Goal: Task Accomplishment & Management: Complete application form

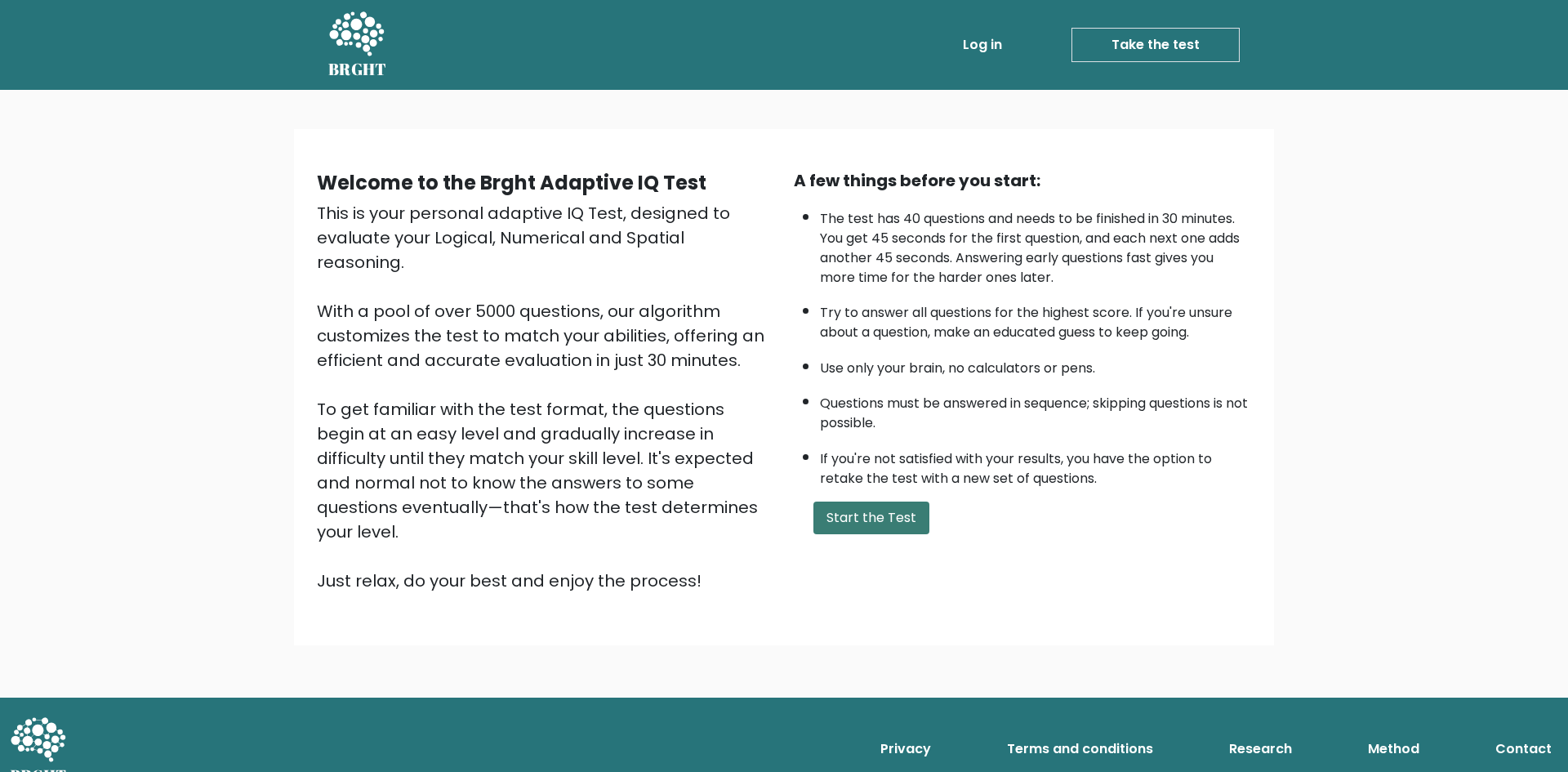
click at [863, 520] on button "Start the Test" at bounding box center [871, 518] width 116 height 33
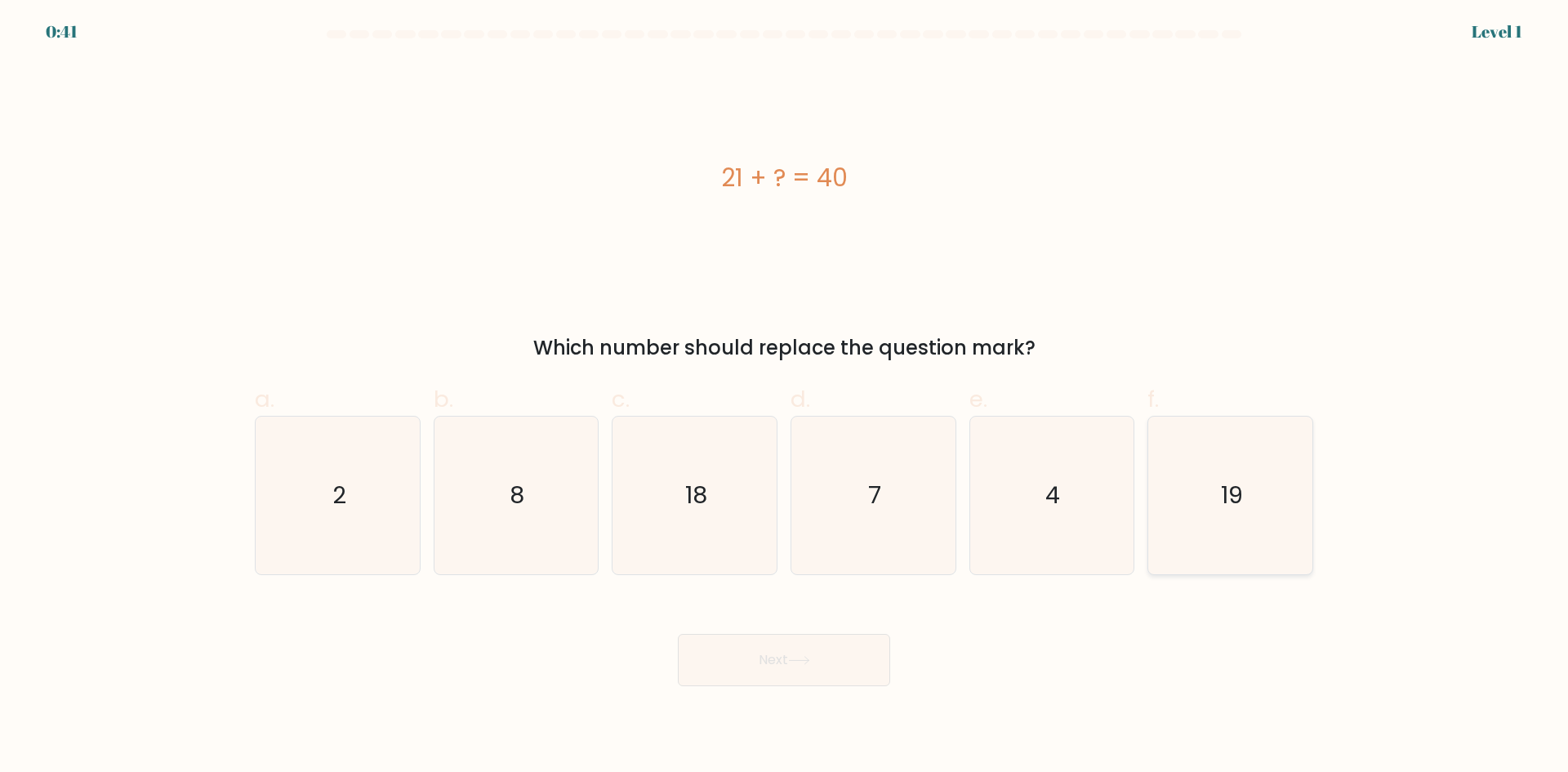
click at [1269, 530] on icon "19" at bounding box center [1230, 495] width 158 height 158
click at [784, 397] on input "f. 19" at bounding box center [784, 392] width 1 height 11
radio input "true"
click at [828, 664] on button "Next" at bounding box center [784, 660] width 212 height 52
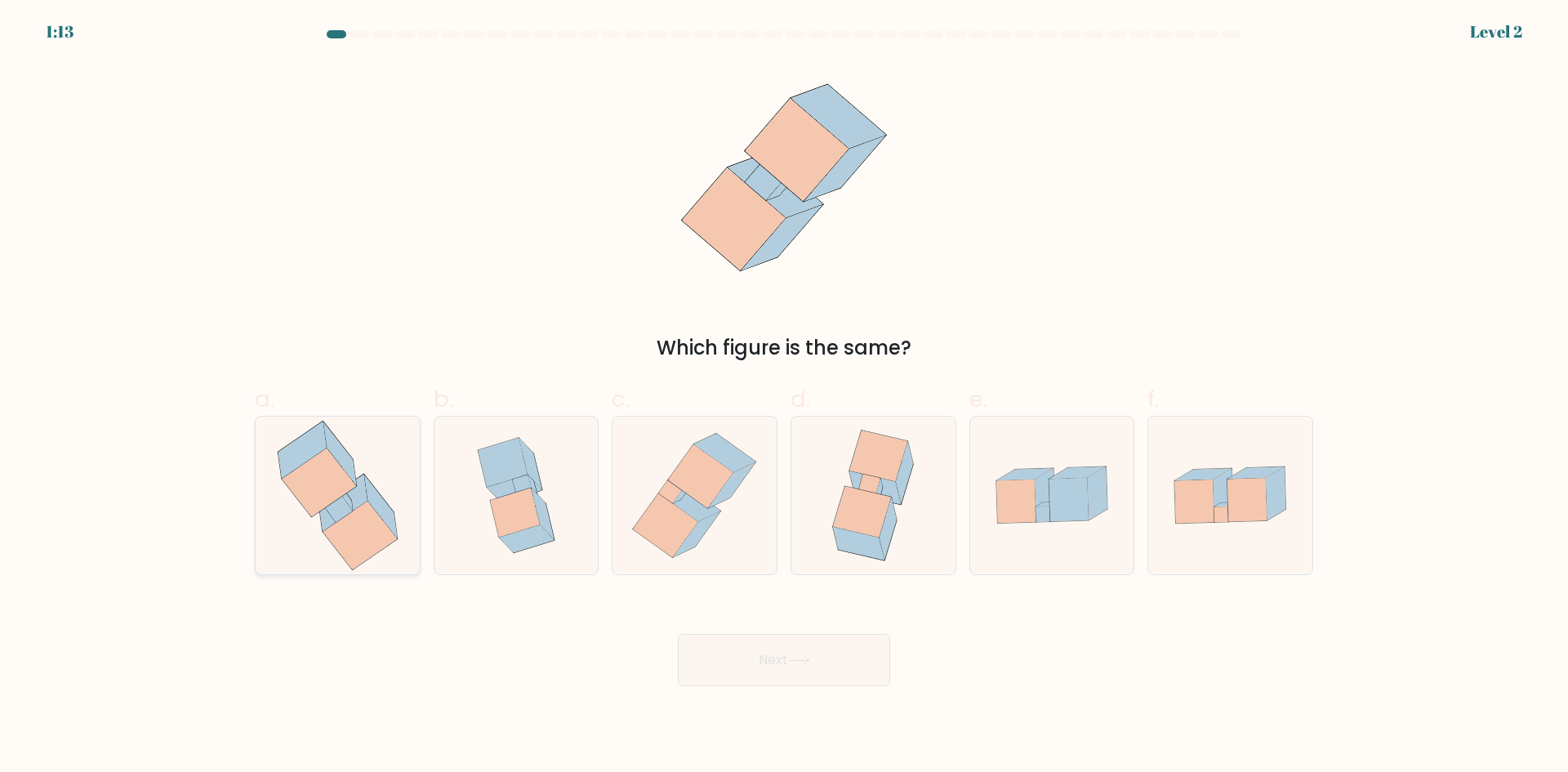
click at [313, 499] on icon at bounding box center [319, 481] width 75 height 68
click at [784, 397] on input "a." at bounding box center [784, 392] width 1 height 11
radio input "true"
click at [713, 647] on button "Next" at bounding box center [784, 660] width 212 height 52
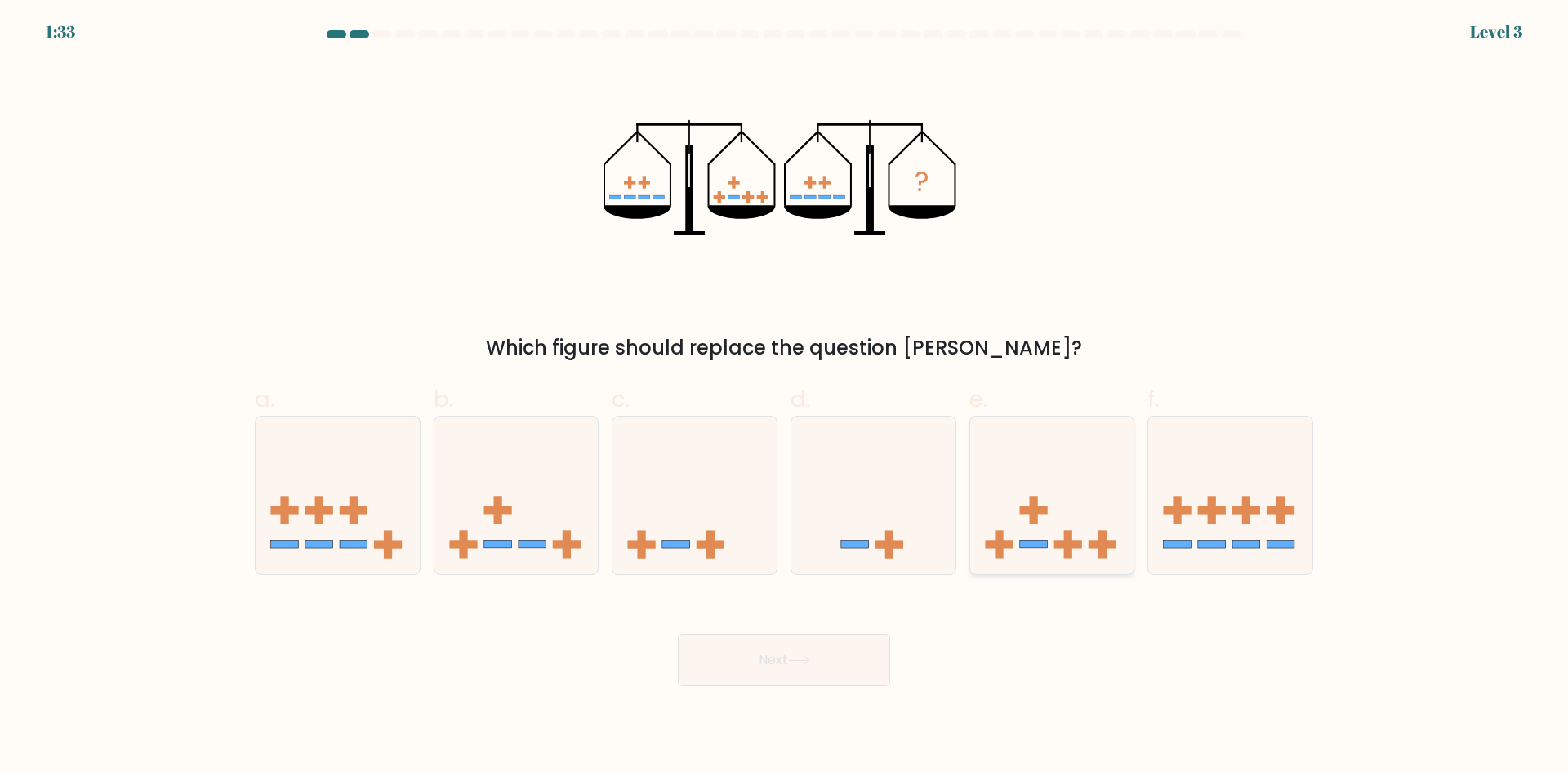
click at [1056, 554] on icon at bounding box center [1052, 495] width 164 height 136
click at [784, 397] on input "e." at bounding box center [784, 392] width 1 height 11
radio input "true"
click at [737, 652] on button "Next" at bounding box center [784, 660] width 212 height 52
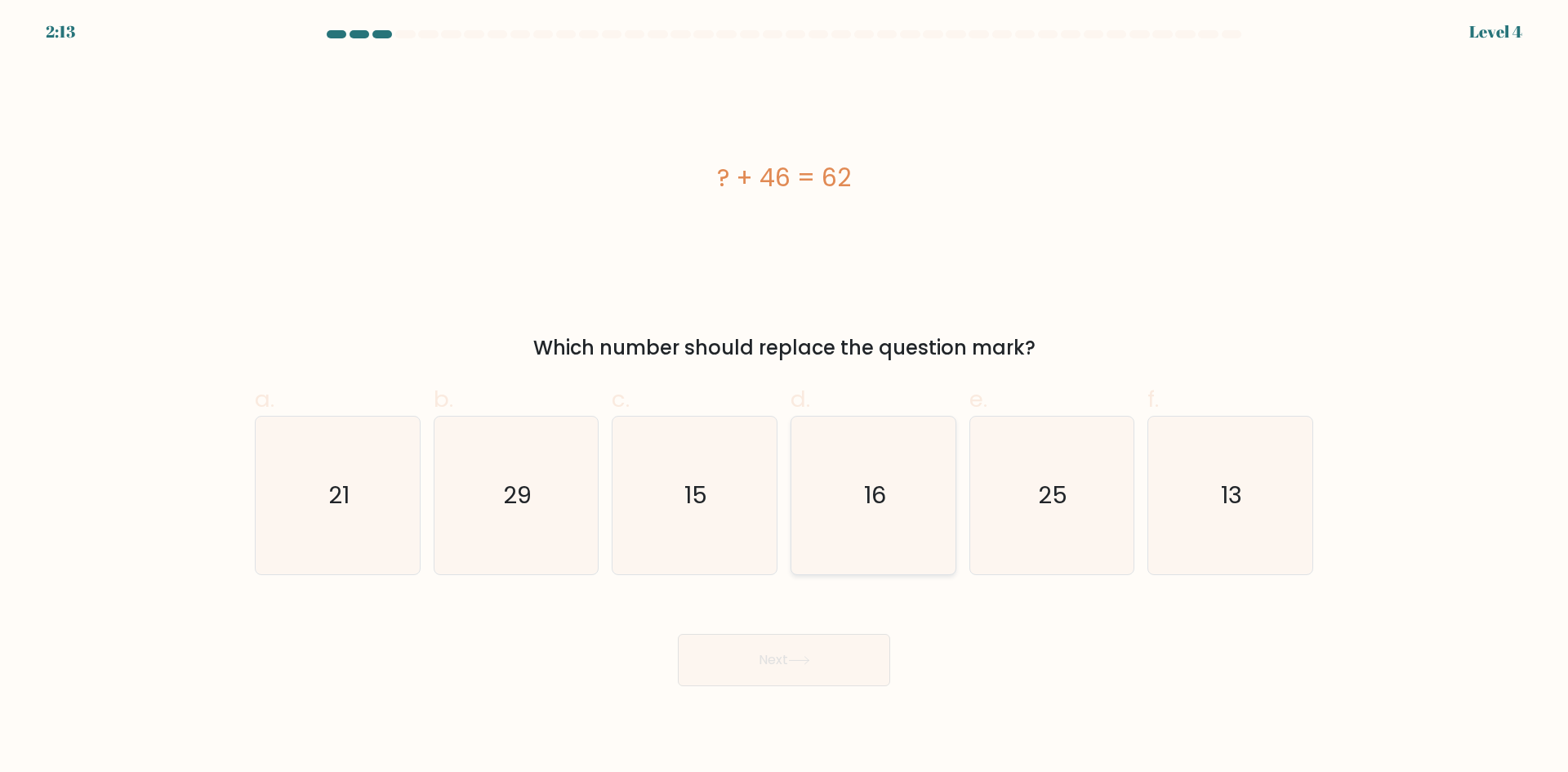
click at [910, 500] on icon "16" at bounding box center [873, 495] width 158 height 158
click at [784, 397] on input "d. 16" at bounding box center [784, 392] width 1 height 11
radio input "true"
click at [775, 658] on button "Next" at bounding box center [784, 660] width 212 height 52
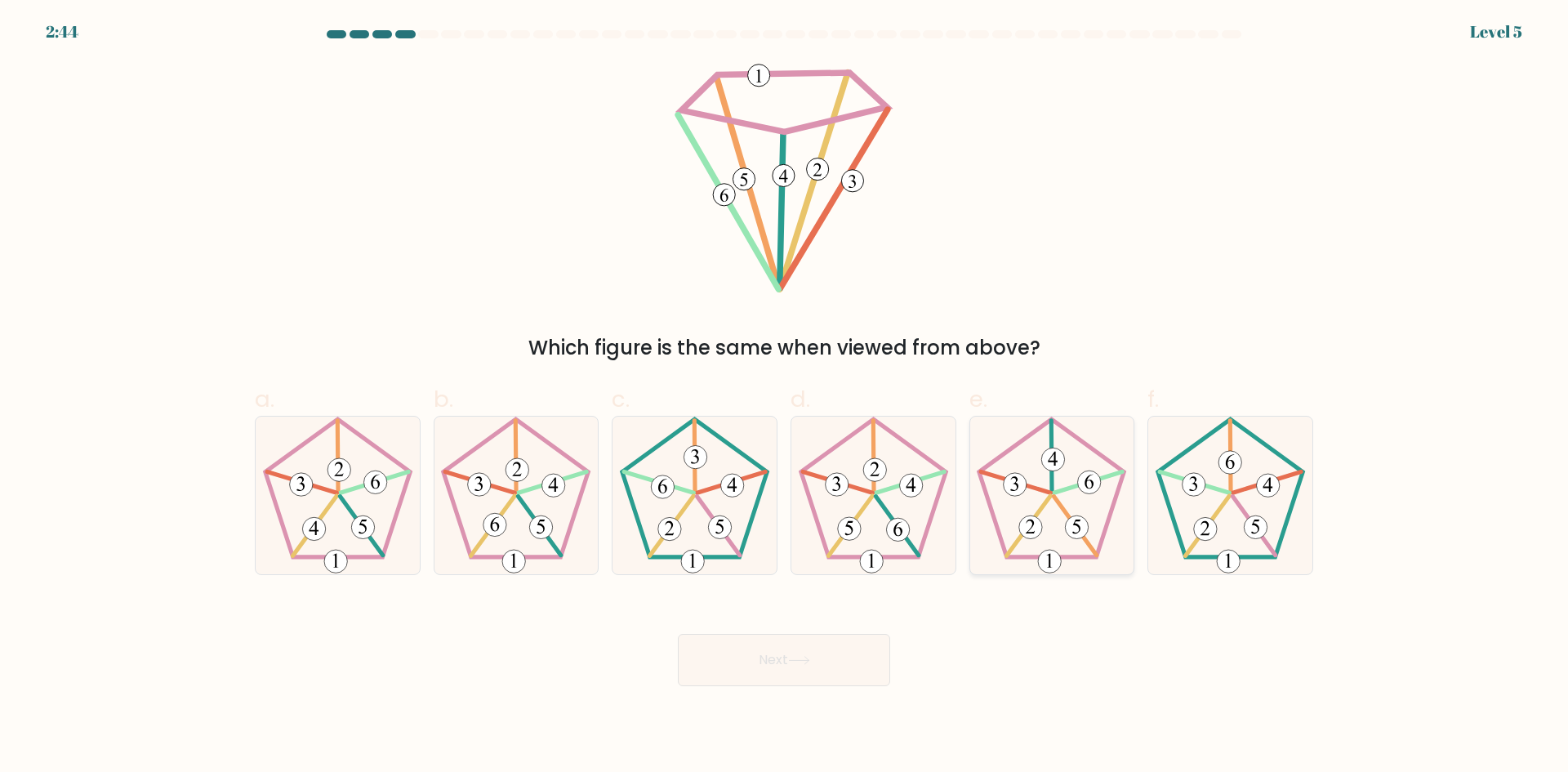
click at [1079, 518] on 768 at bounding box center [1077, 527] width 23 height 23
click at [784, 397] on input "e." at bounding box center [784, 392] width 1 height 11
radio input "true"
click at [793, 642] on button "Next" at bounding box center [784, 660] width 212 height 52
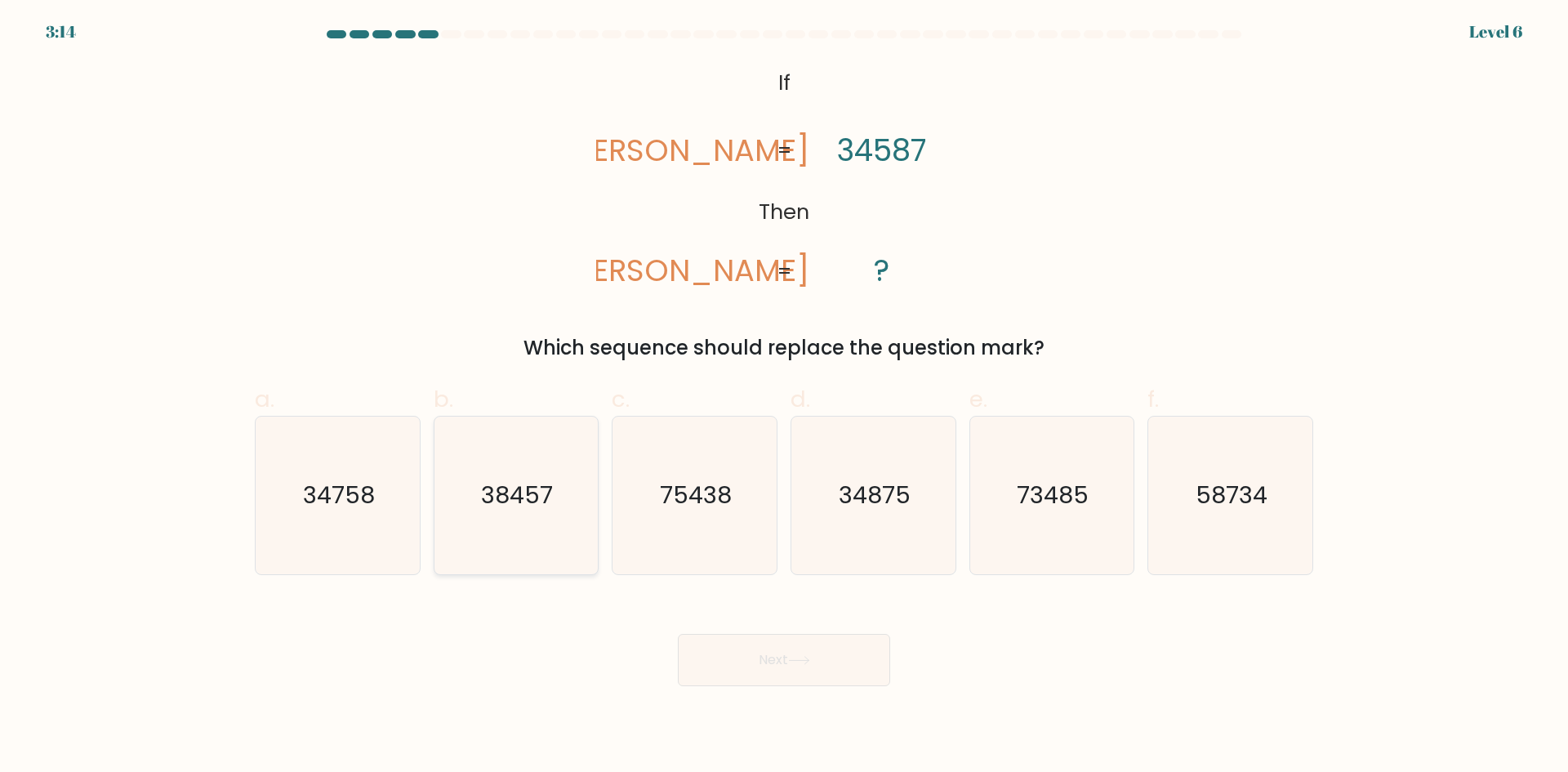
click at [544, 510] on text "38457" at bounding box center [518, 495] width 72 height 33
click at [784, 397] on input "b. 38457" at bounding box center [784, 392] width 1 height 11
radio input "true"
click at [734, 674] on button "Next" at bounding box center [784, 660] width 212 height 52
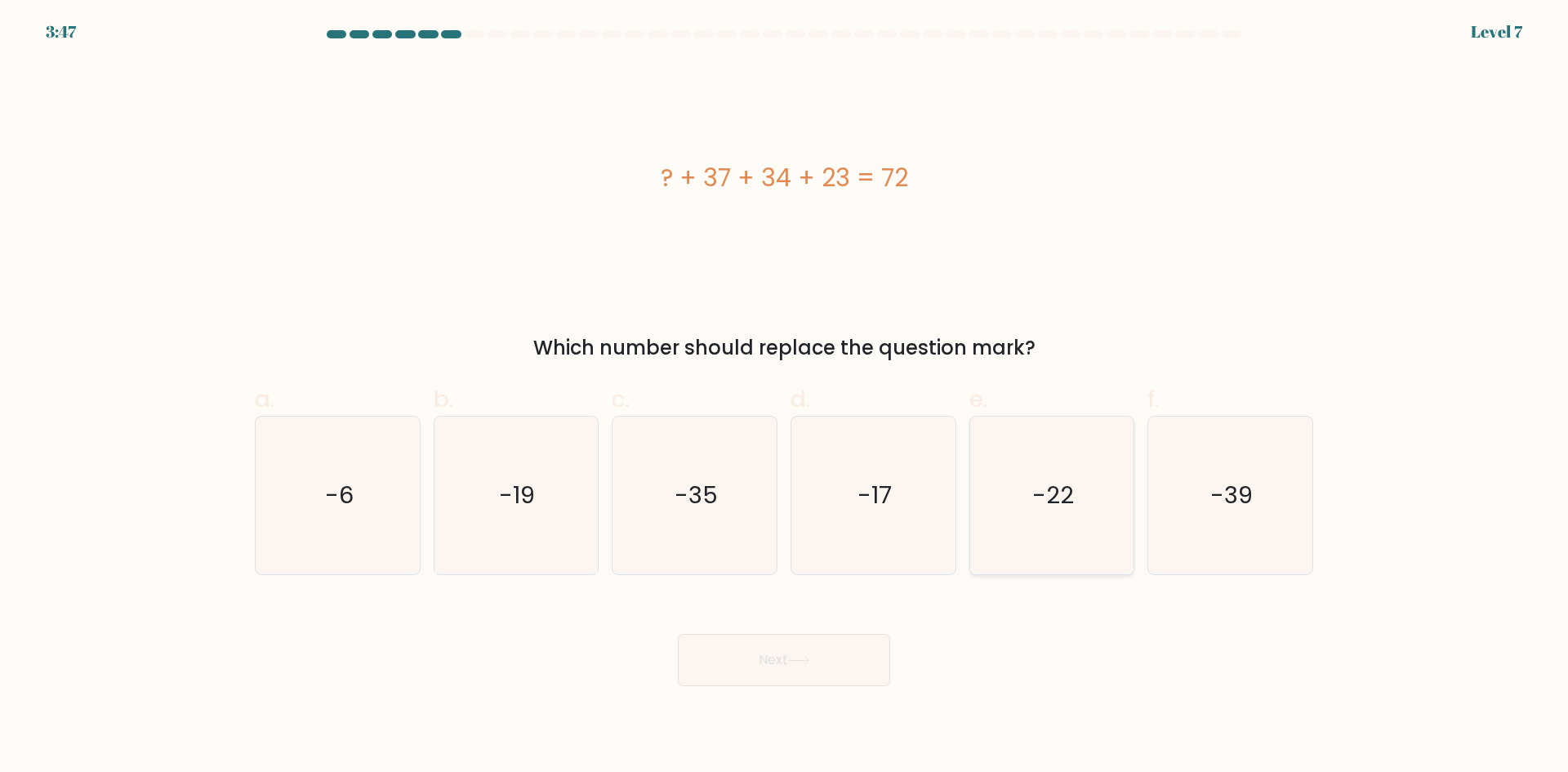
click at [1043, 498] on text "-22" at bounding box center [1053, 495] width 42 height 33
click at [784, 397] on input "e. -22" at bounding box center [784, 392] width 1 height 11
radio input "true"
click at [806, 665] on button "Next" at bounding box center [784, 660] width 212 height 52
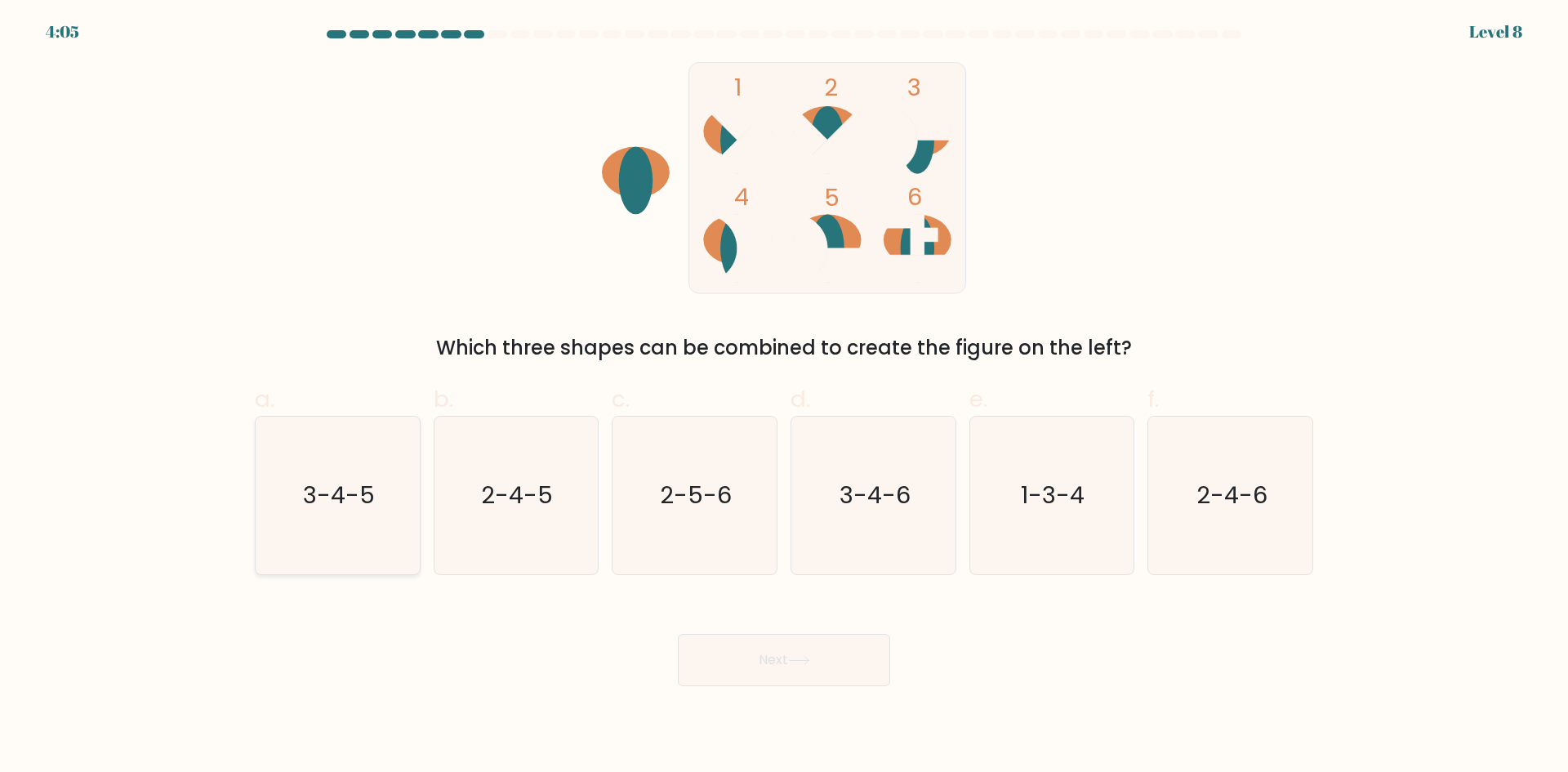
click at [275, 509] on icon "3-4-5" at bounding box center [337, 495] width 158 height 158
click at [784, 397] on input "a. 3-4-5" at bounding box center [784, 392] width 1 height 11
radio input "true"
click at [701, 661] on button "Next" at bounding box center [784, 660] width 212 height 52
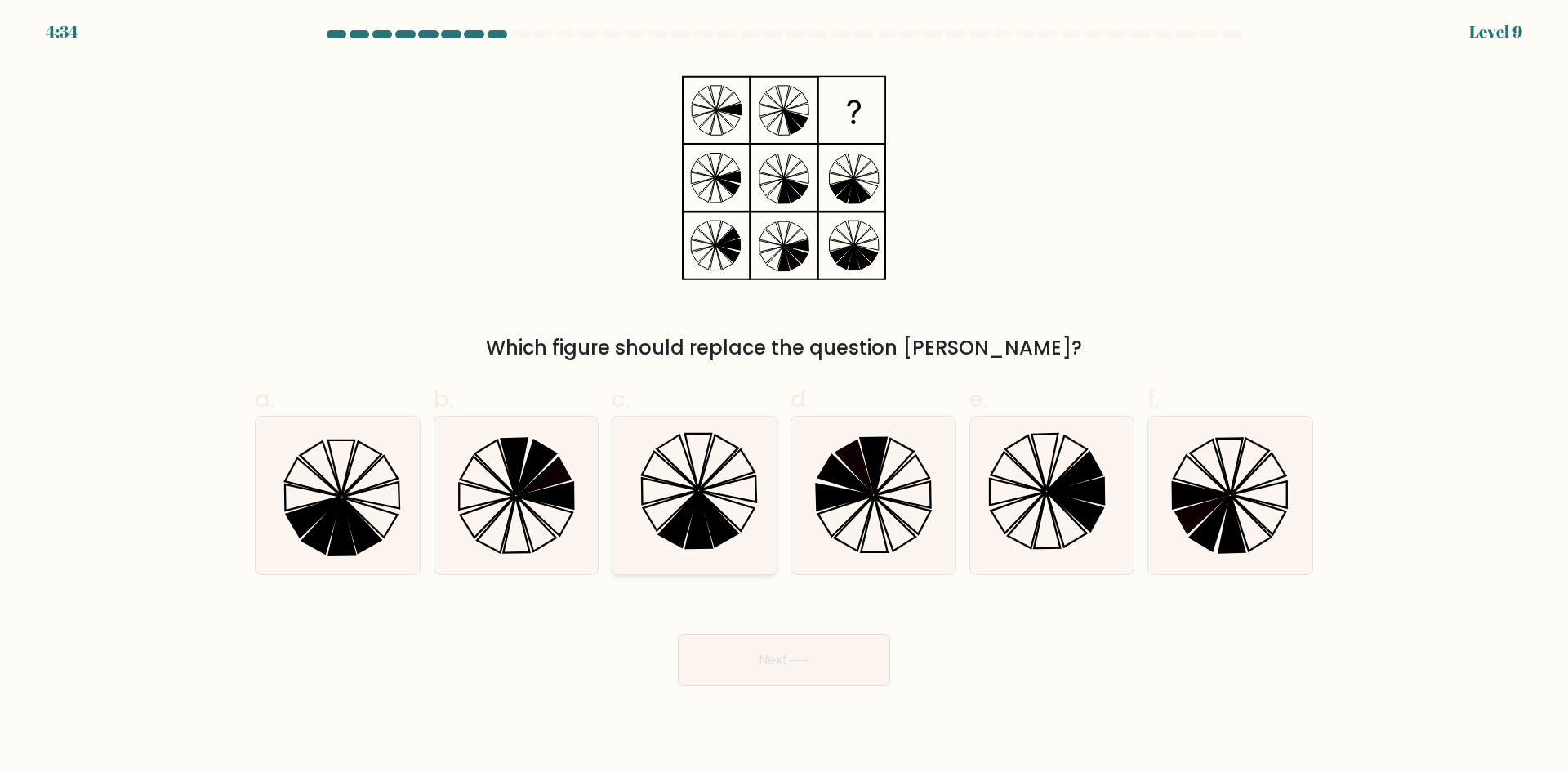
click at [653, 508] on icon at bounding box center [694, 495] width 158 height 158
click at [784, 397] on input "c." at bounding box center [784, 392] width 1 height 11
radio input "true"
click at [705, 683] on button "Next" at bounding box center [784, 660] width 212 height 52
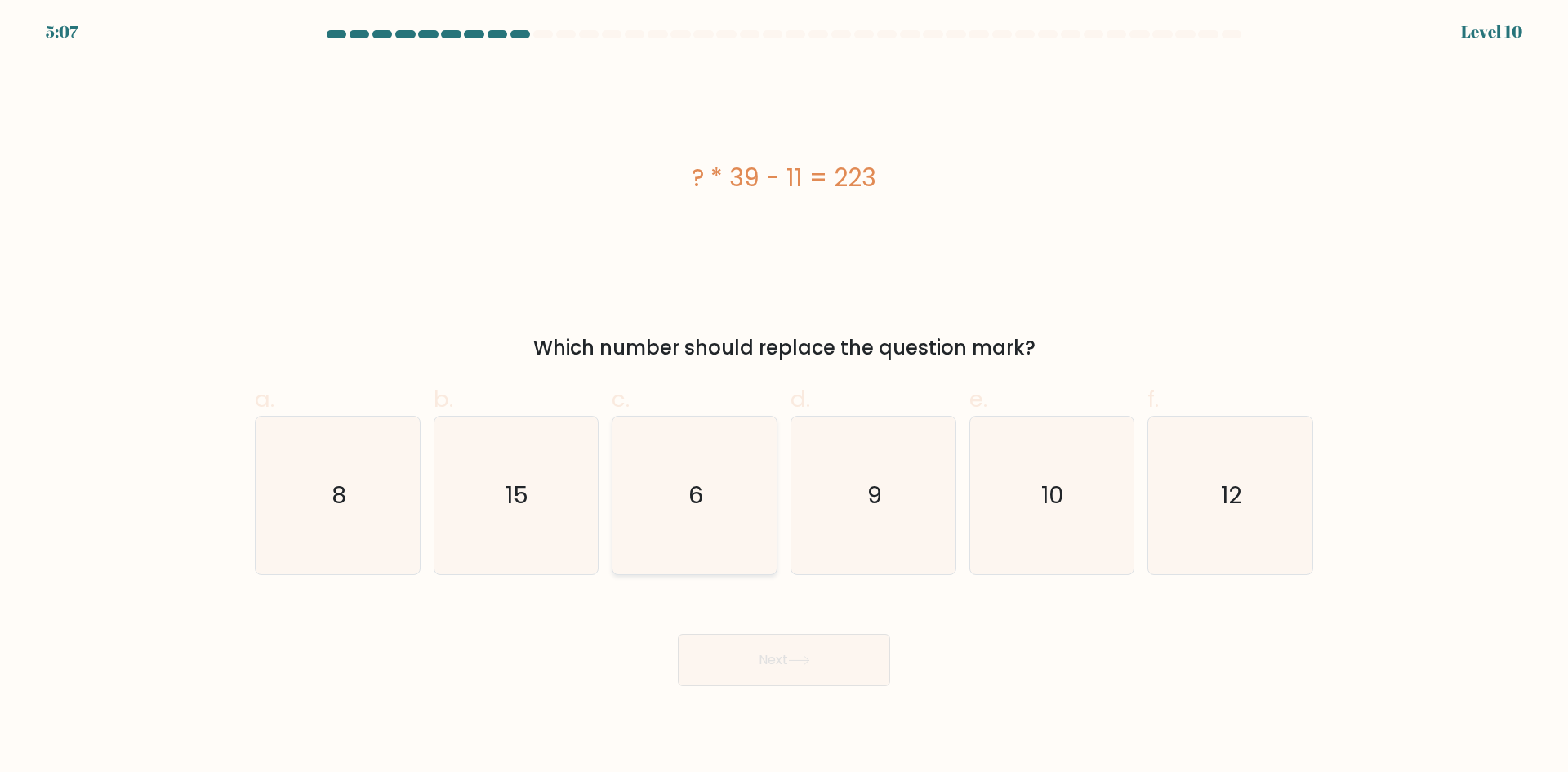
click at [687, 478] on icon "6" at bounding box center [694, 495] width 158 height 158
click at [784, 397] on input "c. 6" at bounding box center [784, 392] width 1 height 11
radio input "true"
click at [730, 665] on button "Next" at bounding box center [784, 660] width 212 height 52
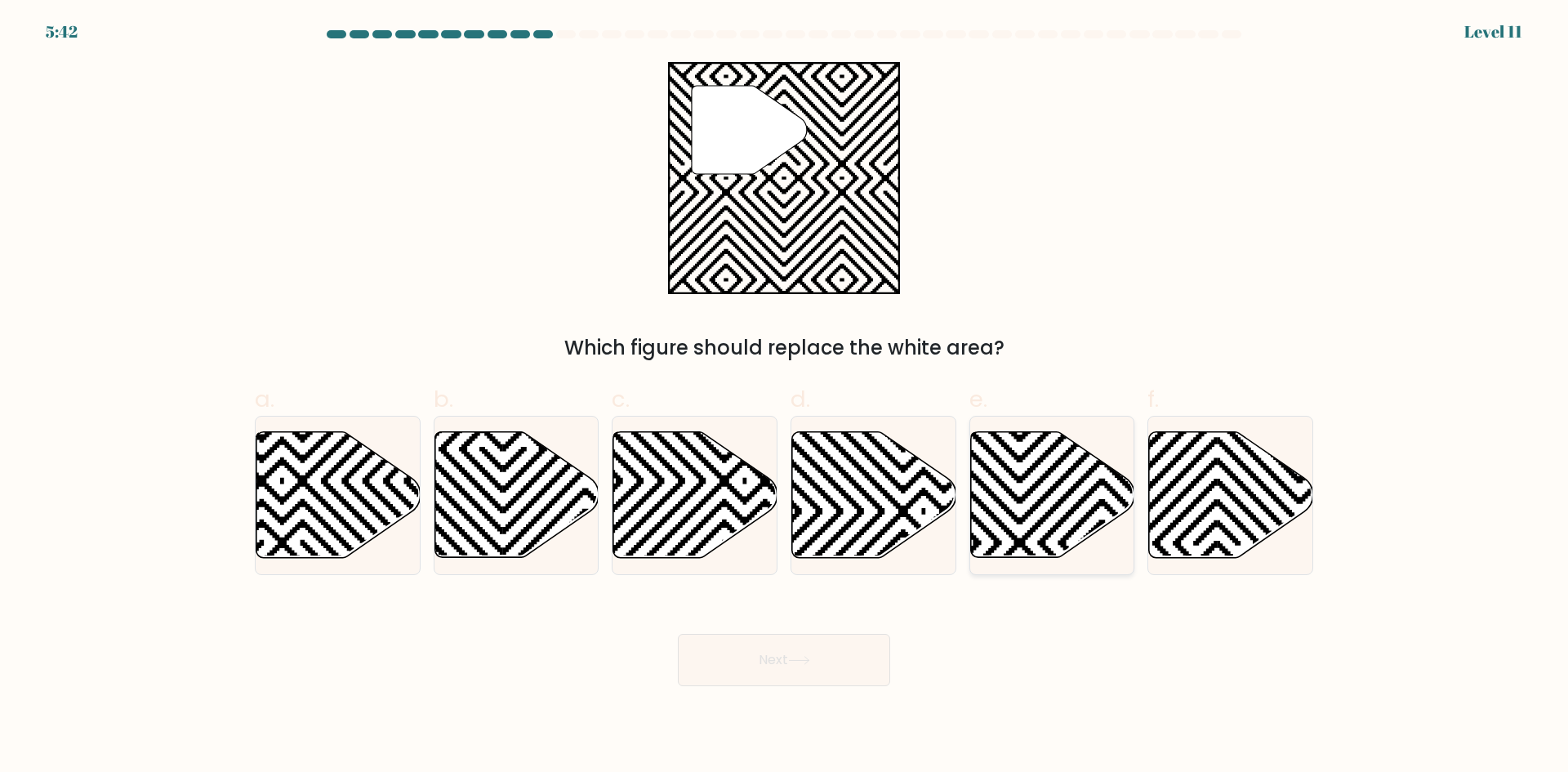
click at [1054, 493] on icon at bounding box center [1052, 495] width 164 height 126
click at [784, 397] on input "e." at bounding box center [784, 392] width 1 height 11
radio input "true"
click at [832, 668] on button "Next" at bounding box center [784, 660] width 212 height 52
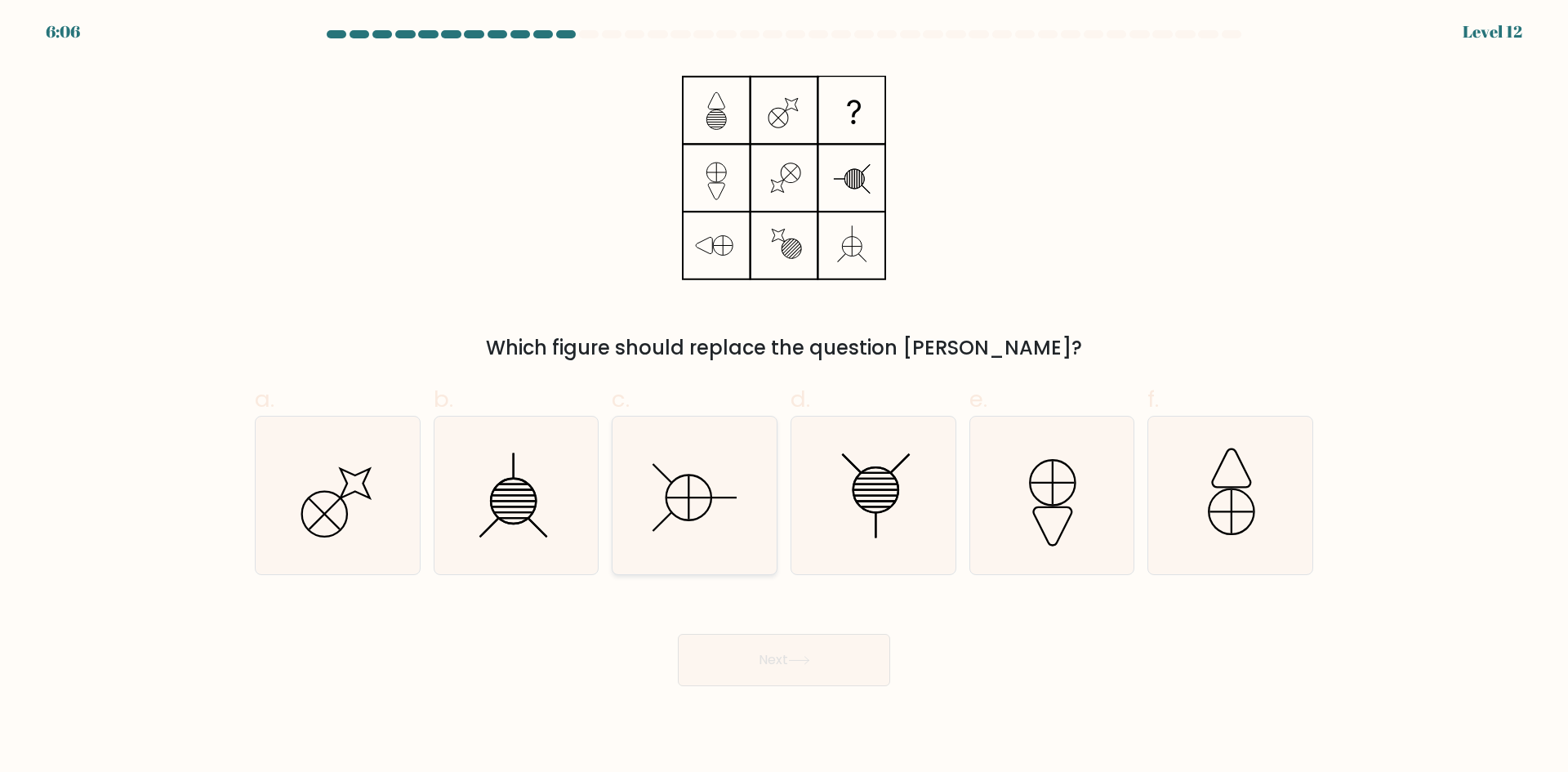
click at [739, 474] on icon at bounding box center [694, 495] width 158 height 158
click at [784, 397] on input "c." at bounding box center [784, 392] width 1 height 11
radio input "true"
click at [704, 665] on button "Next" at bounding box center [784, 660] width 212 height 52
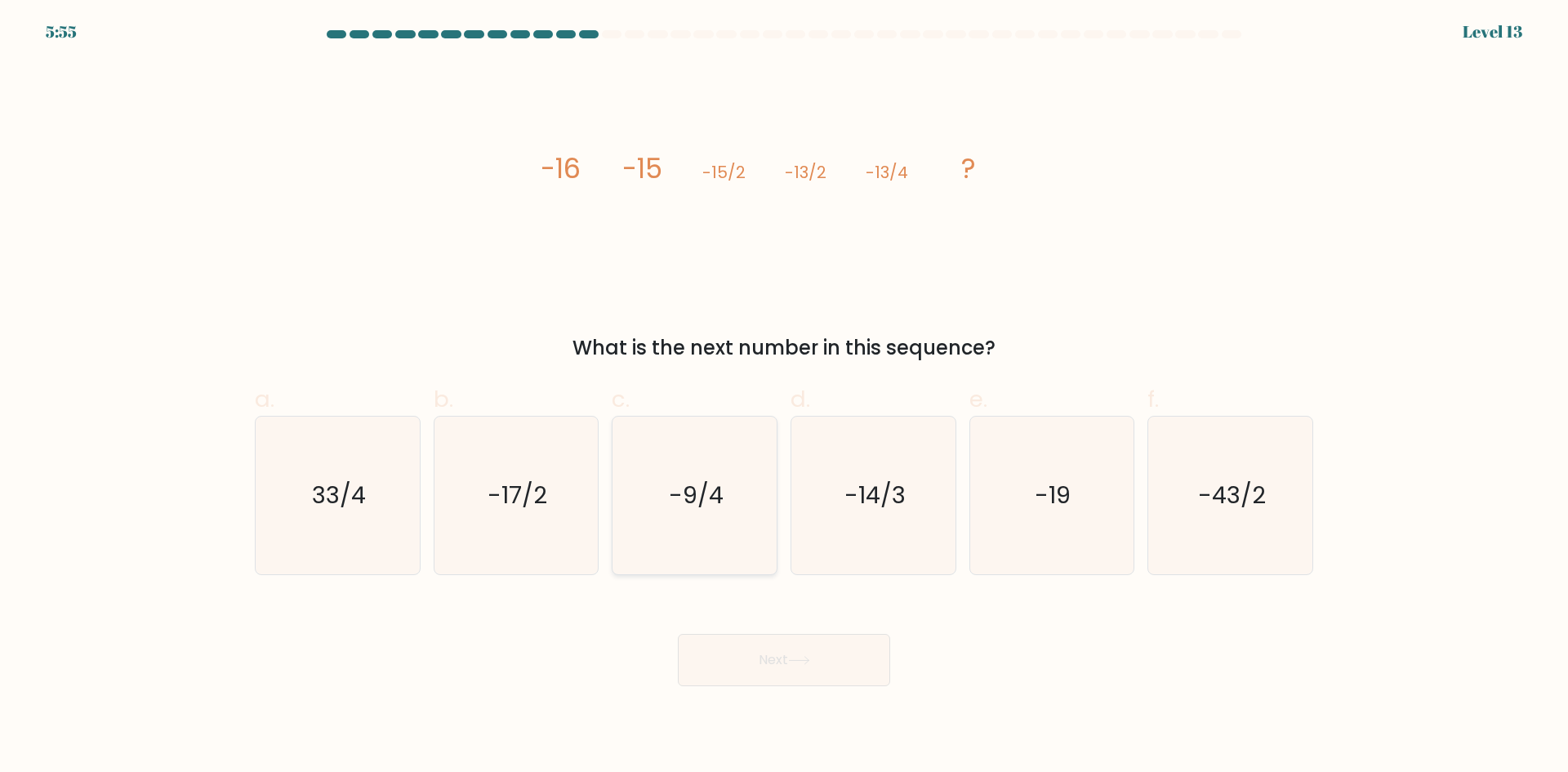
click at [690, 527] on icon "-9/4" at bounding box center [694, 495] width 158 height 158
click at [784, 397] on input "c. -9/4" at bounding box center [784, 392] width 1 height 11
radio input "true"
click at [715, 654] on button "Next" at bounding box center [784, 660] width 212 height 52
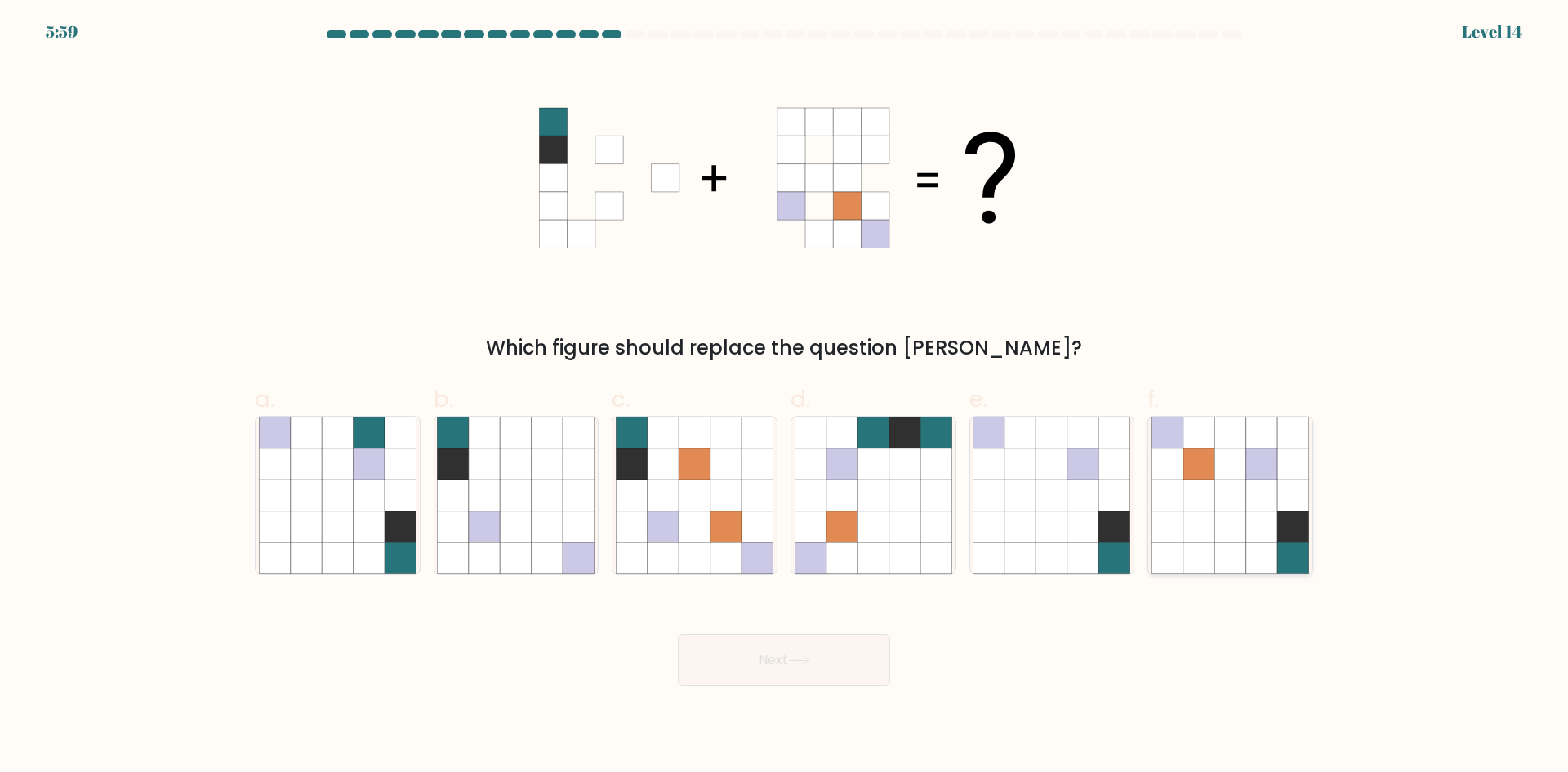
click at [1249, 477] on icon at bounding box center [1262, 464] width 31 height 31
click at [784, 397] on input "f." at bounding box center [784, 392] width 1 height 11
radio input "true"
click at [805, 656] on icon at bounding box center [799, 661] width 22 height 9
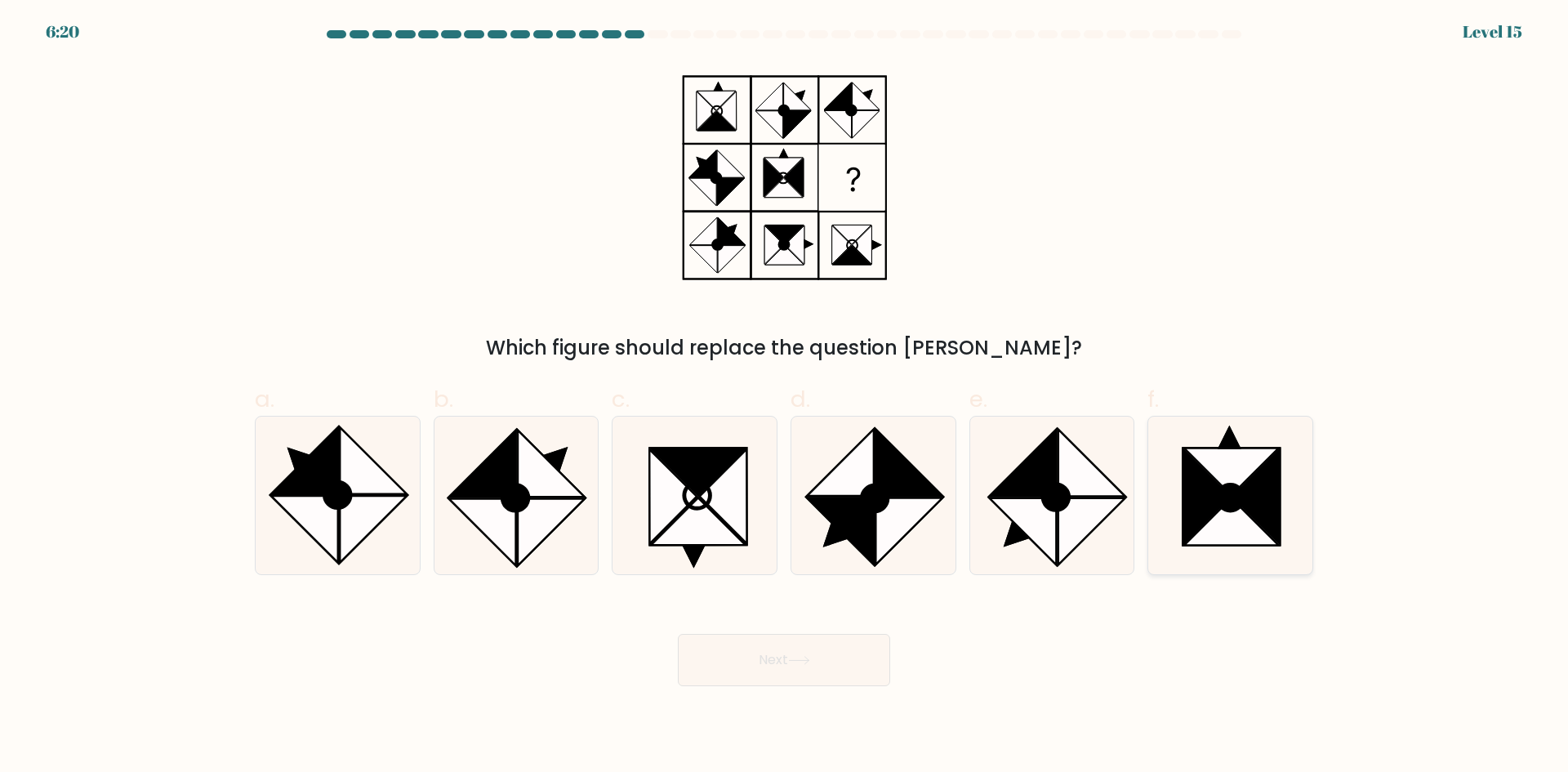
click at [1209, 520] on icon at bounding box center [1232, 522] width 95 height 47
click at [784, 397] on input "f." at bounding box center [784, 392] width 1 height 11
radio input "true"
click at [854, 655] on button "Next" at bounding box center [784, 660] width 212 height 52
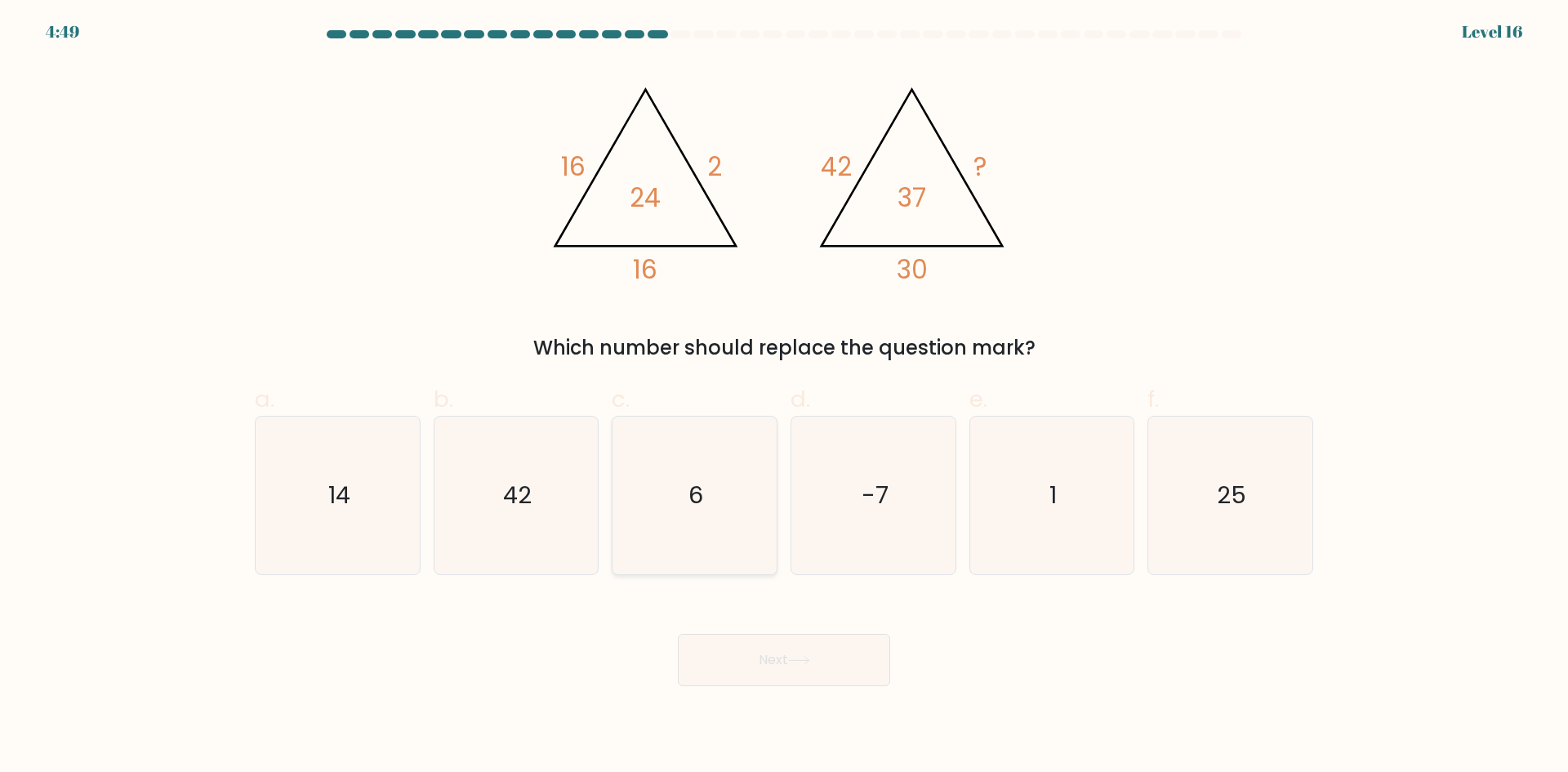
click at [726, 545] on icon "6" at bounding box center [694, 495] width 158 height 158
click at [784, 397] on input "c. 6" at bounding box center [784, 392] width 1 height 11
radio input "true"
click at [726, 545] on icon "6" at bounding box center [694, 495] width 156 height 156
click at [784, 397] on input "c. 6" at bounding box center [784, 392] width 1 height 11
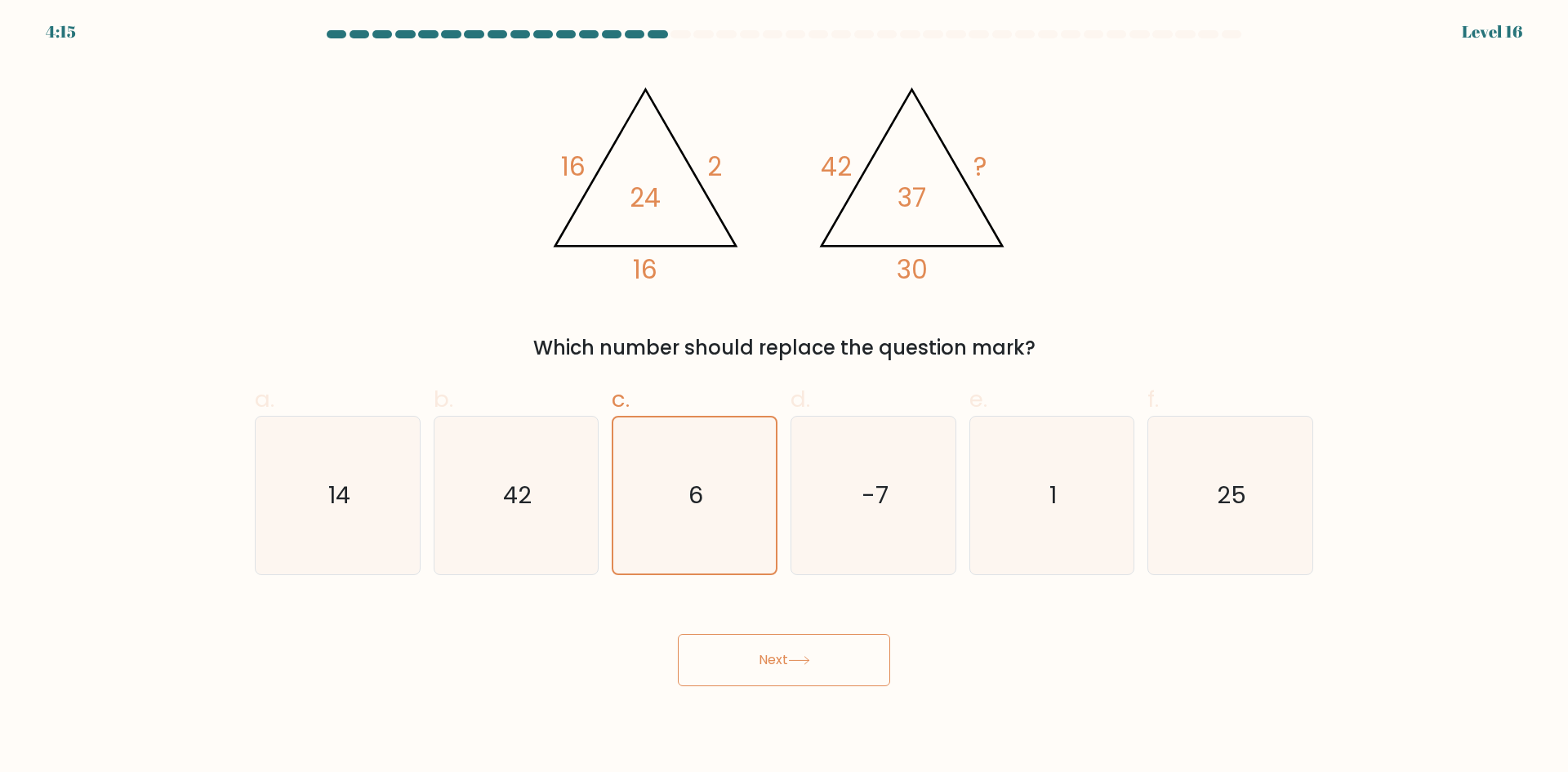
click at [849, 669] on button "Next" at bounding box center [784, 660] width 212 height 52
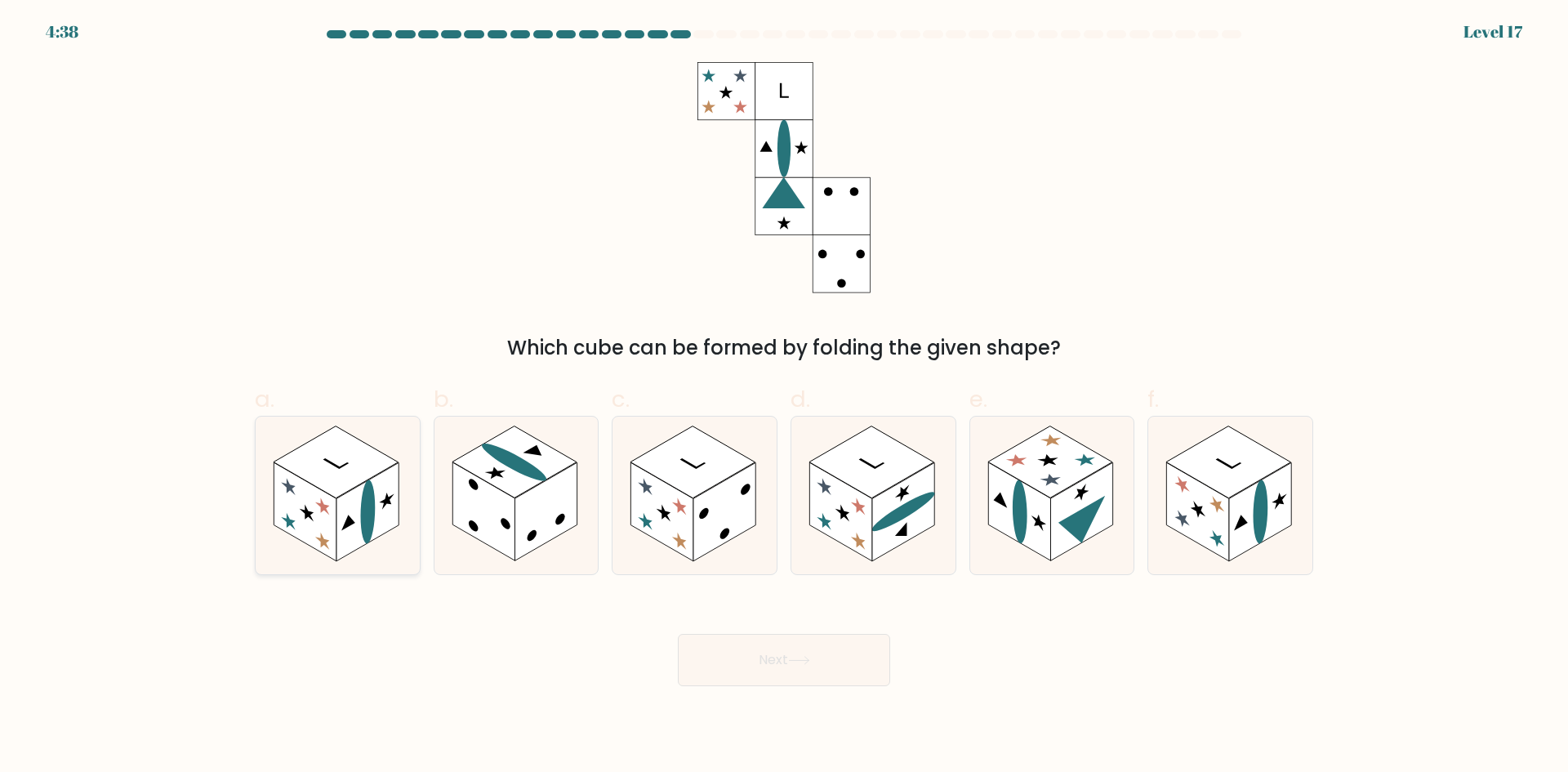
click at [366, 417] on icon at bounding box center [338, 495] width 164 height 158
click at [784, 397] on input "a." at bounding box center [784, 392] width 1 height 11
radio input "true"
click at [811, 677] on button "Next" at bounding box center [784, 660] width 212 height 52
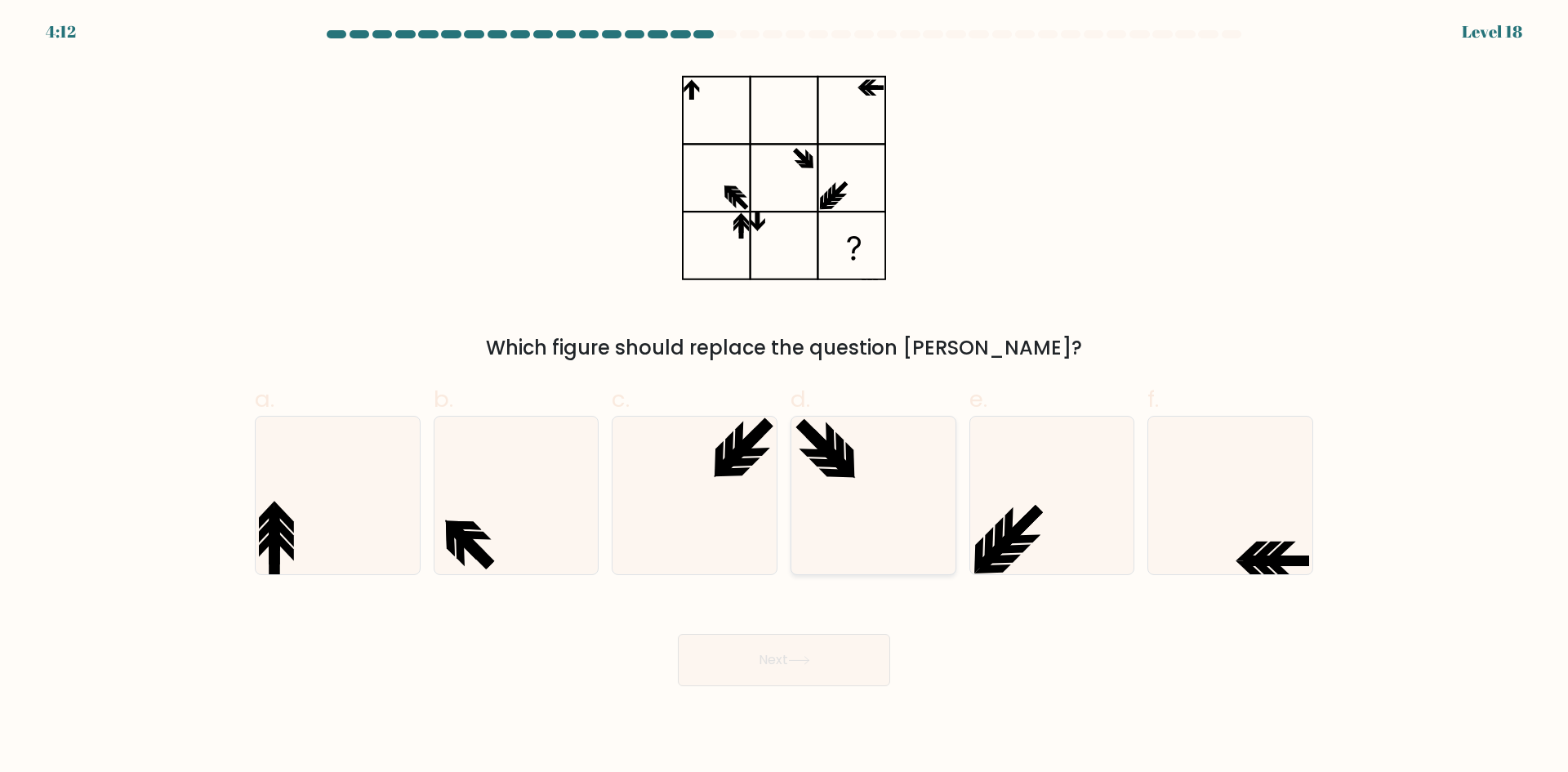
click at [820, 468] on icon at bounding box center [873, 495] width 158 height 158
click at [784, 397] on input "d." at bounding box center [784, 392] width 1 height 11
radio input "true"
click at [766, 666] on button "Next" at bounding box center [784, 660] width 212 height 52
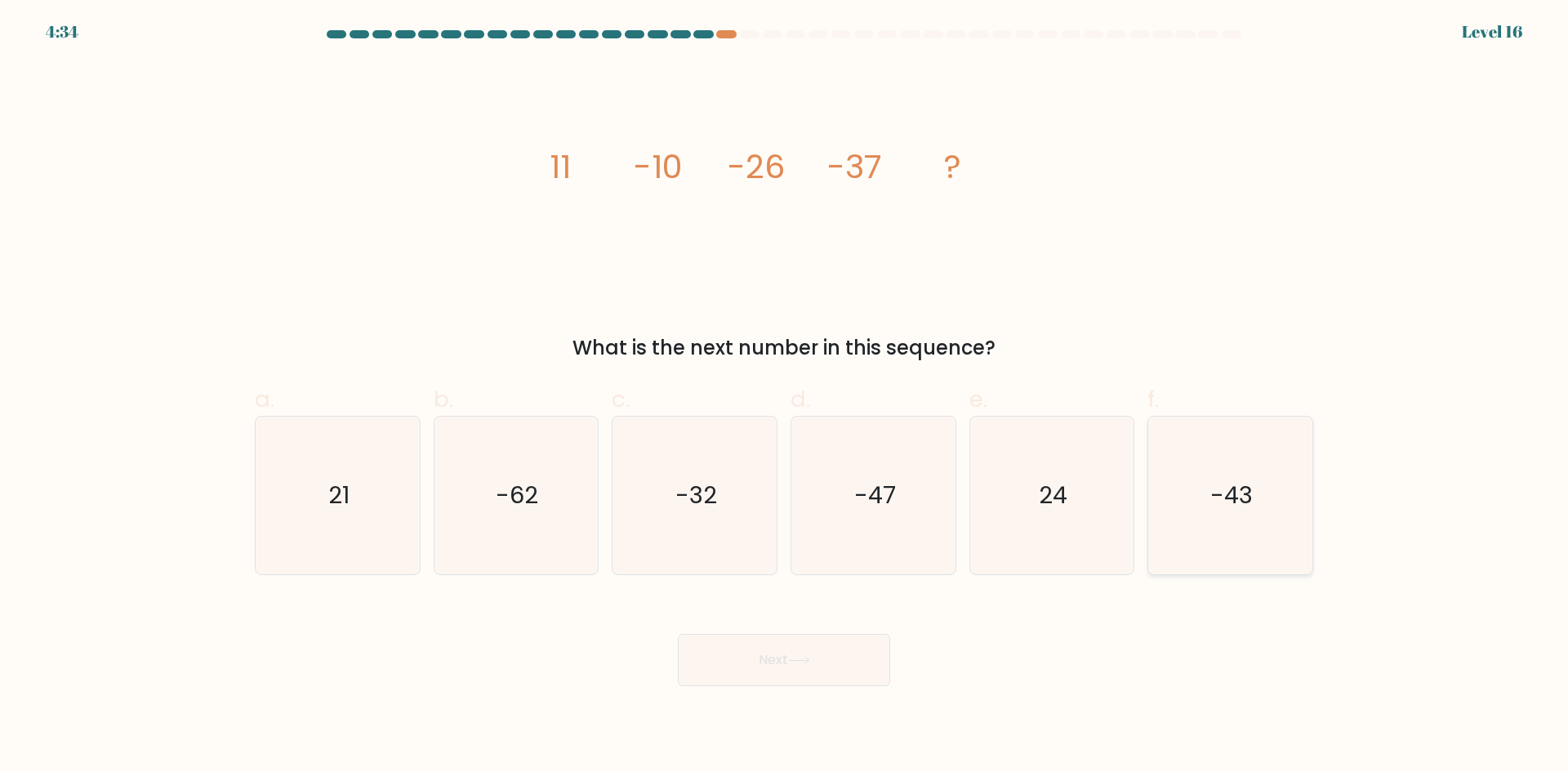
click at [1181, 523] on icon "-43" at bounding box center [1230, 495] width 158 height 158
click at [784, 397] on input "f. -43" at bounding box center [784, 392] width 1 height 11
radio input "true"
click at [810, 672] on button "Next" at bounding box center [784, 660] width 212 height 52
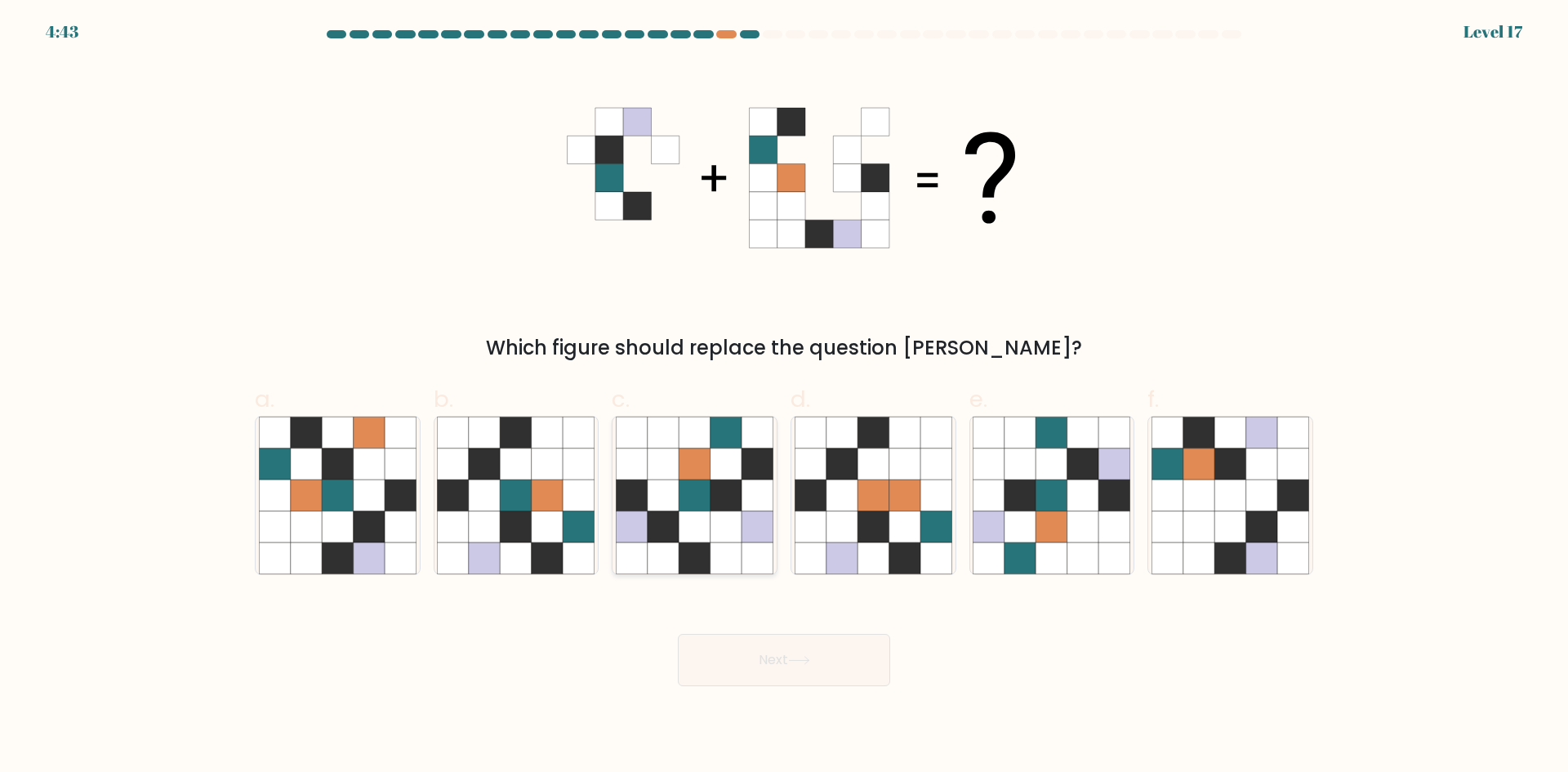
click at [662, 501] on icon at bounding box center [663, 495] width 31 height 31
click at [784, 397] on input "c." at bounding box center [784, 392] width 1 height 11
radio input "true"
click at [756, 664] on button "Next" at bounding box center [784, 660] width 212 height 52
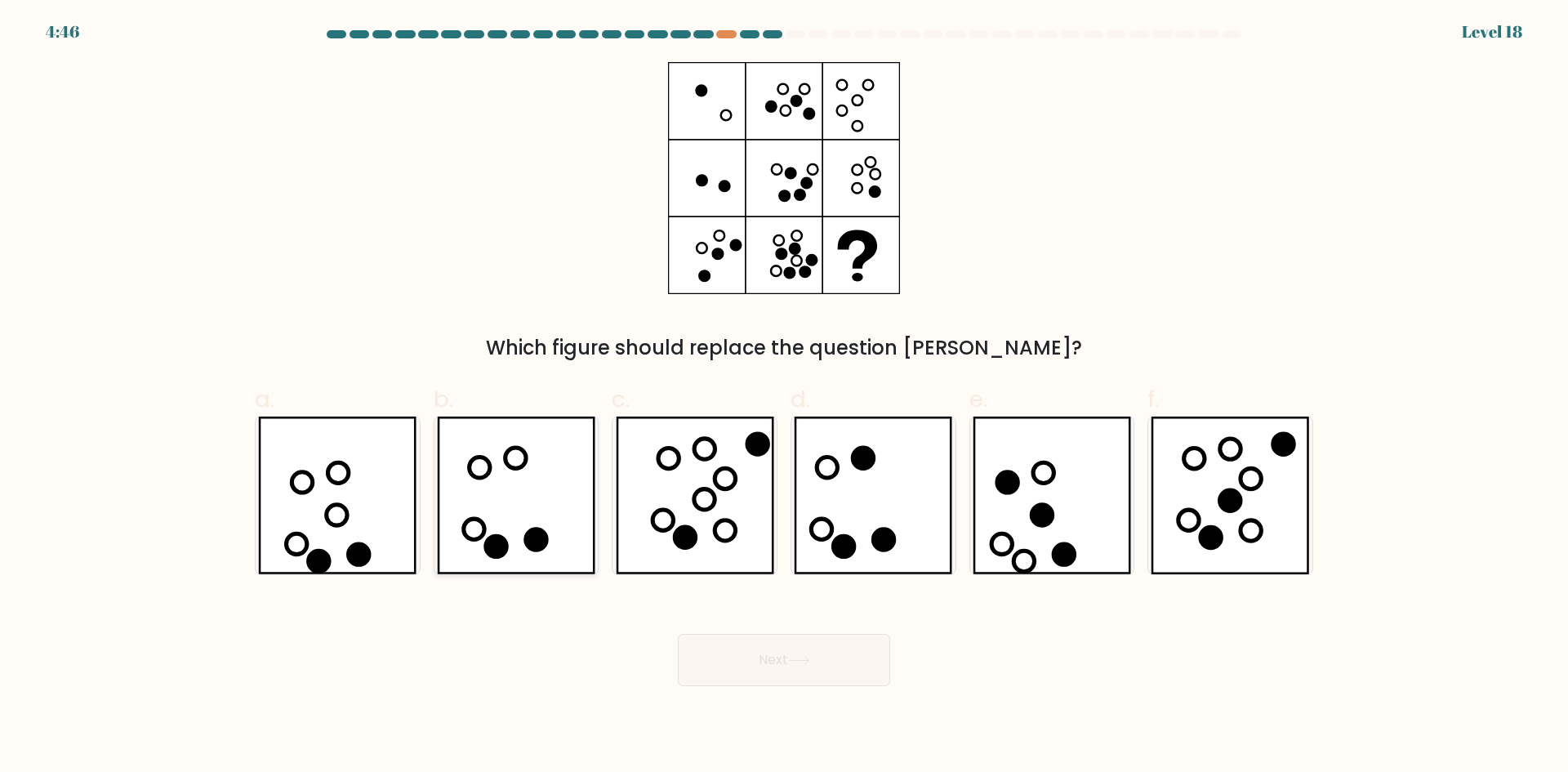
click at [445, 471] on icon at bounding box center [517, 495] width 159 height 158
click at [784, 397] on input "b." at bounding box center [784, 392] width 1 height 11
radio input "true"
click at [786, 643] on button "Next" at bounding box center [784, 660] width 212 height 52
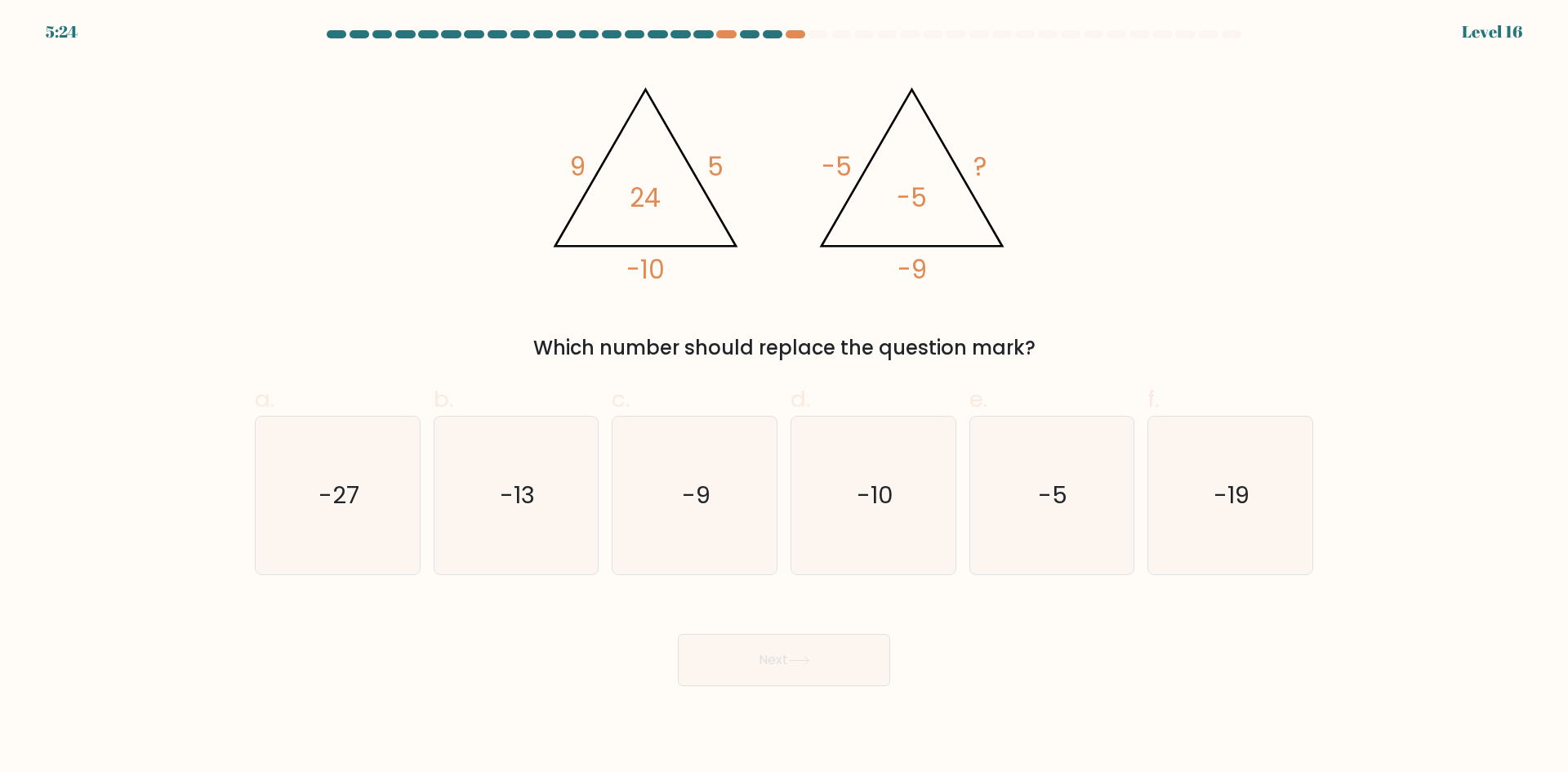
click at [726, 38] on div at bounding box center [784, 37] width 1078 height 15
click at [726, 33] on div at bounding box center [726, 34] width 20 height 8
click at [723, 517] on icon "-9" at bounding box center [694, 495] width 158 height 158
click at [784, 397] on input "c. -9" at bounding box center [784, 392] width 1 height 11
radio input "true"
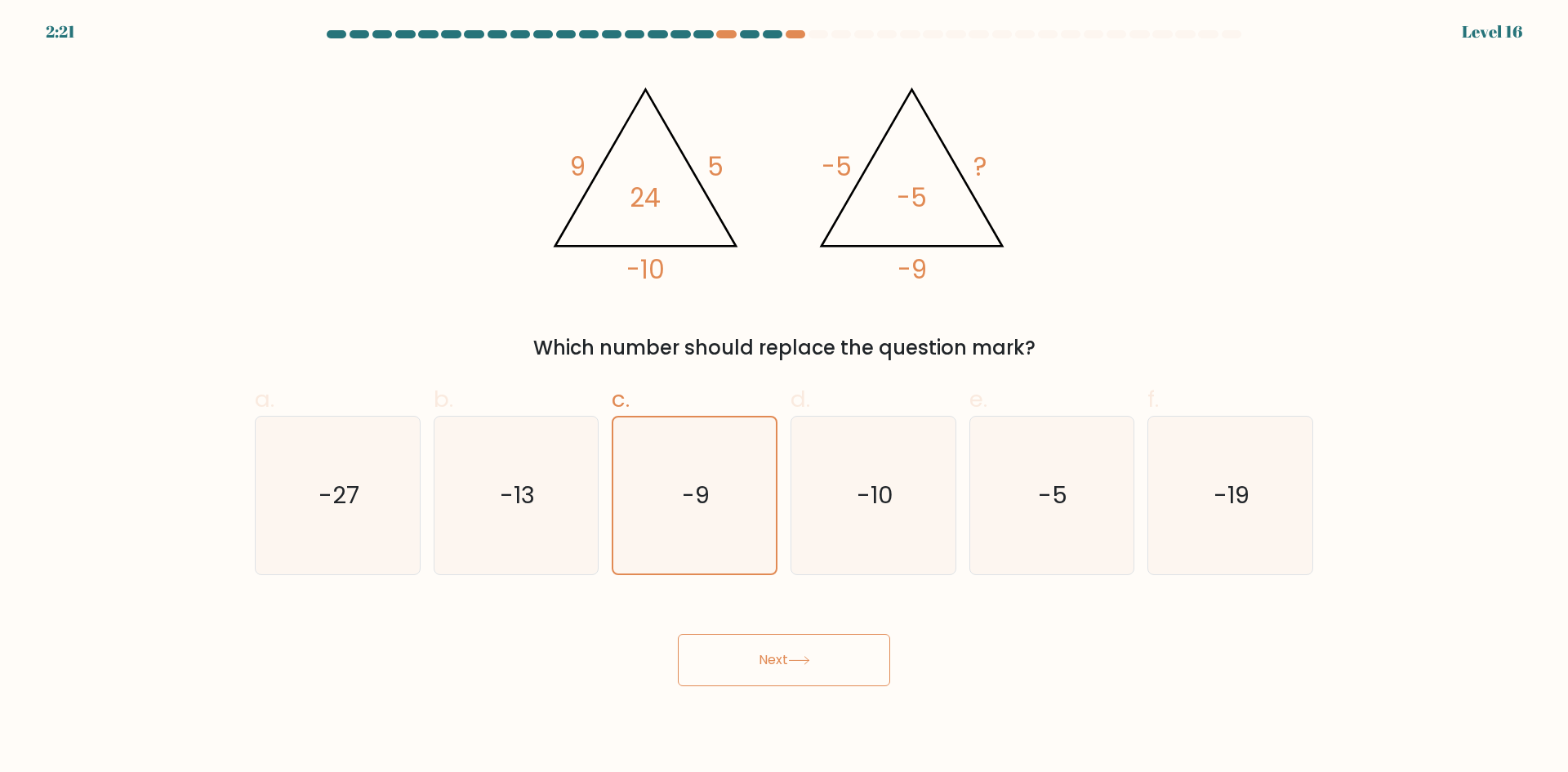
click at [733, 643] on button "Next" at bounding box center [784, 660] width 212 height 52
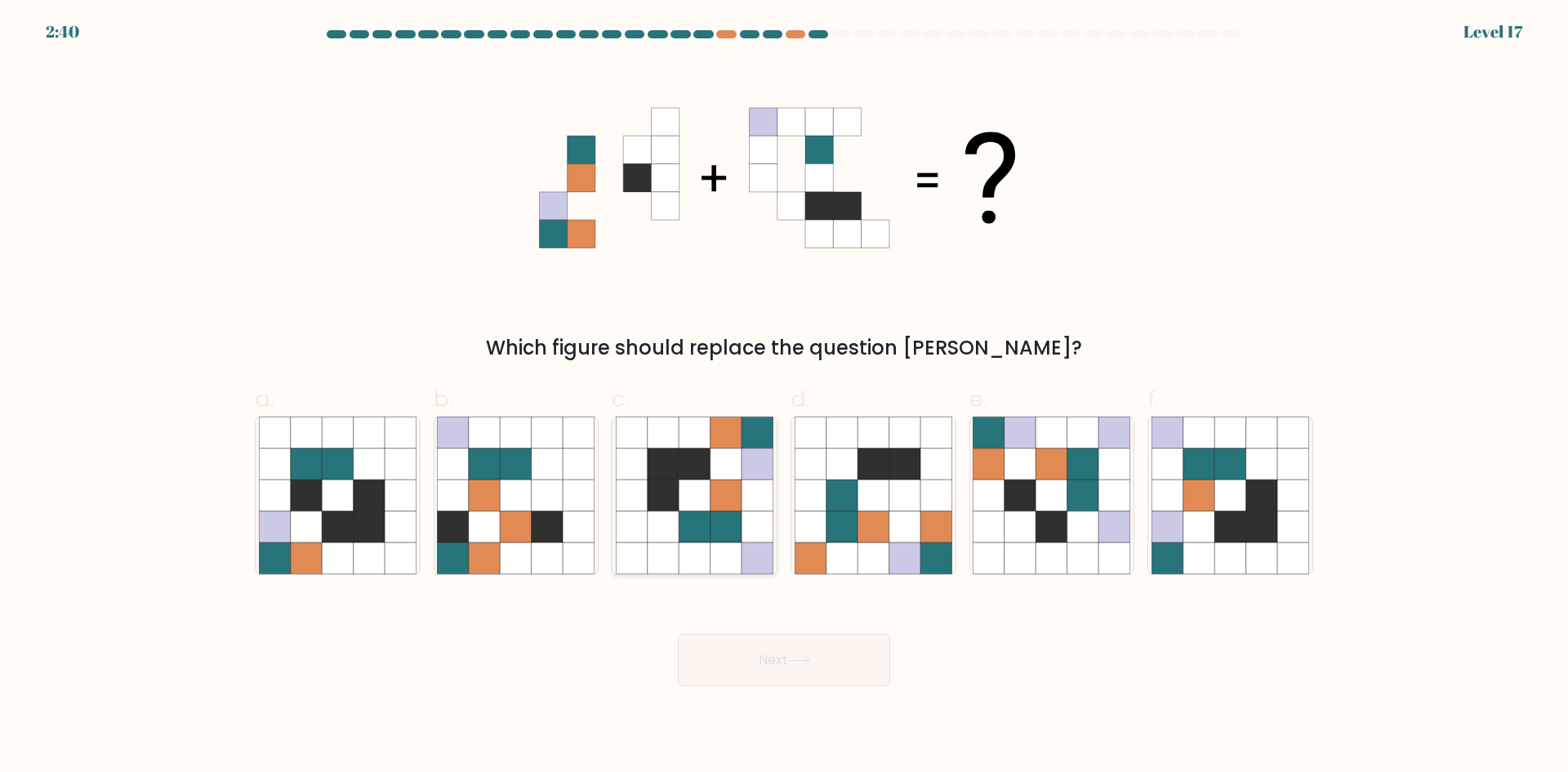
click at [685, 499] on icon at bounding box center [694, 495] width 31 height 31
click at [784, 397] on input "c." at bounding box center [784, 392] width 1 height 11
radio input "true"
click at [746, 661] on button "Next" at bounding box center [784, 660] width 212 height 52
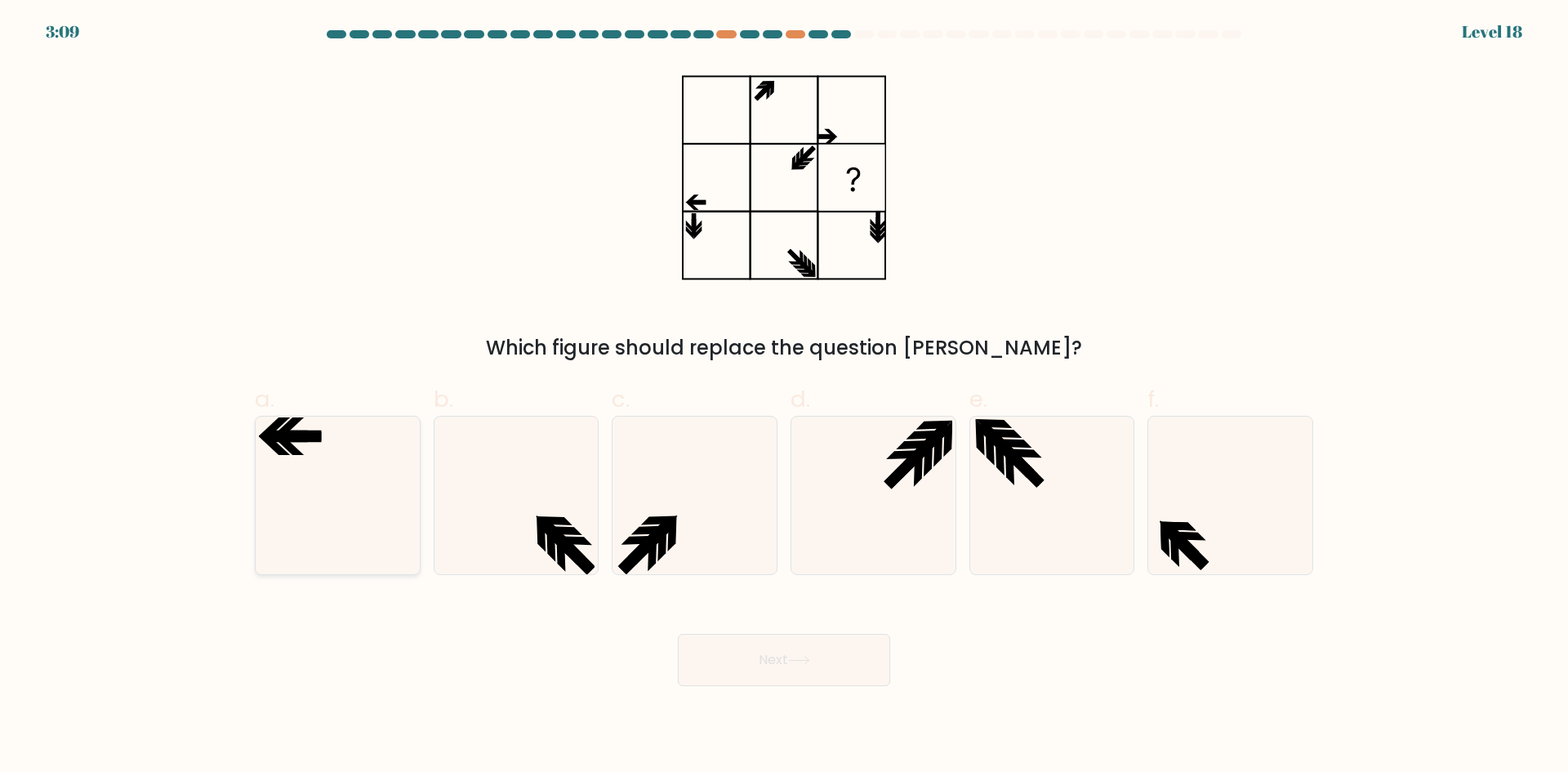
click at [294, 453] on icon at bounding box center [287, 446] width 32 height 20
click at [784, 397] on input "a." at bounding box center [784, 392] width 1 height 11
radio input "true"
click at [739, 679] on button "Next" at bounding box center [784, 660] width 212 height 52
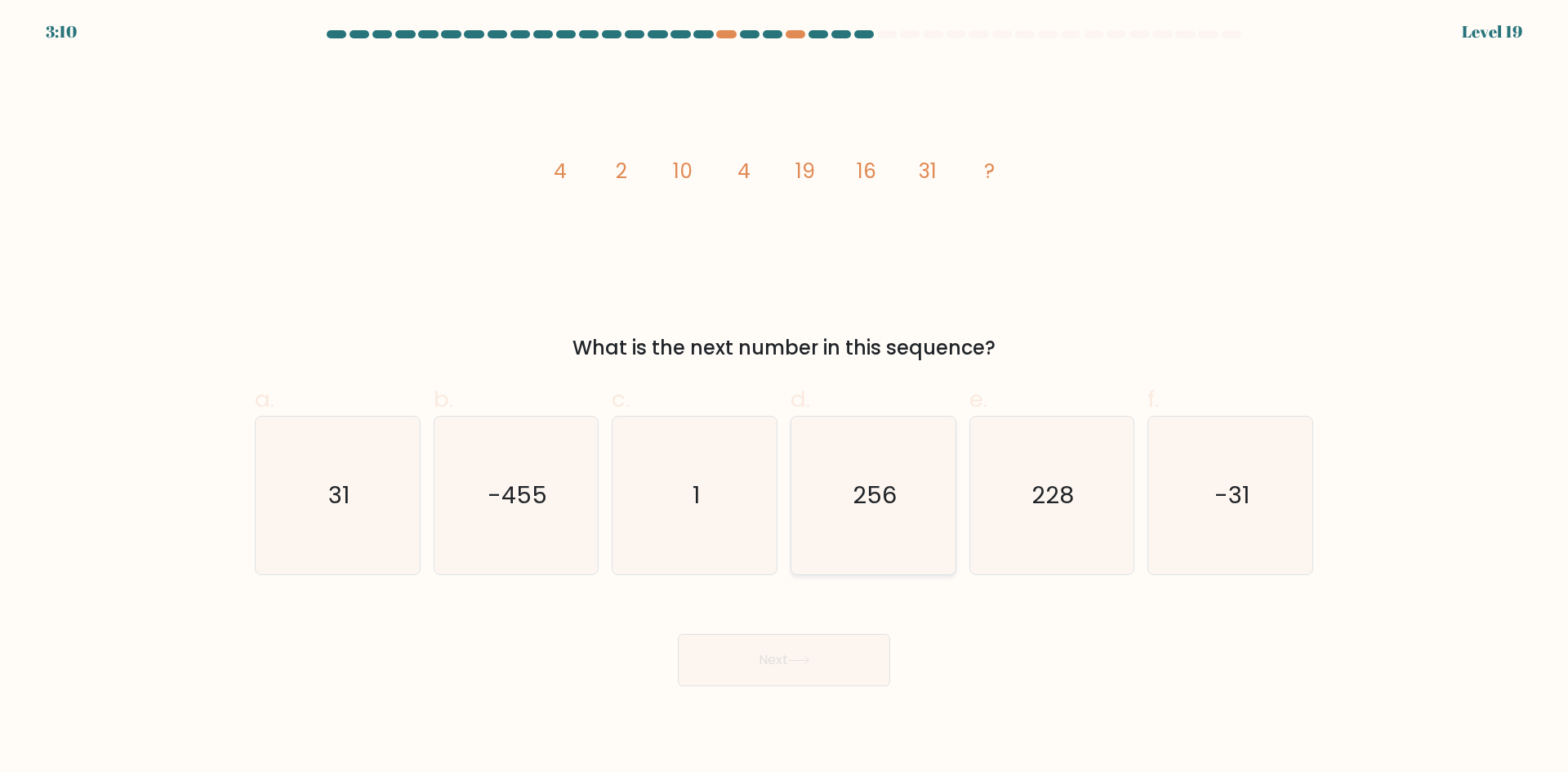
click at [816, 519] on icon "256" at bounding box center [873, 495] width 158 height 158
click at [784, 397] on input "d. 256" at bounding box center [784, 392] width 1 height 11
radio input "true"
click at [797, 660] on icon at bounding box center [799, 661] width 20 height 7
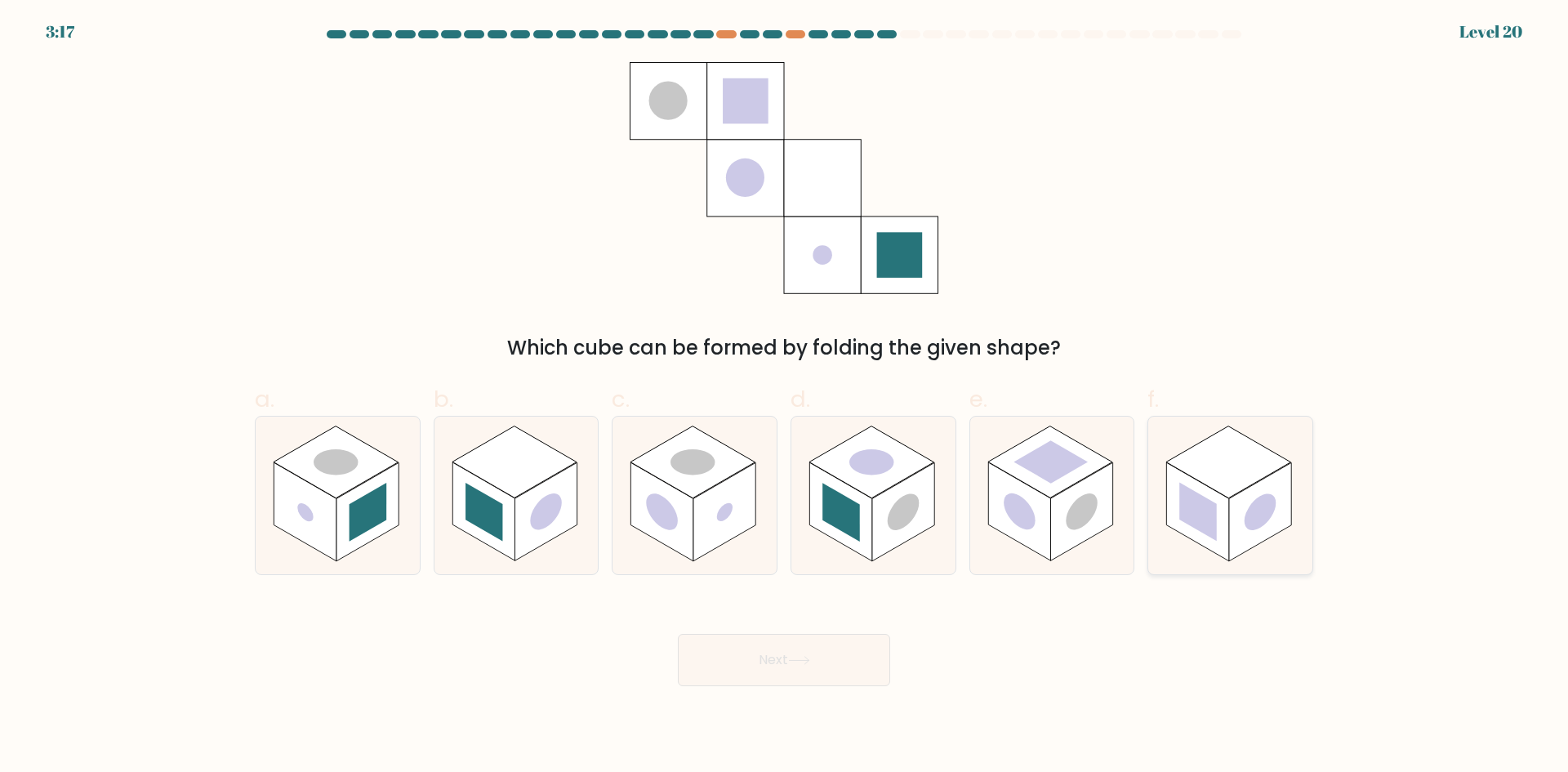
click at [1253, 519] on circle at bounding box center [1260, 511] width 32 height 50
click at [784, 397] on input "f." at bounding box center [784, 392] width 1 height 11
radio input "true"
click at [850, 665] on button "Next" at bounding box center [784, 660] width 212 height 52
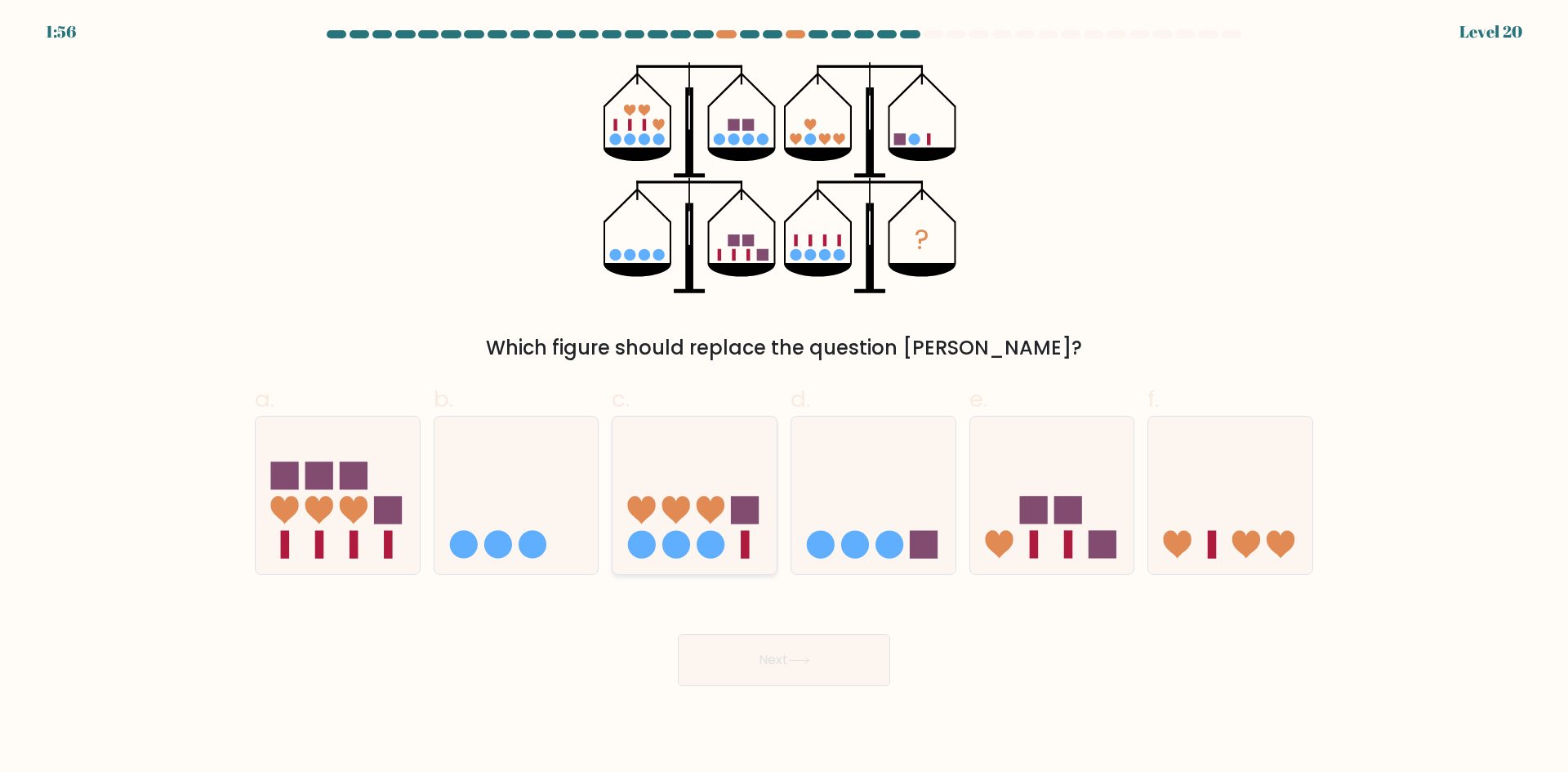
drag, startPoint x: 748, startPoint y: 529, endPoint x: 658, endPoint y: 511, distance: 91.8
click at [658, 511] on icon at bounding box center [694, 495] width 164 height 136
click at [784, 397] on input "c." at bounding box center [784, 392] width 1 height 11
radio input "true"
click at [791, 667] on button "Next" at bounding box center [784, 660] width 212 height 52
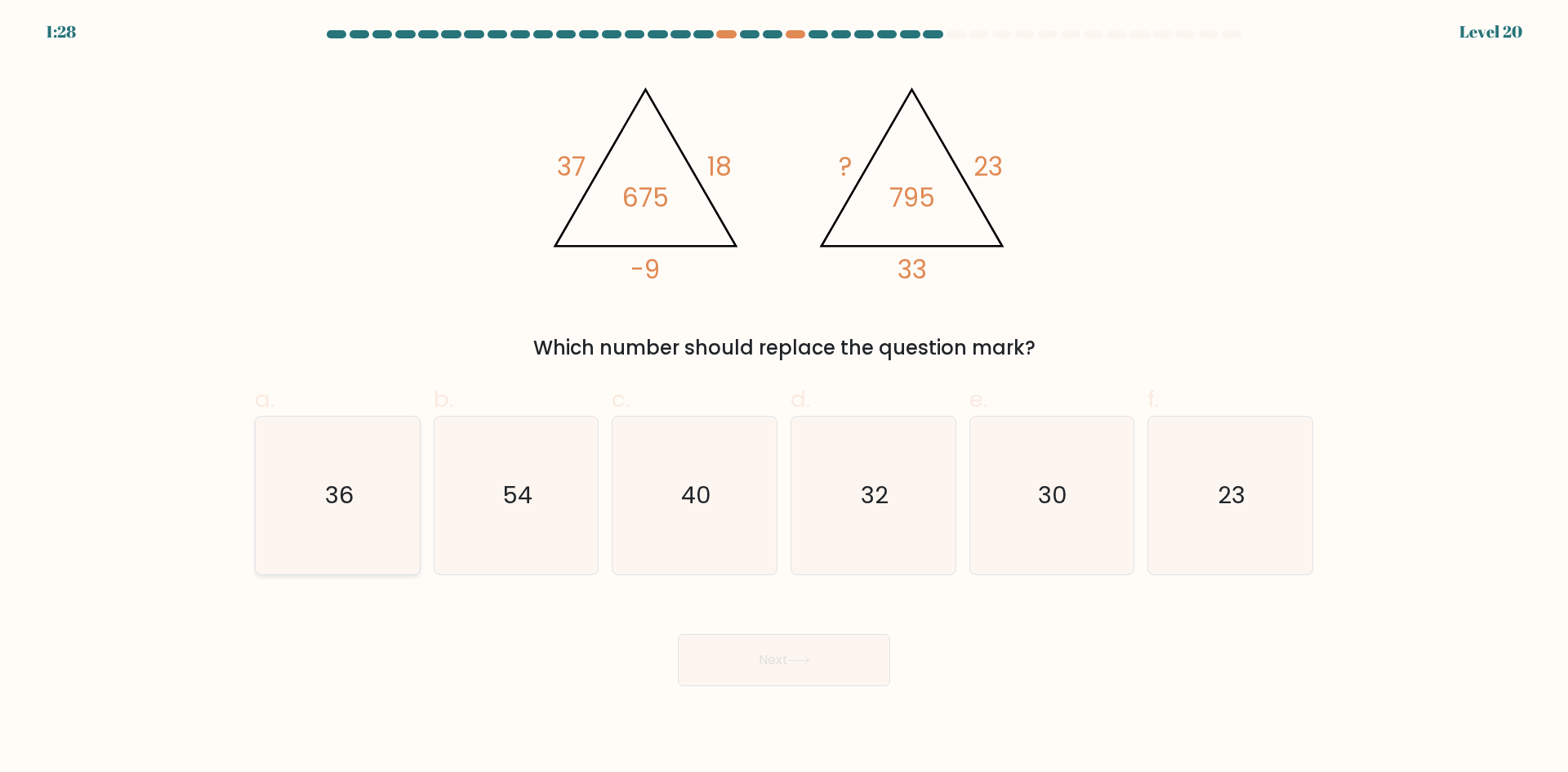
click at [335, 493] on text "36" at bounding box center [339, 495] width 28 height 33
click at [784, 397] on input "a. 36" at bounding box center [784, 392] width 1 height 11
radio input "true"
click at [737, 669] on button "Next" at bounding box center [784, 660] width 212 height 52
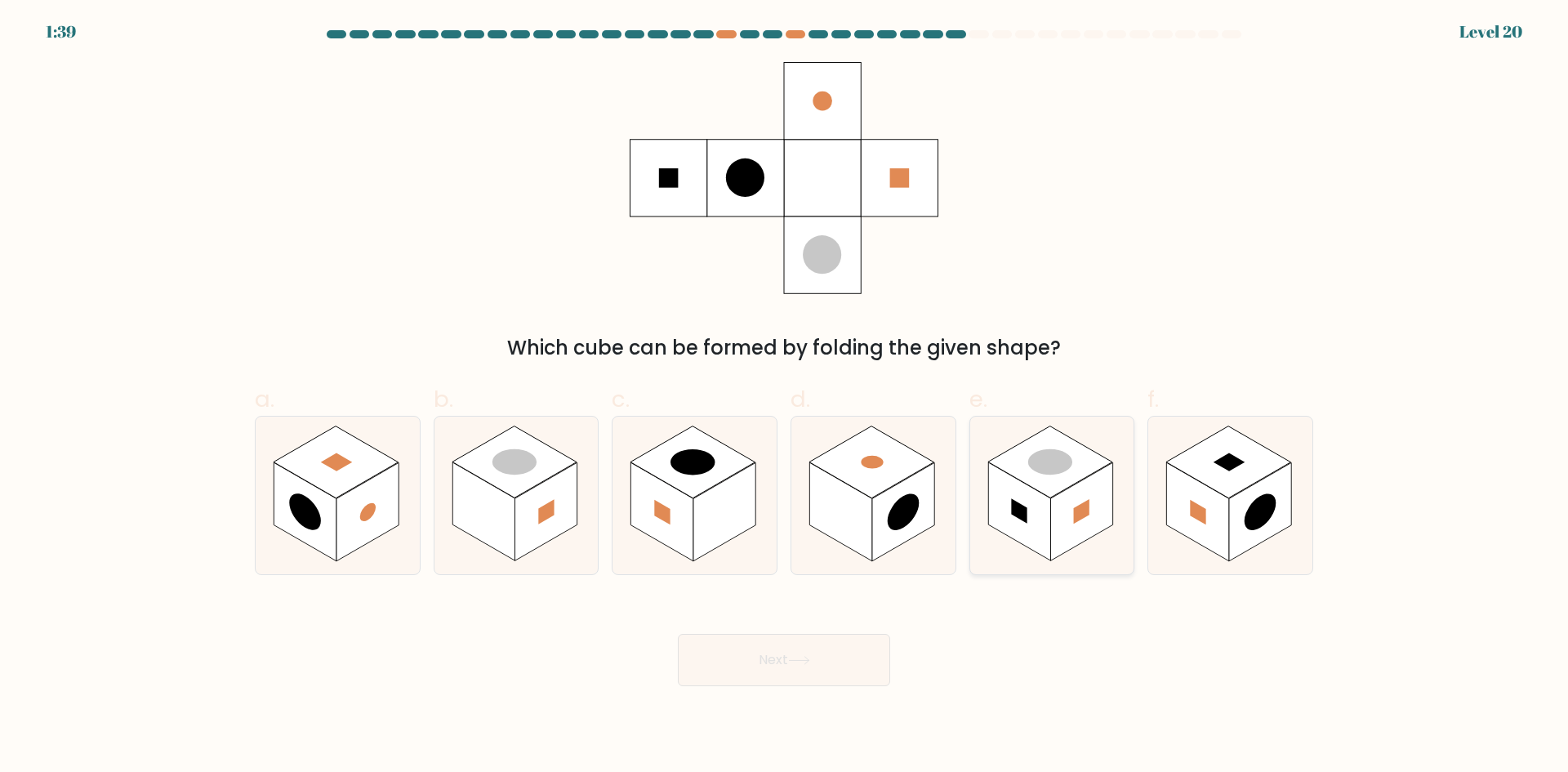
click at [1052, 453] on circle at bounding box center [1050, 461] width 63 height 36
click at [784, 397] on input "e." at bounding box center [784, 392] width 1 height 11
radio input "true"
click at [808, 664] on icon at bounding box center [799, 661] width 20 height 7
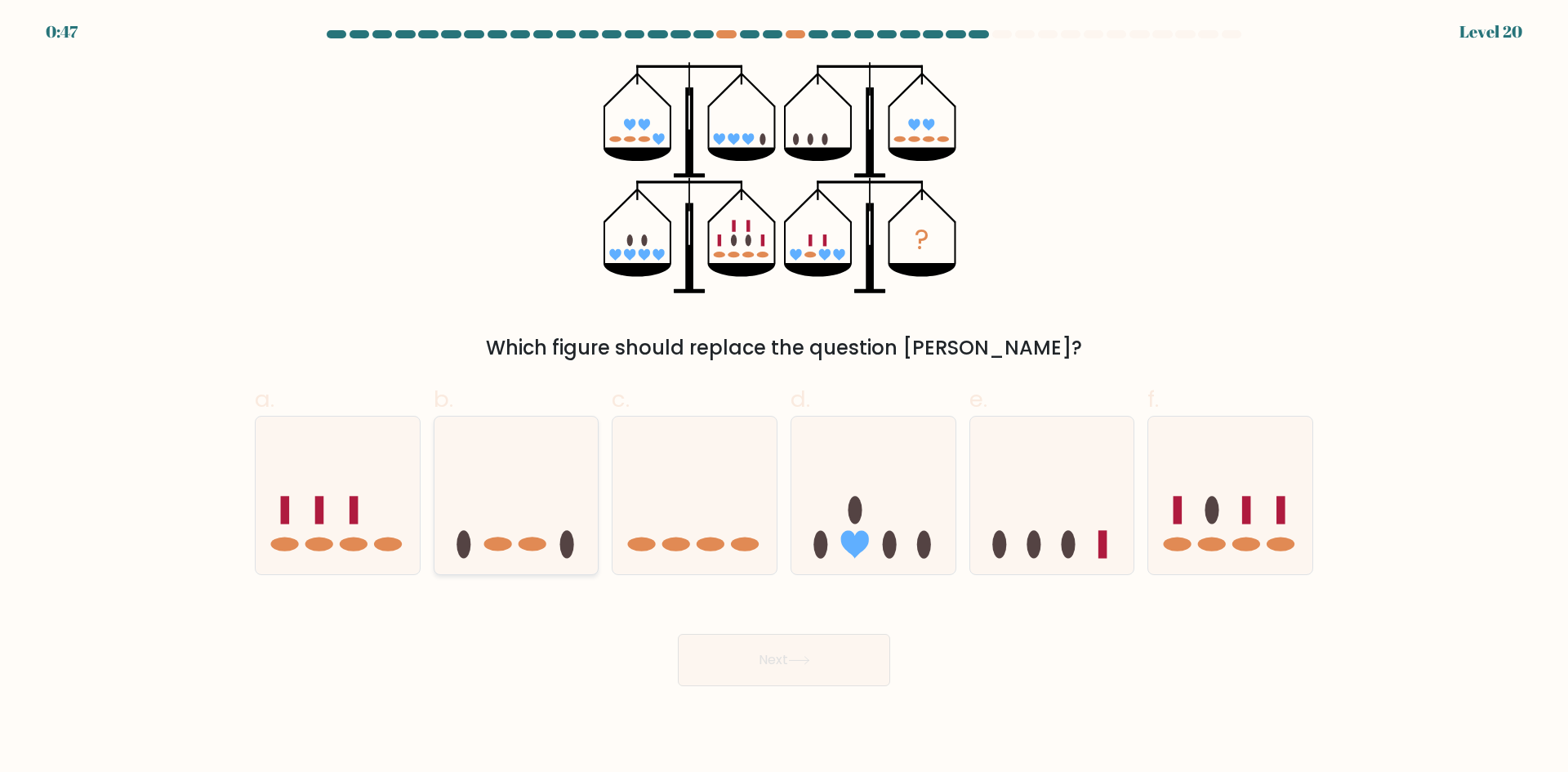
click at [540, 526] on icon at bounding box center [517, 495] width 164 height 136
click at [784, 397] on input "b." at bounding box center [784, 392] width 1 height 11
radio input "true"
click at [751, 674] on button "Next" at bounding box center [784, 660] width 212 height 52
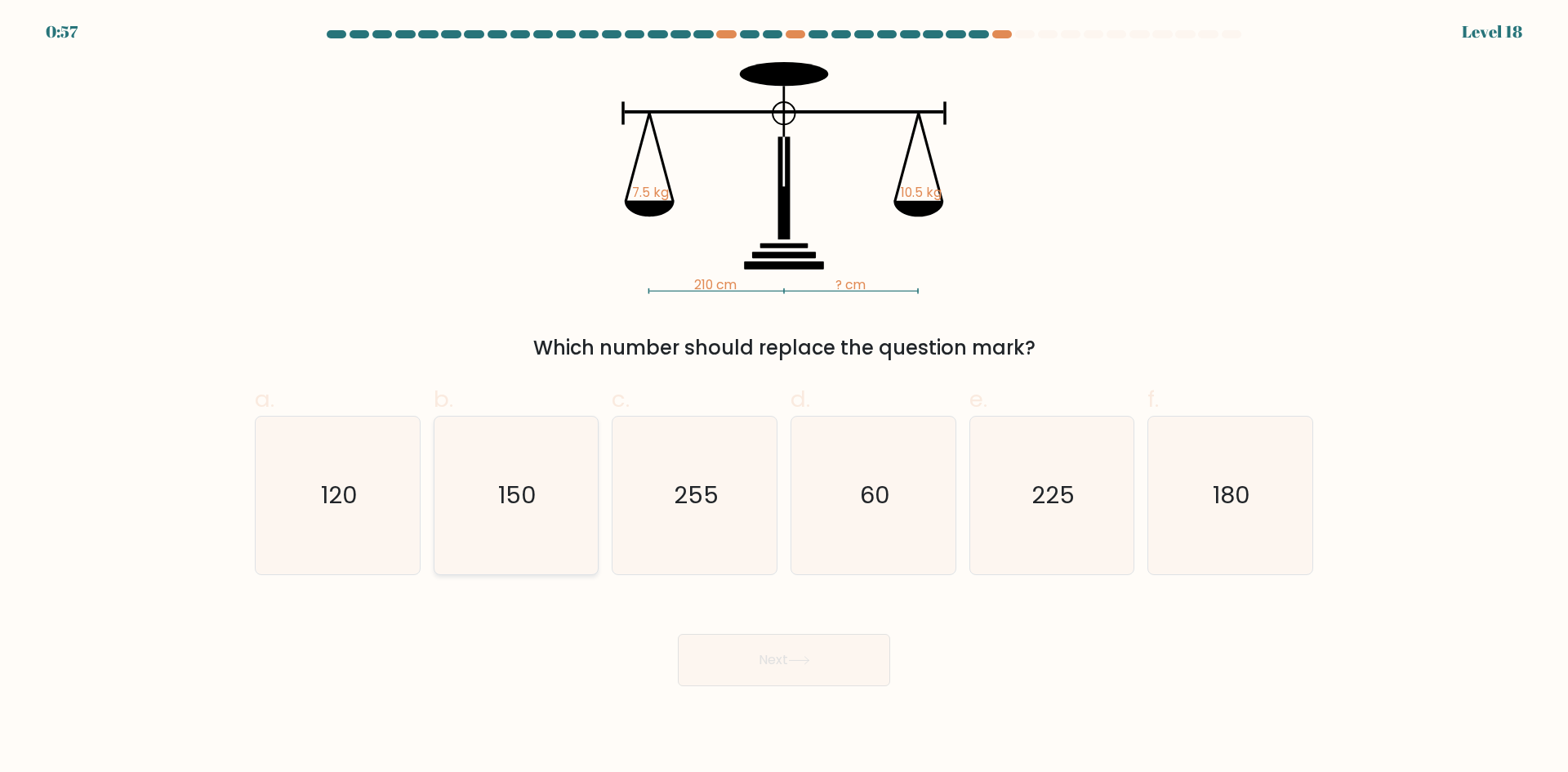
click at [479, 533] on icon "150" at bounding box center [516, 495] width 158 height 158
click at [784, 397] on input "b. 150" at bounding box center [784, 392] width 1 height 11
radio input "true"
click at [739, 666] on button "Next" at bounding box center [784, 660] width 212 height 52
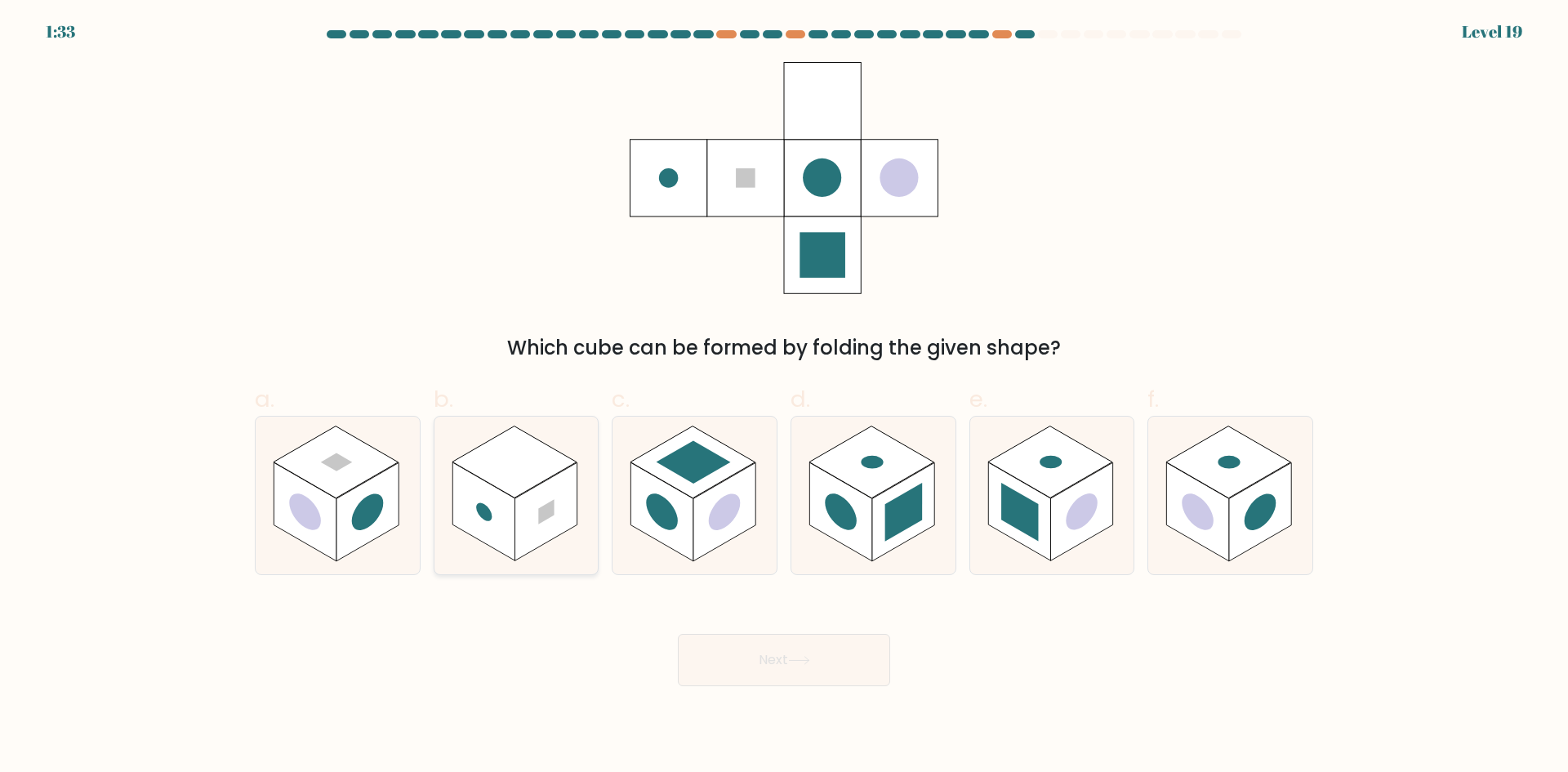
click at [508, 544] on rect at bounding box center [484, 511] width 62 height 98
click at [784, 397] on input "b." at bounding box center [784, 392] width 1 height 11
radio input "true"
click at [780, 669] on button "Next" at bounding box center [784, 660] width 212 height 52
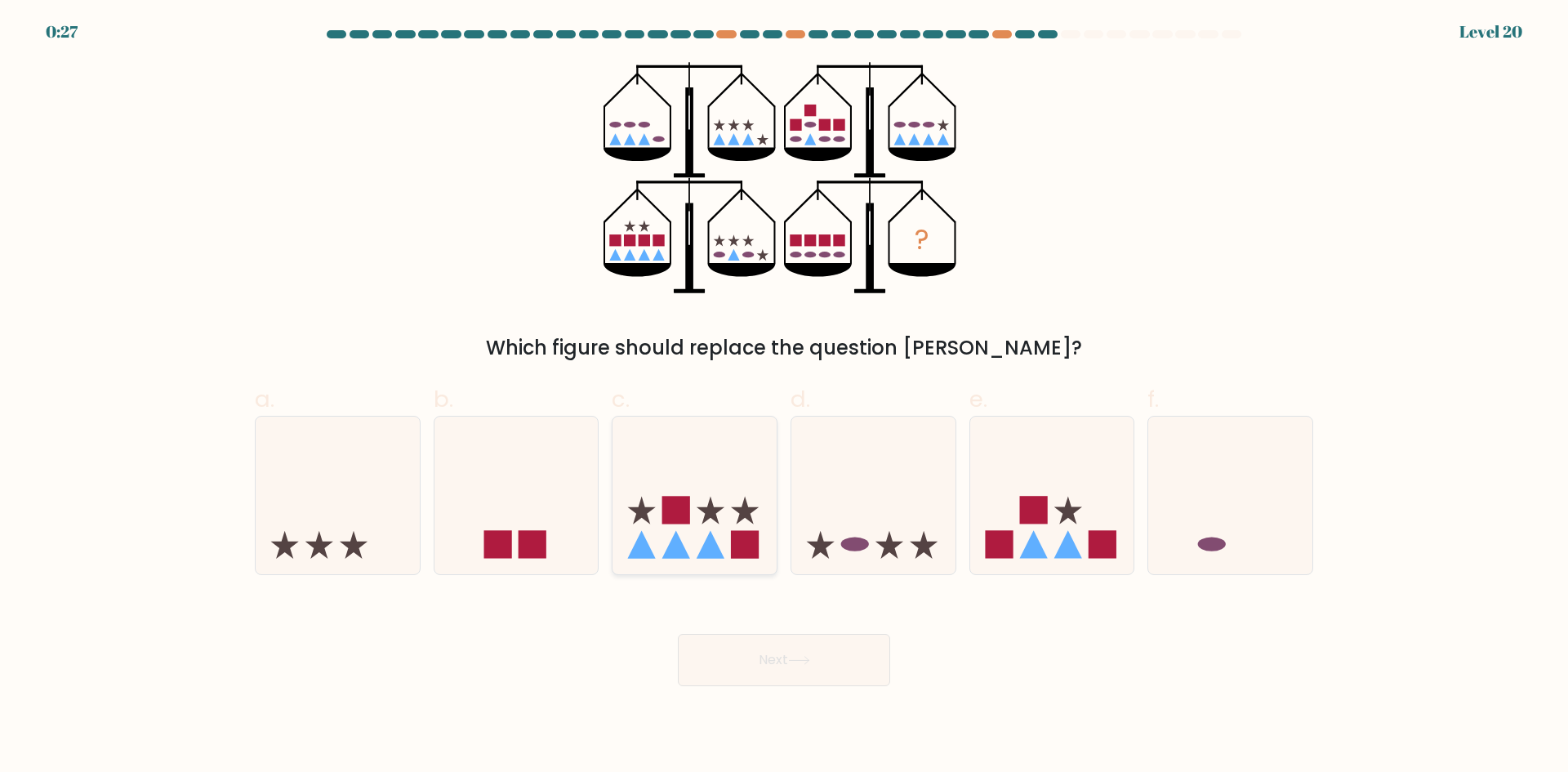
click at [702, 477] on icon at bounding box center [694, 495] width 164 height 136
click at [784, 397] on input "c." at bounding box center [784, 392] width 1 height 11
radio input "true"
click at [791, 658] on button "Next" at bounding box center [784, 660] width 212 height 52
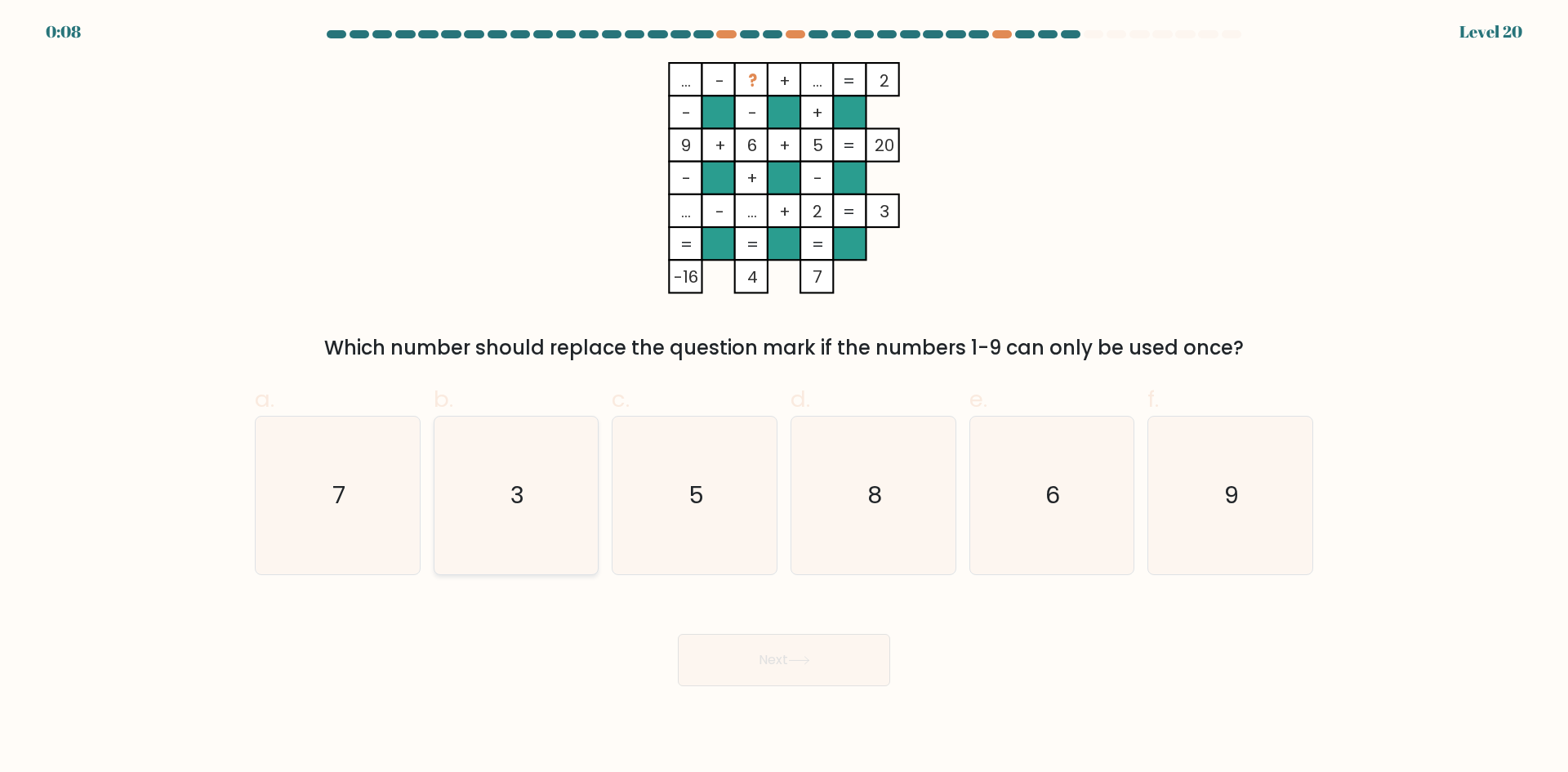
click at [457, 510] on icon "3" at bounding box center [516, 495] width 158 height 158
click at [784, 397] on input "b. 3" at bounding box center [784, 392] width 1 height 11
radio input "true"
click at [784, 654] on button "Next" at bounding box center [784, 660] width 212 height 52
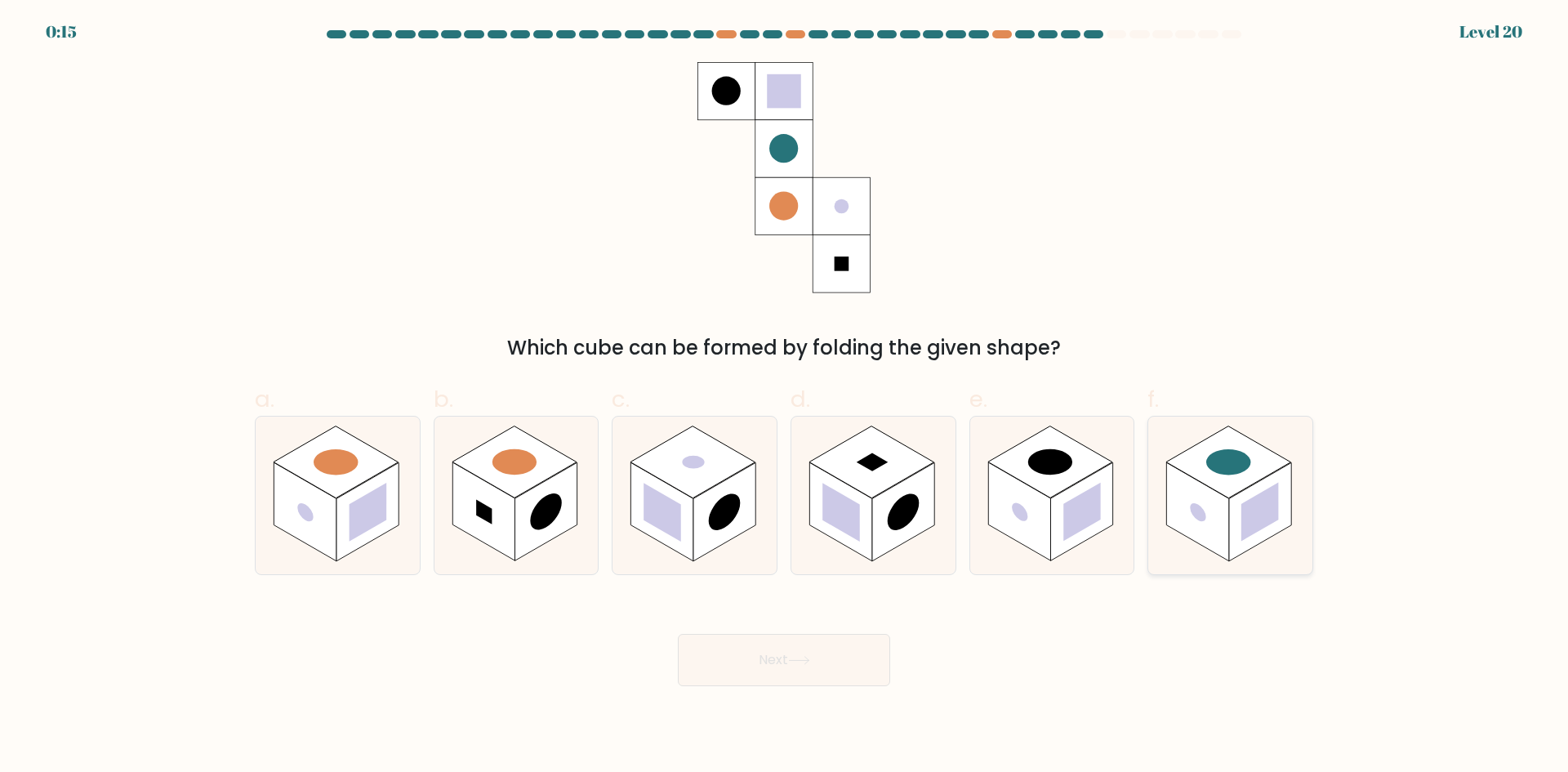
click at [1167, 511] on rect at bounding box center [1198, 511] width 62 height 98
click at [784, 397] on input "f." at bounding box center [784, 392] width 1 height 11
radio input "true"
click at [808, 660] on icon at bounding box center [799, 661] width 20 height 7
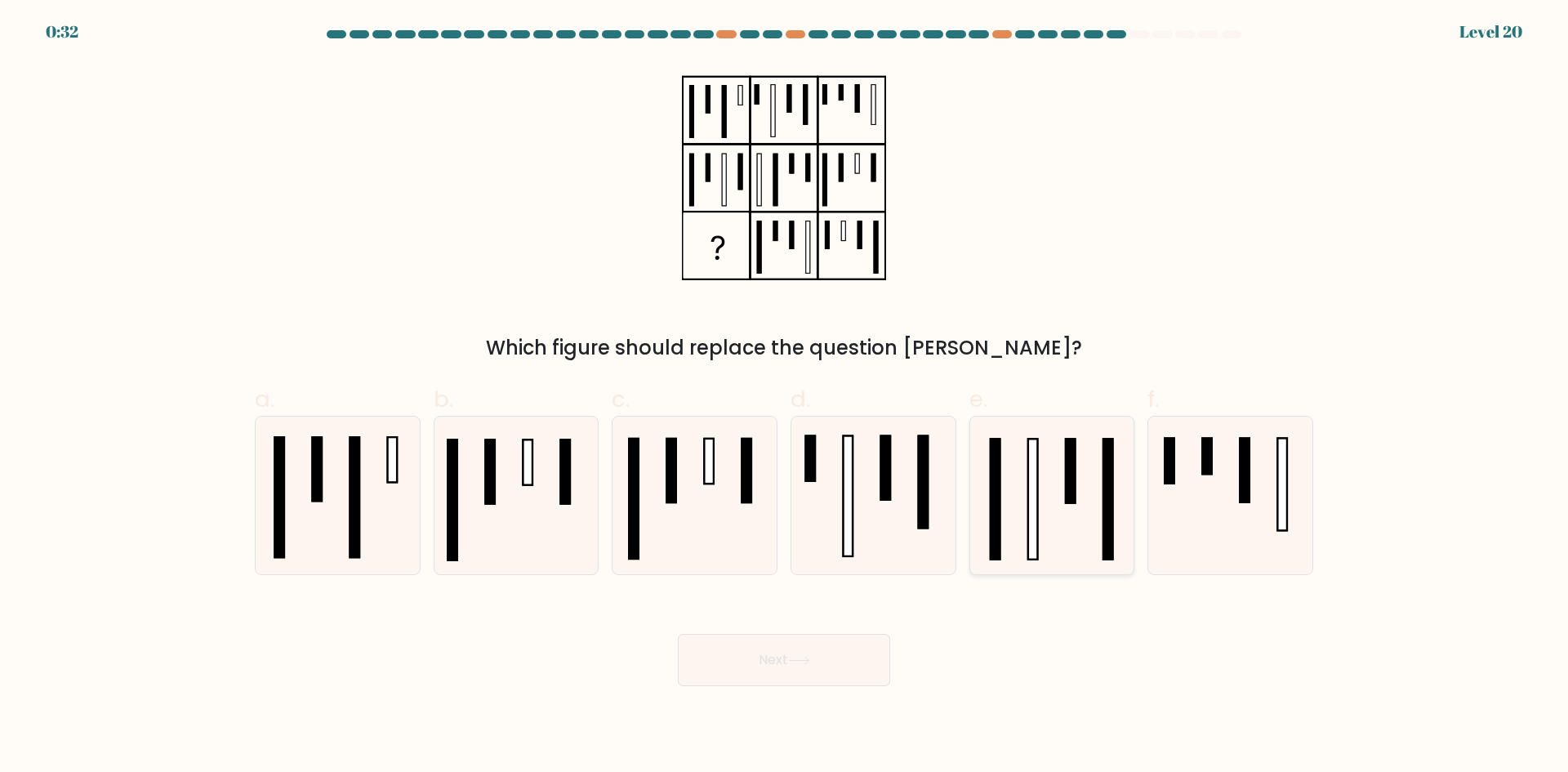
click at [981, 524] on icon at bounding box center [1051, 495] width 158 height 158
click at [784, 397] on input "e." at bounding box center [784, 392] width 1 height 11
radio input "true"
click at [811, 666] on button "Next" at bounding box center [784, 660] width 212 height 52
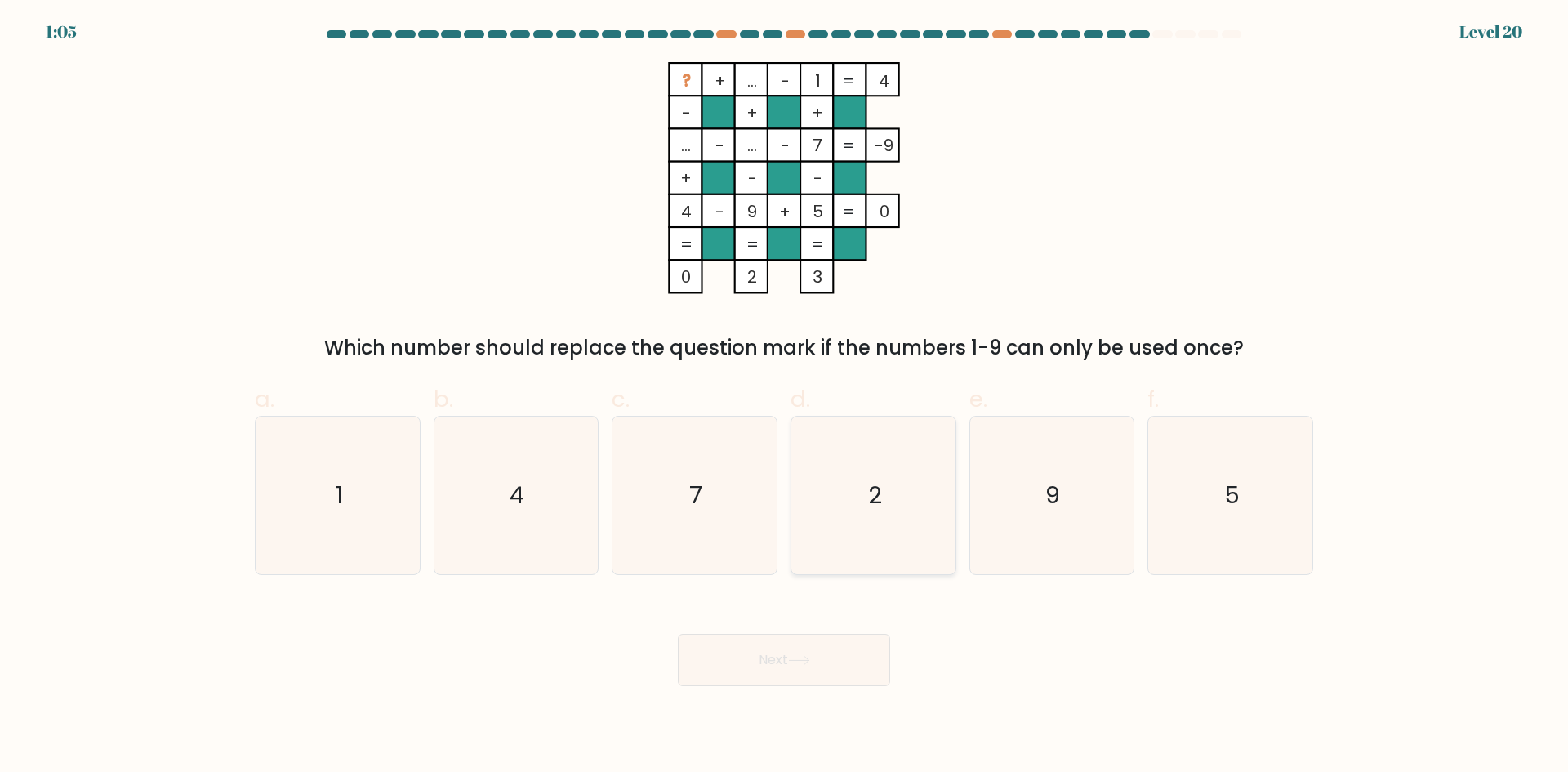
click at [845, 499] on icon "2" at bounding box center [873, 495] width 158 height 158
click at [784, 397] on input "d. 2" at bounding box center [784, 392] width 1 height 11
radio input "true"
click at [801, 644] on button "Next" at bounding box center [784, 660] width 212 height 52
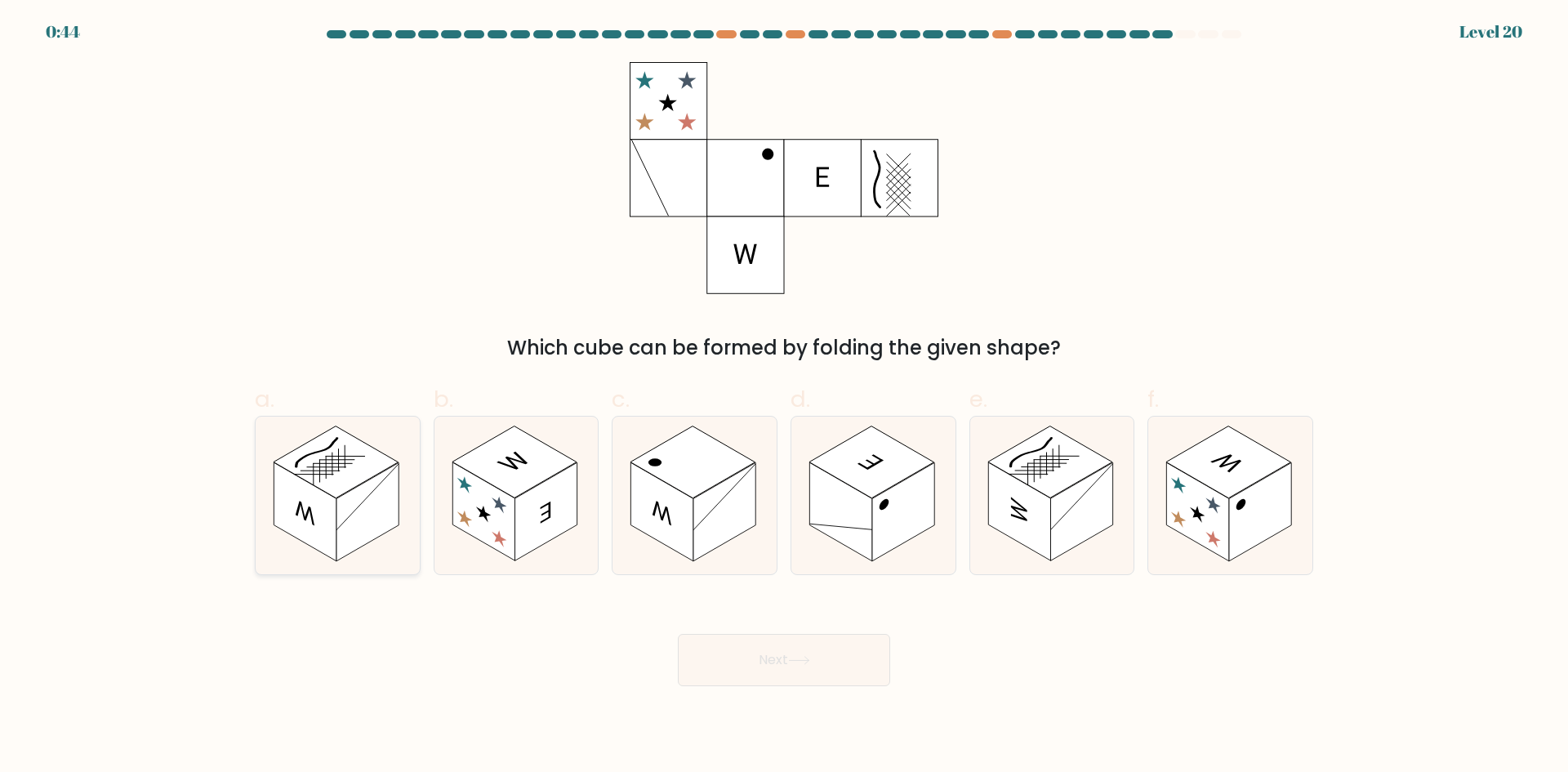
click at [316, 464] on rect at bounding box center [335, 461] width 125 height 72
click at [784, 397] on input "a." at bounding box center [784, 392] width 1 height 11
radio input "true"
click at [814, 671] on button "Next" at bounding box center [784, 660] width 212 height 52
click at [794, 657] on icon at bounding box center [799, 661] width 22 height 9
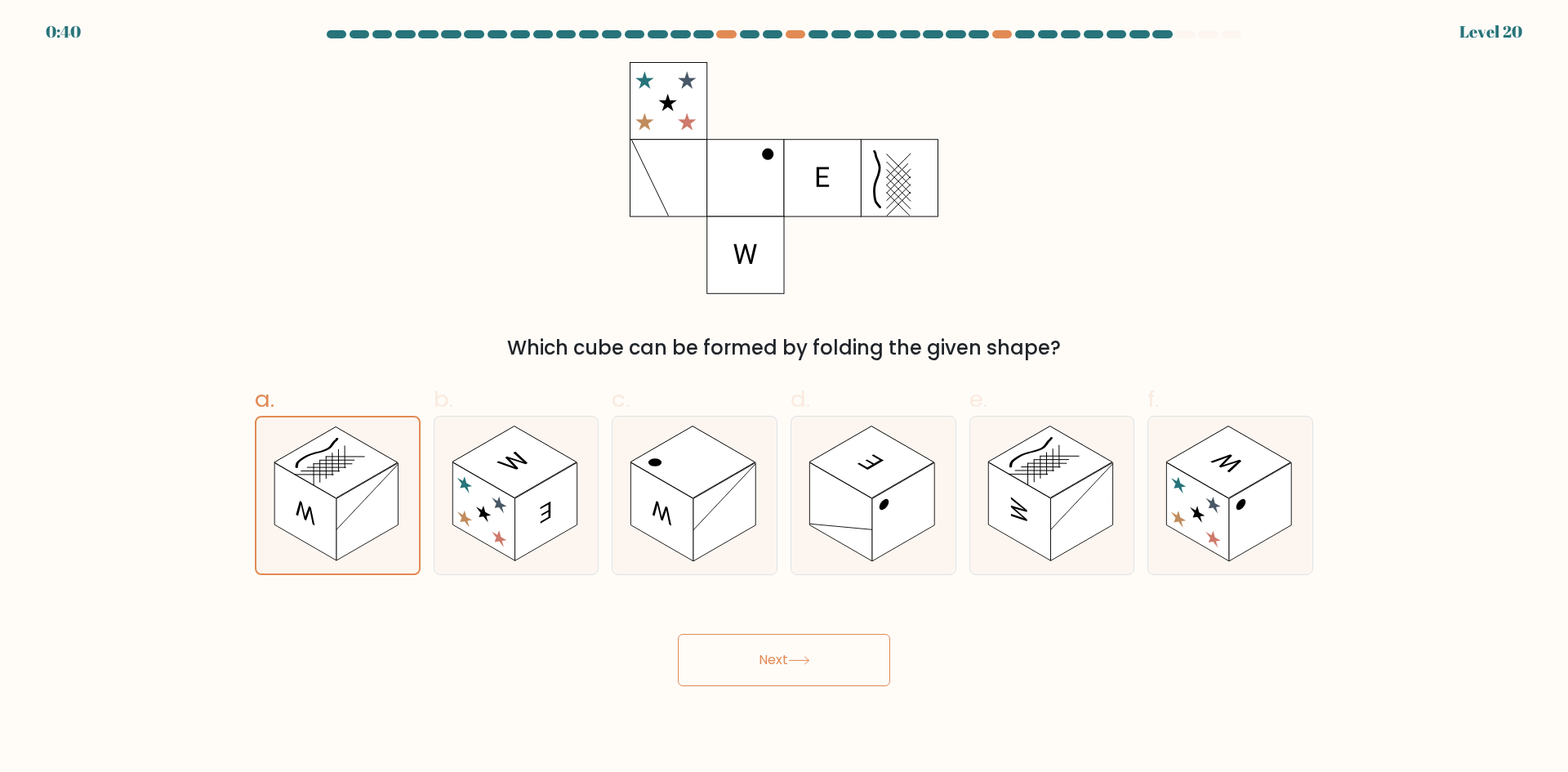
click at [769, 669] on button "Next" at bounding box center [784, 660] width 212 height 52
click at [305, 514] on rect at bounding box center [305, 510] width 62 height 98
click at [784, 397] on input "a." at bounding box center [784, 392] width 1 height 11
click at [800, 643] on button "Next" at bounding box center [784, 660] width 212 height 52
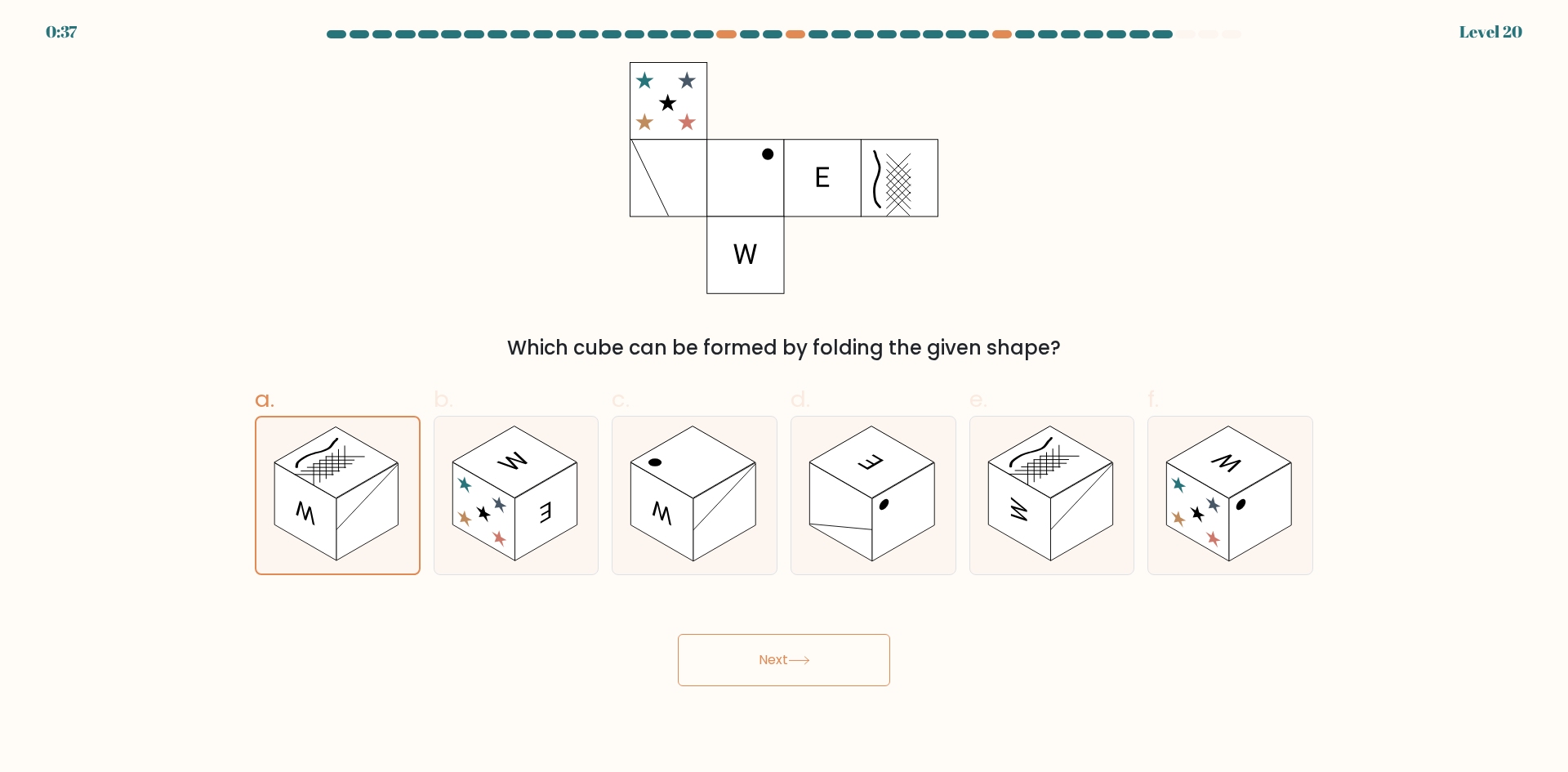
click at [800, 643] on button "Next" at bounding box center [784, 660] width 212 height 52
click at [505, 552] on rect at bounding box center [484, 511] width 62 height 98
click at [784, 397] on input "b." at bounding box center [784, 392] width 1 height 11
radio input "true"
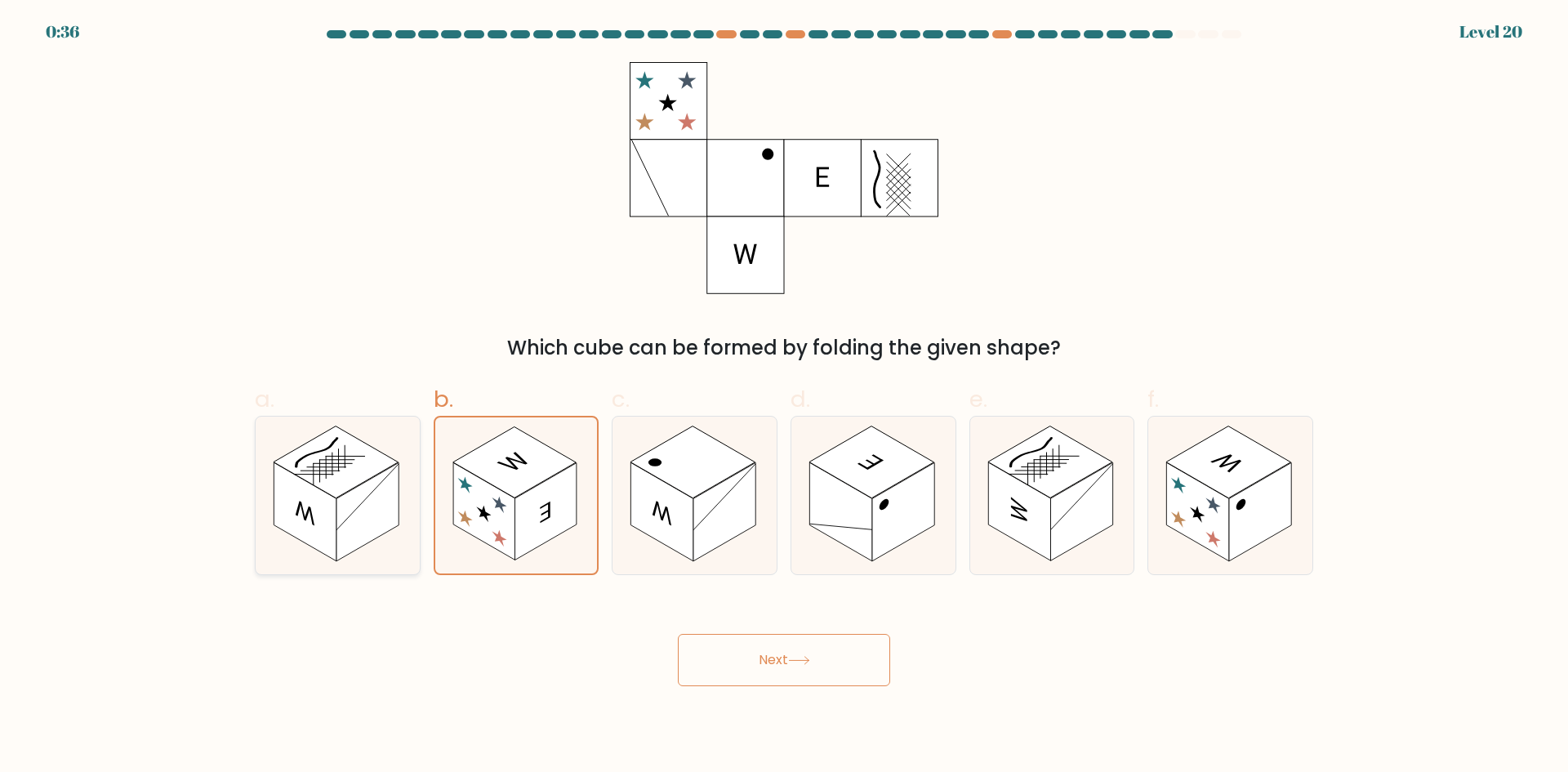
click at [365, 515] on rect at bounding box center [367, 511] width 62 height 98
click at [784, 397] on input "a." at bounding box center [784, 392] width 1 height 11
radio input "true"
click at [708, 651] on button "Next" at bounding box center [784, 660] width 212 height 52
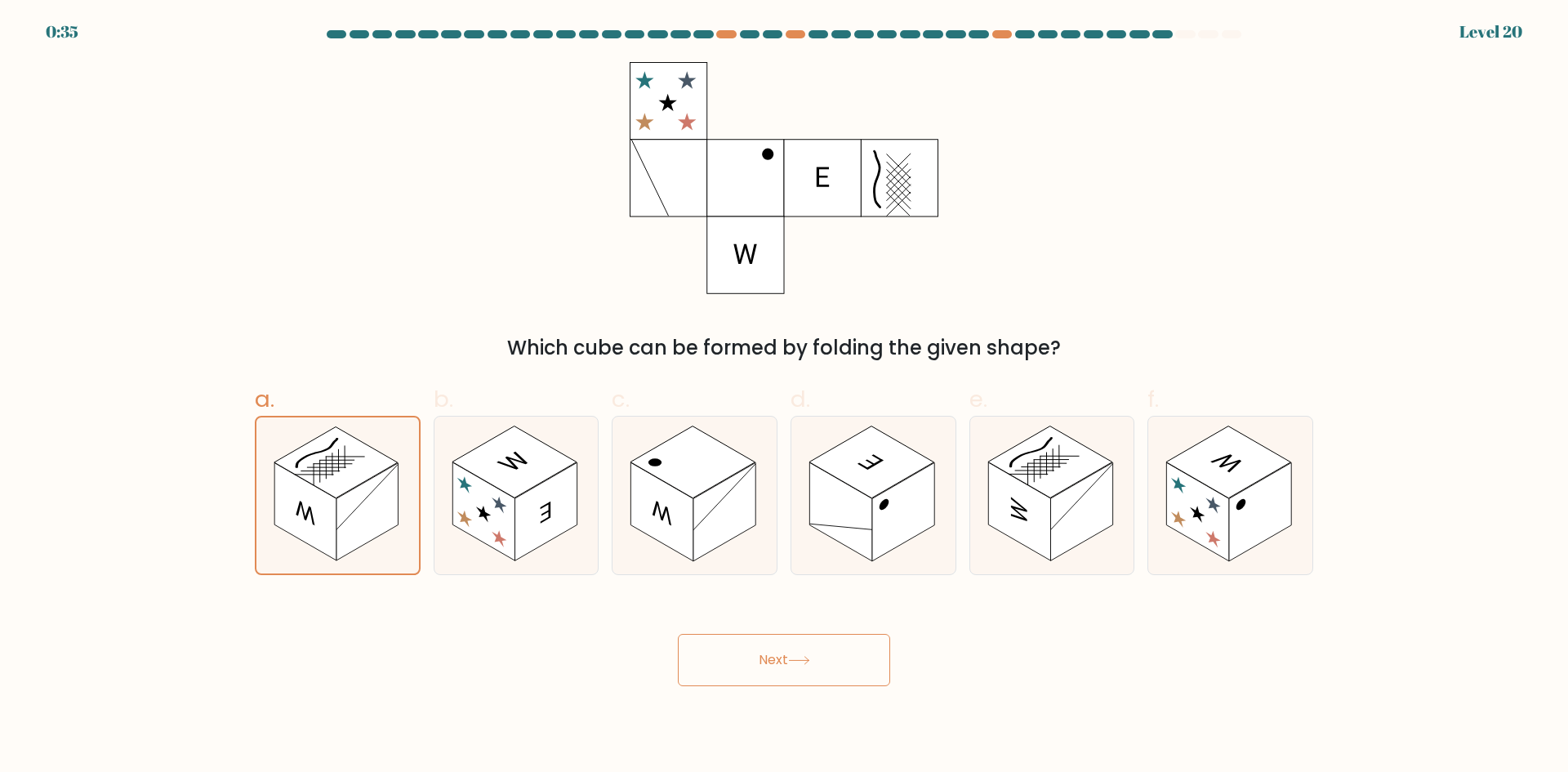
click at [708, 651] on button "Next" at bounding box center [784, 660] width 212 height 52
click at [1029, 509] on rect at bounding box center [1020, 511] width 62 height 98
click at [784, 397] on input "e." at bounding box center [784, 392] width 1 height 11
radio input "true"
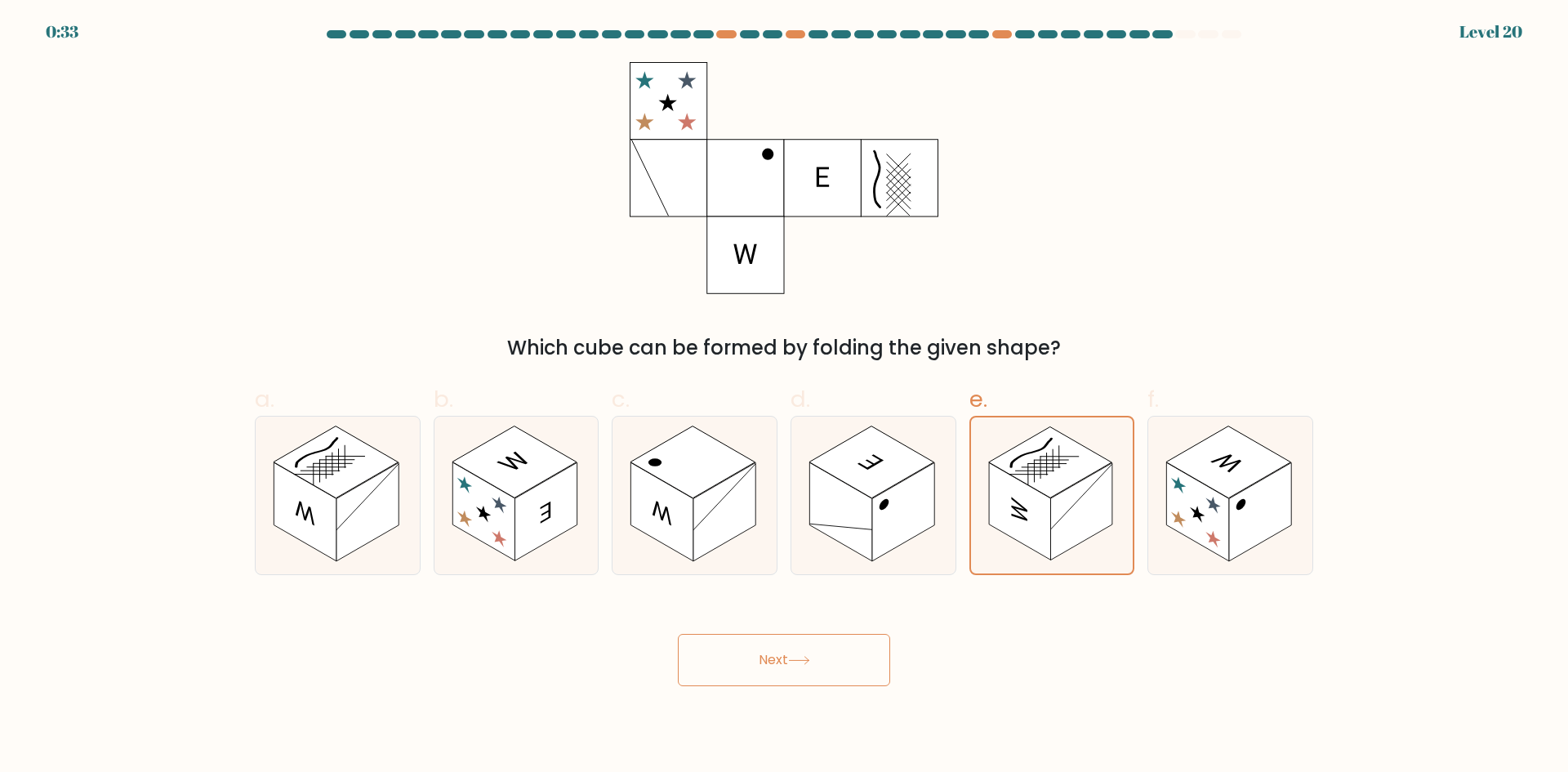
click at [733, 655] on button "Next" at bounding box center [784, 660] width 212 height 52
click at [318, 485] on rect at bounding box center [335, 461] width 125 height 72
click at [784, 397] on input "a." at bounding box center [784, 392] width 1 height 11
radio input "true"
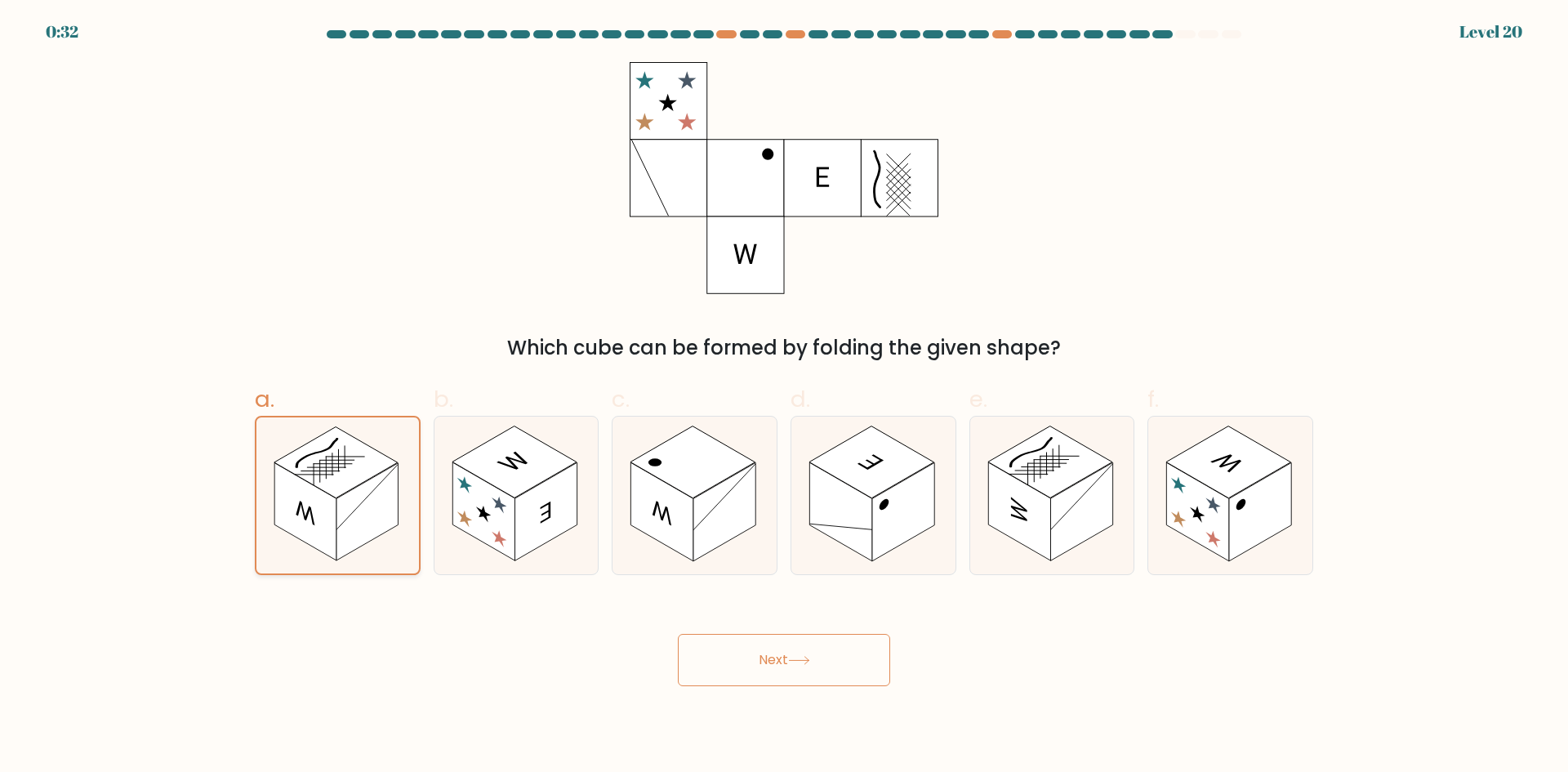
click at [318, 485] on rect at bounding box center [335, 462] width 123 height 71
click at [784, 397] on input "a." at bounding box center [784, 392] width 1 height 11
click at [318, 485] on rect at bounding box center [335, 462] width 123 height 71
click at [784, 397] on input "a." at bounding box center [784, 392] width 1 height 11
click at [494, 329] on div "Which cube can be formed by folding the given shape?" at bounding box center [784, 212] width 1078 height 301
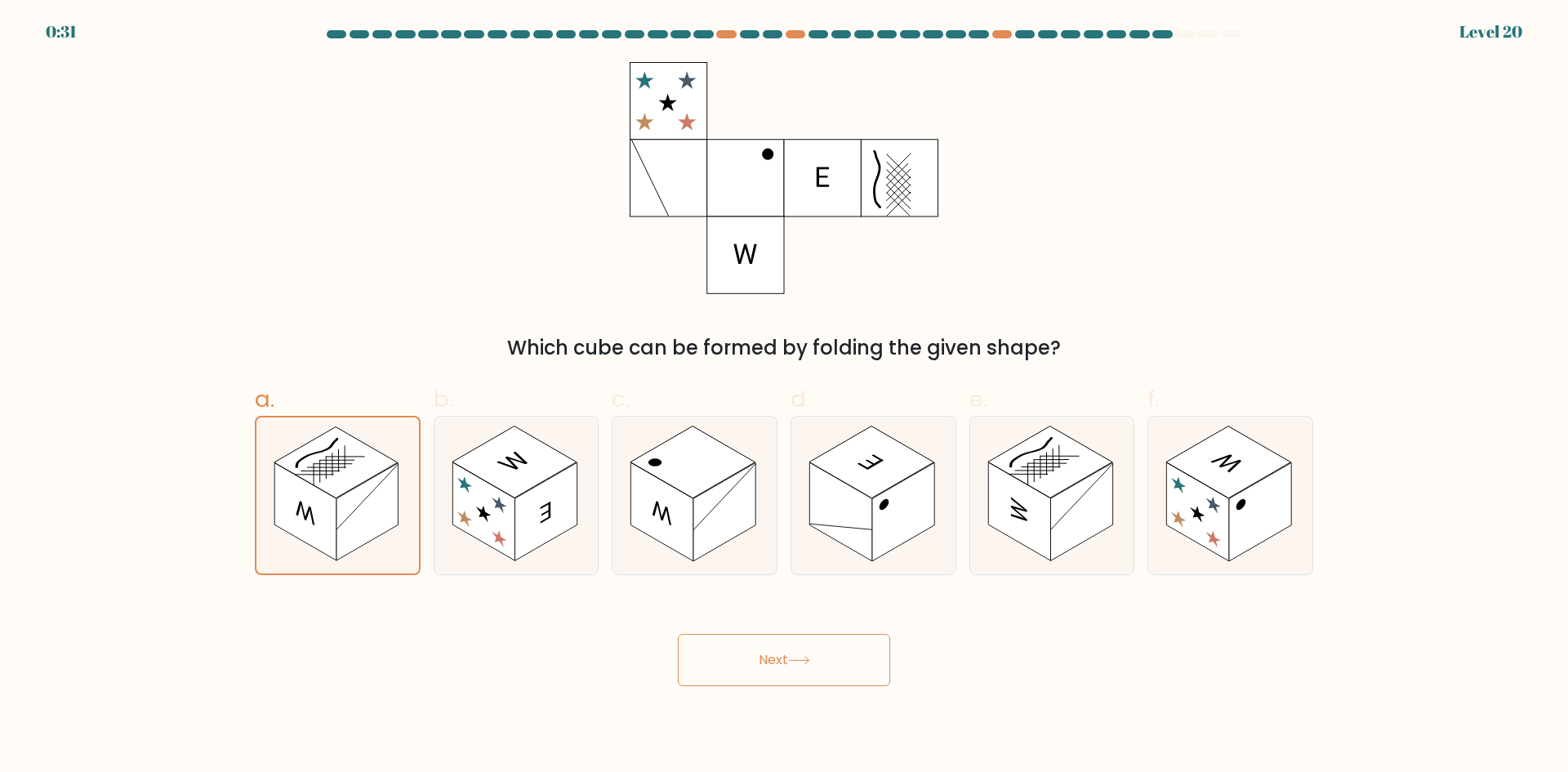
click at [352, 403] on label "a." at bounding box center [338, 479] width 166 height 193
click at [784, 397] on input "a." at bounding box center [784, 392] width 1 height 11
click at [868, 666] on button "Next" at bounding box center [784, 660] width 212 height 52
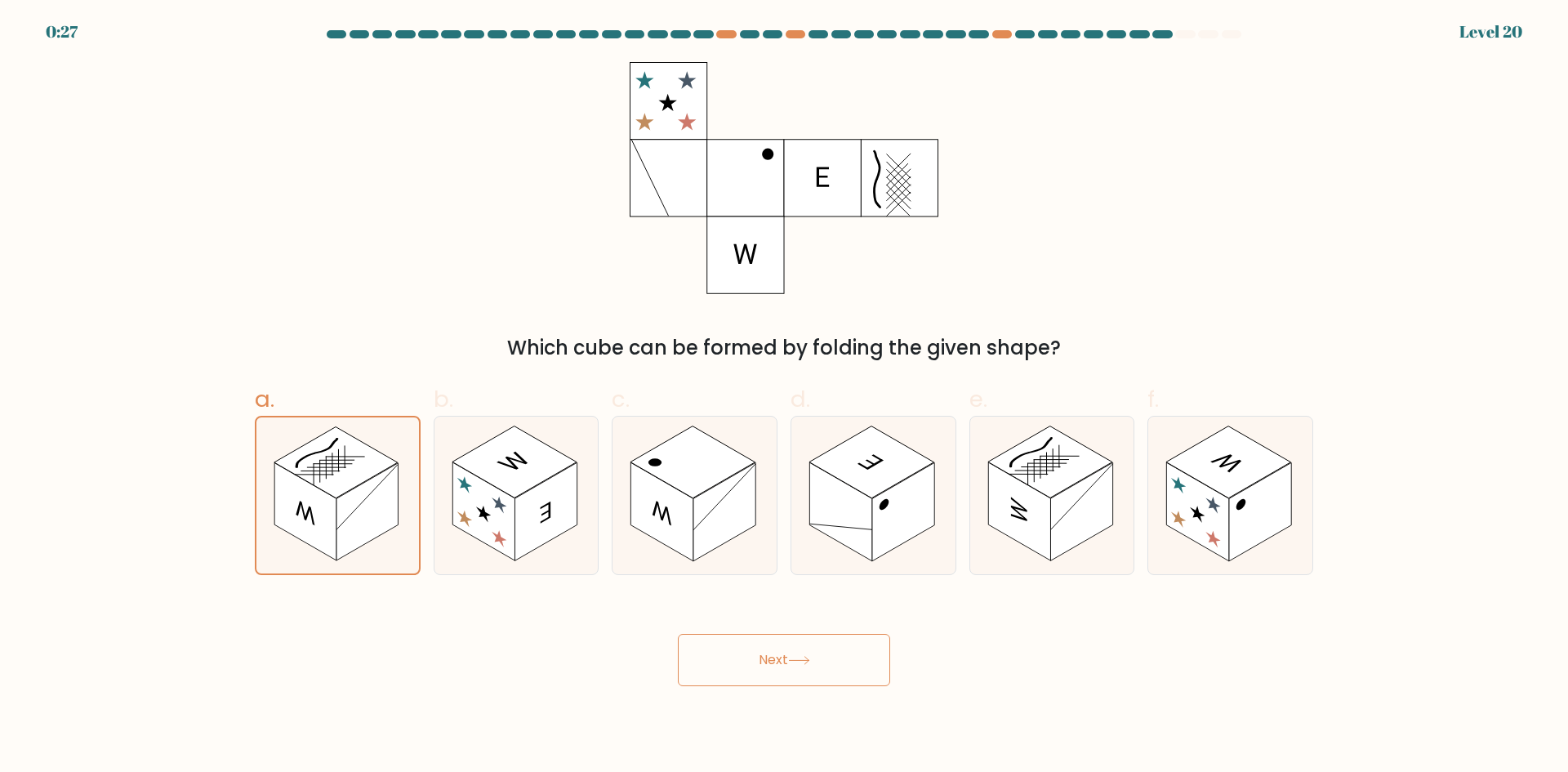
click at [868, 666] on button "Next" at bounding box center [784, 660] width 212 height 52
click at [726, 165] on rect at bounding box center [745, 178] width 77 height 77
click at [771, 649] on button "Next" at bounding box center [784, 660] width 212 height 52
click at [678, 634] on button "Next" at bounding box center [784, 660] width 212 height 52
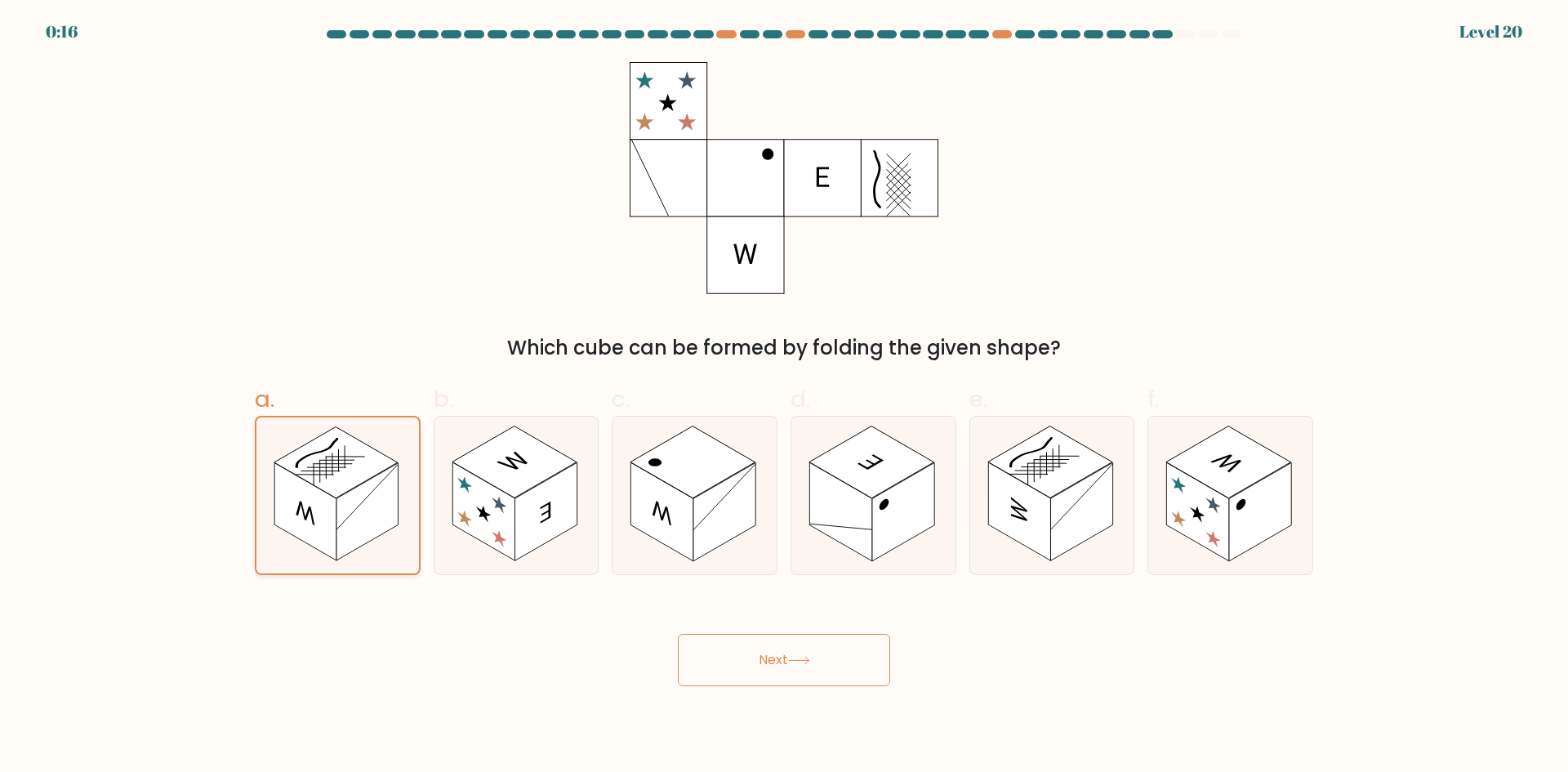
click at [334, 518] on rect at bounding box center [305, 510] width 62 height 98
click at [784, 397] on input "a." at bounding box center [784, 392] width 1 height 11
click at [334, 518] on rect at bounding box center [305, 510] width 62 height 98
click at [784, 397] on input "a." at bounding box center [784, 392] width 1 height 11
click at [499, 532] on icon at bounding box center [499, 537] width 15 height 23
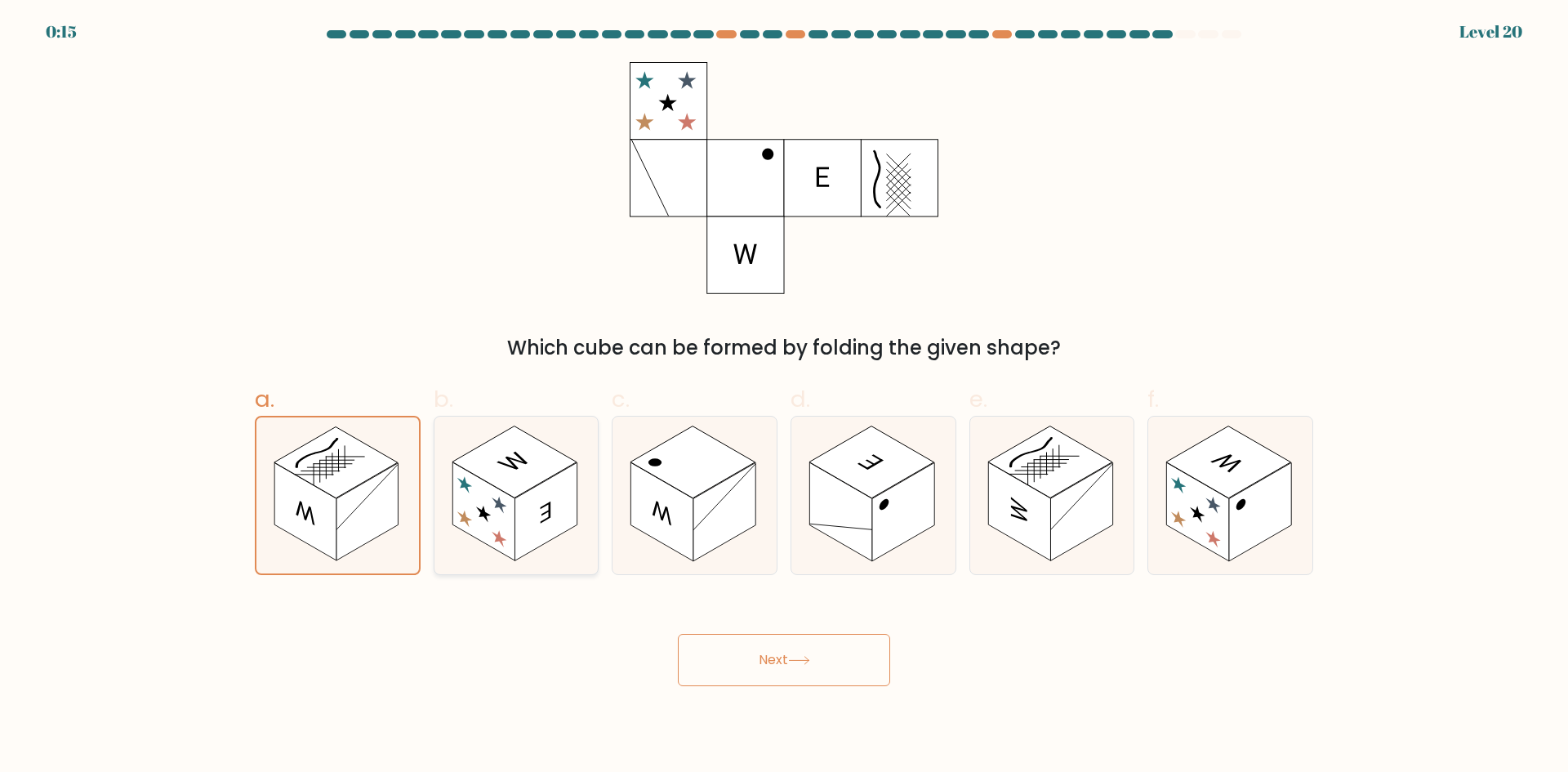
click at [784, 397] on input "b." at bounding box center [784, 392] width 1 height 11
radio input "true"
click at [369, 520] on rect at bounding box center [367, 511] width 62 height 98
click at [784, 397] on input "a." at bounding box center [784, 392] width 1 height 11
radio input "true"
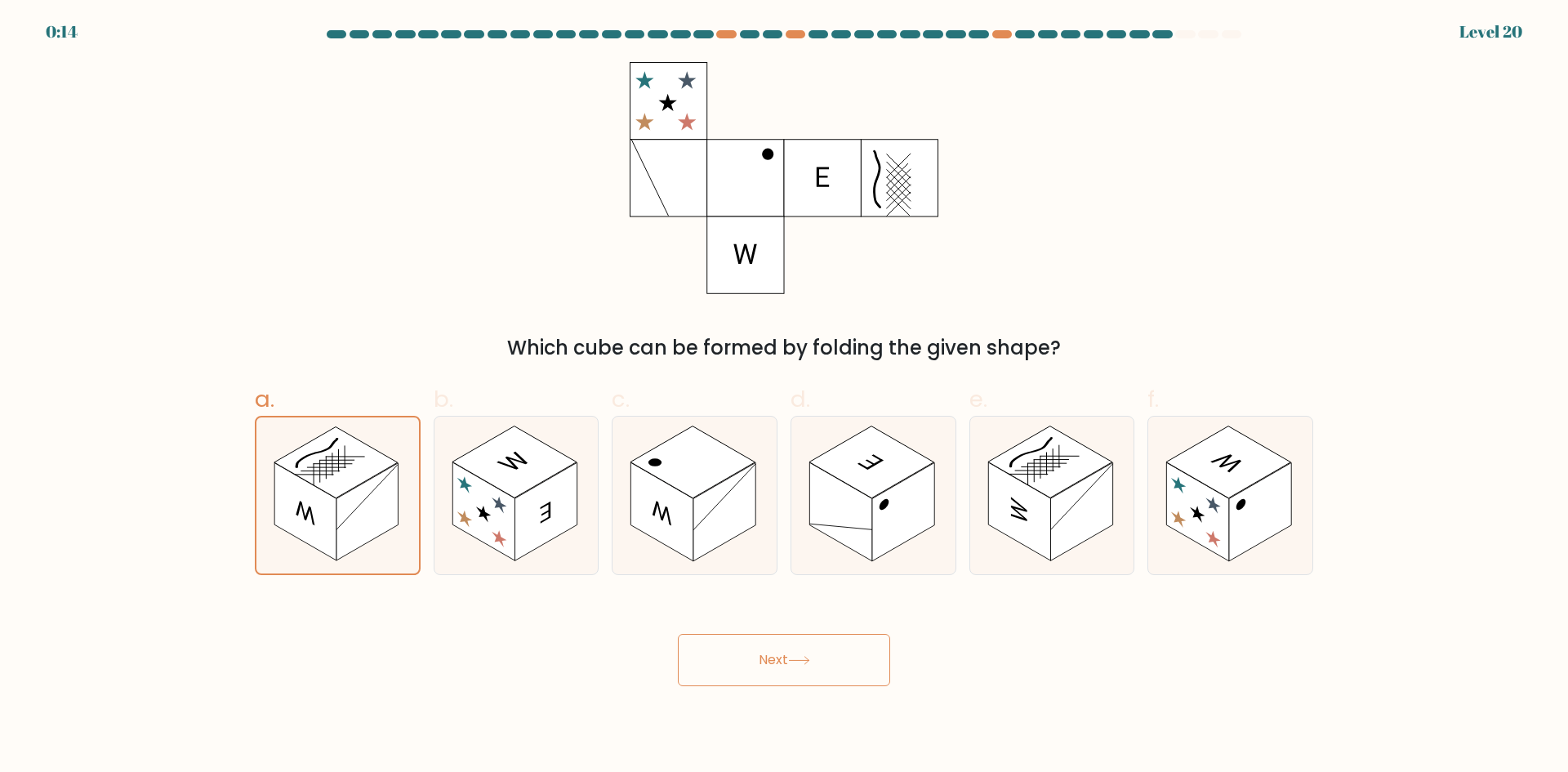
click at [734, 661] on button "Next" at bounding box center [784, 660] width 212 height 52
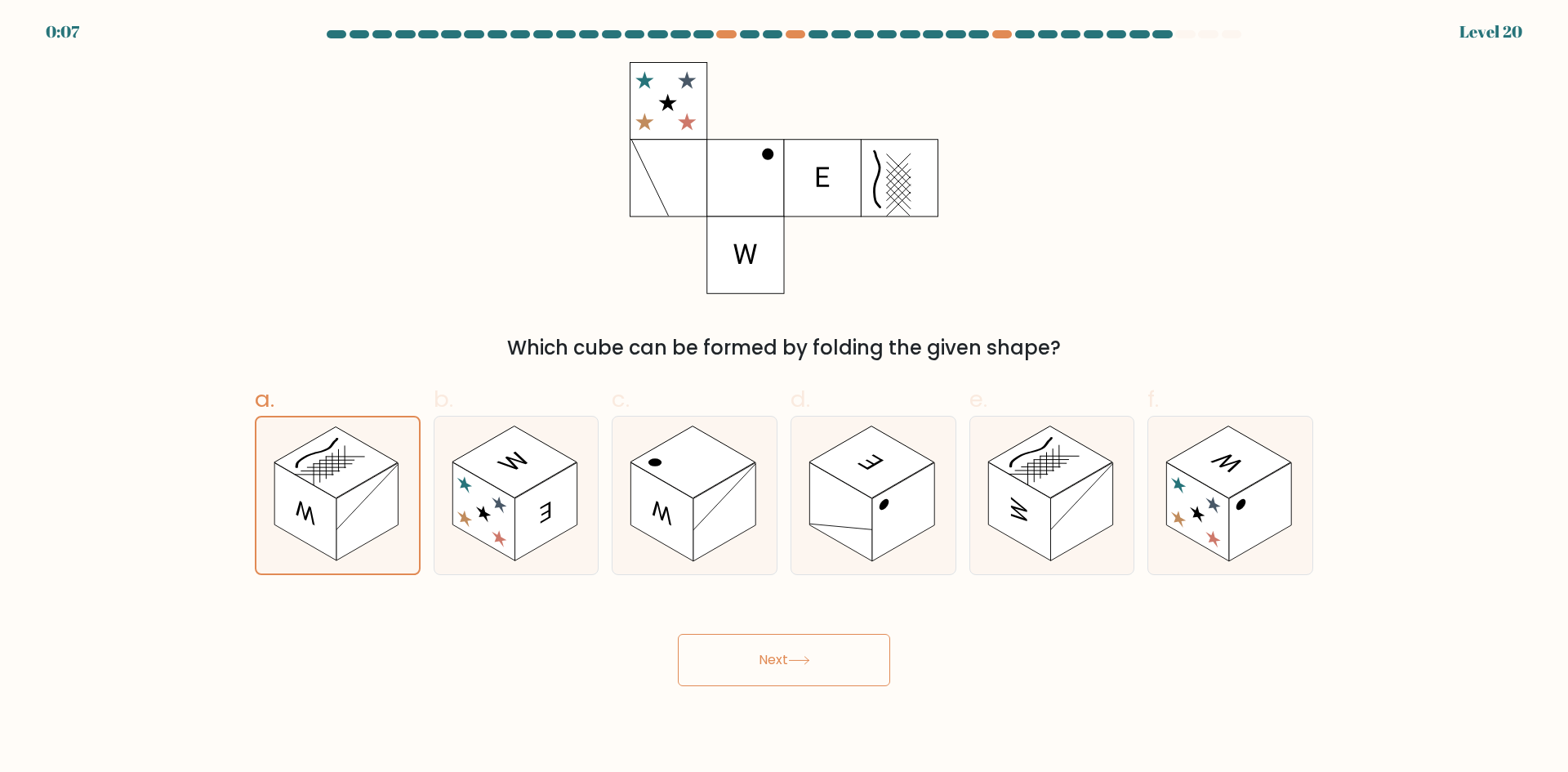
click at [860, 634] on button "Next" at bounding box center [784, 660] width 212 height 52
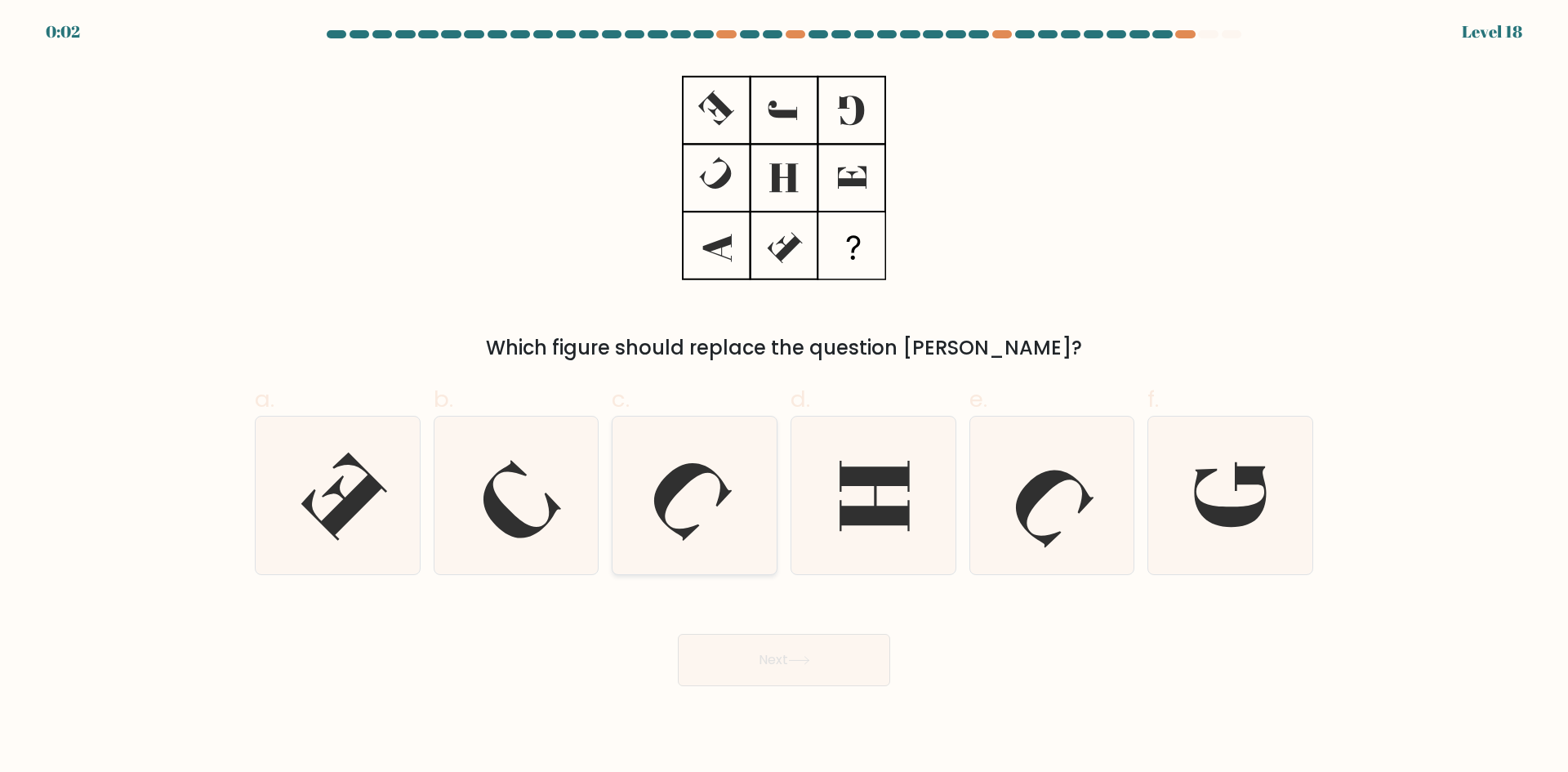
click at [720, 539] on icon at bounding box center [694, 495] width 158 height 158
click at [784, 397] on input "c." at bounding box center [784, 392] width 1 height 11
radio input "true"
click at [737, 671] on div "Next" at bounding box center [784, 641] width 1078 height 91
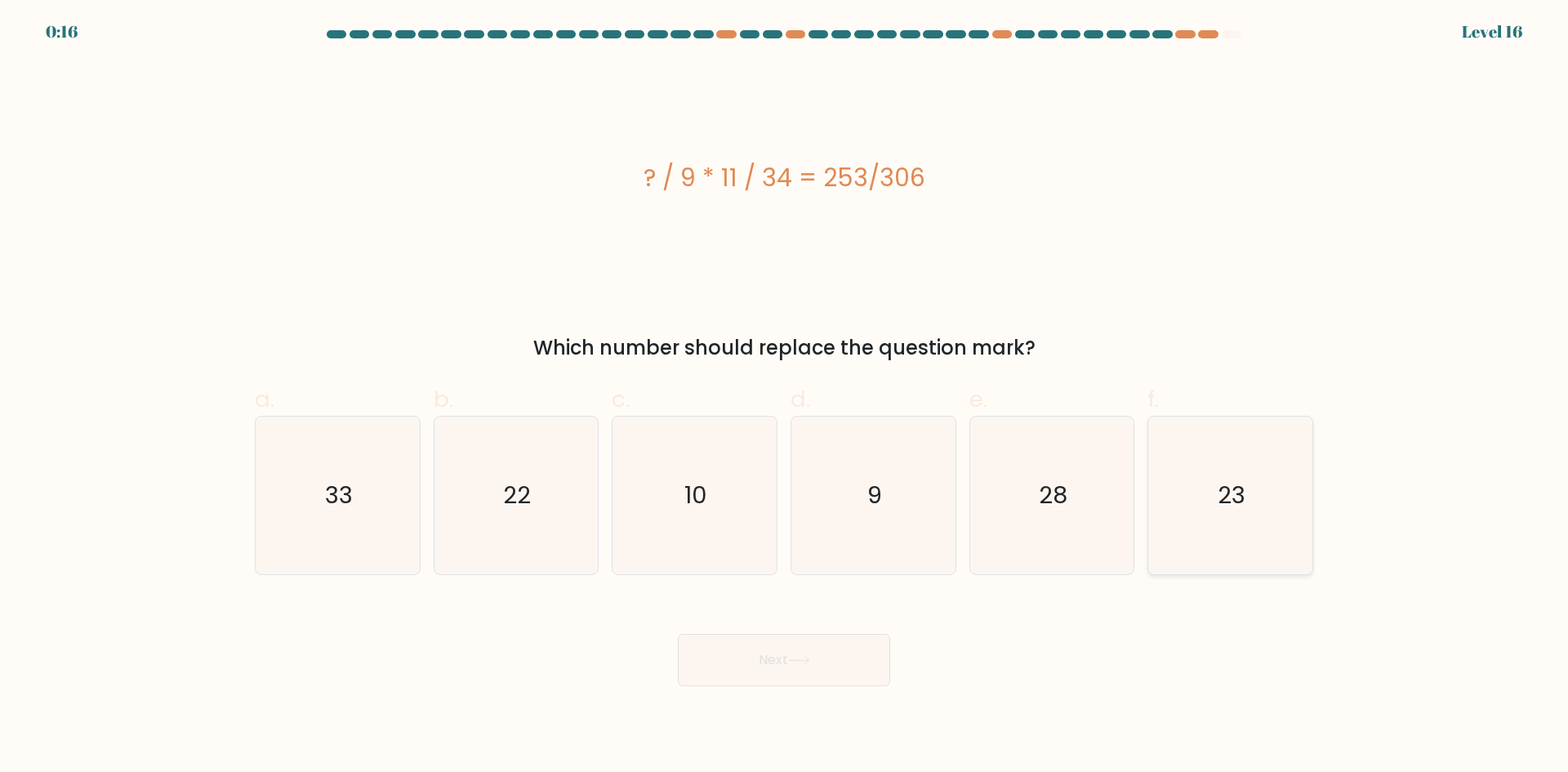
click at [1220, 512] on icon "23" at bounding box center [1230, 495] width 158 height 158
click at [784, 397] on input "f. 23" at bounding box center [784, 392] width 1 height 11
radio input "true"
click at [748, 678] on button "Next" at bounding box center [784, 660] width 212 height 52
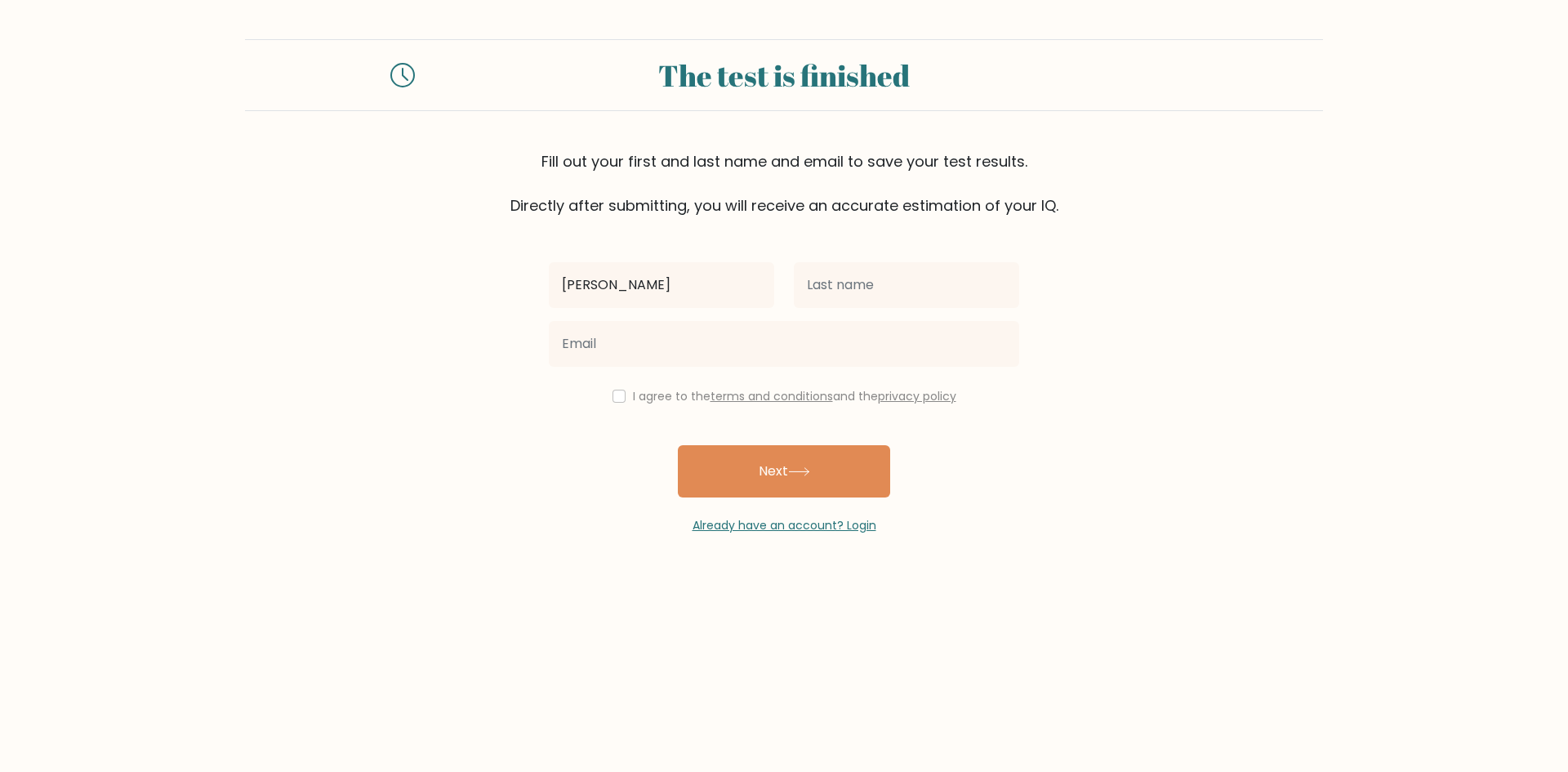
type input "[PERSON_NAME]"
type input "de Boef"
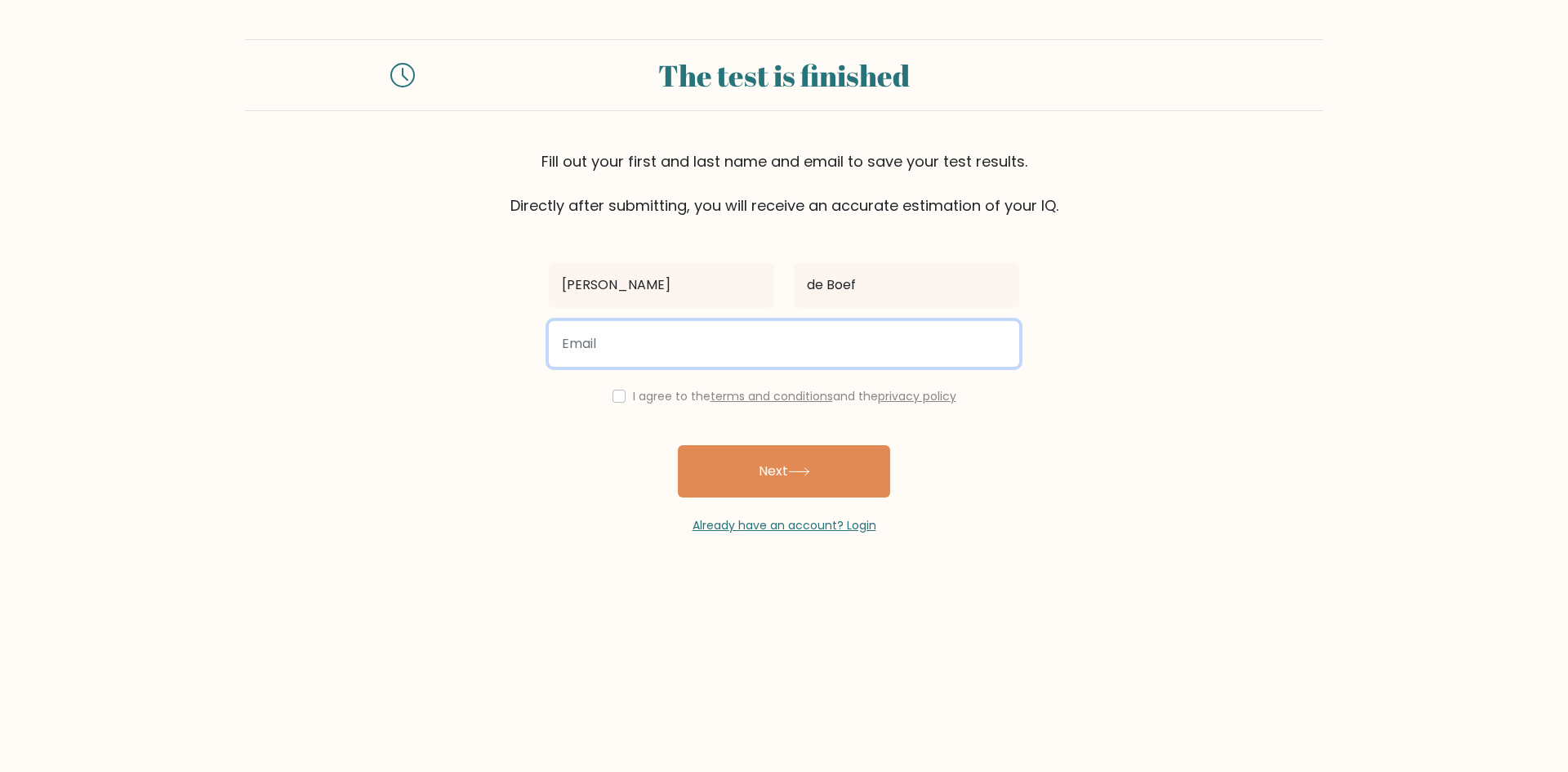
click at [762, 334] on input "email" at bounding box center [784, 344] width 470 height 46
click at [689, 341] on input "[EMAIL_ADDRESS][DOMAIN_NAME]" at bounding box center [784, 344] width 470 height 46
click at [689, 341] on input "suzannedeboef@hotmail.com" at bounding box center [784, 344] width 470 height 46
type input "suzannedeboef@gmail.com"
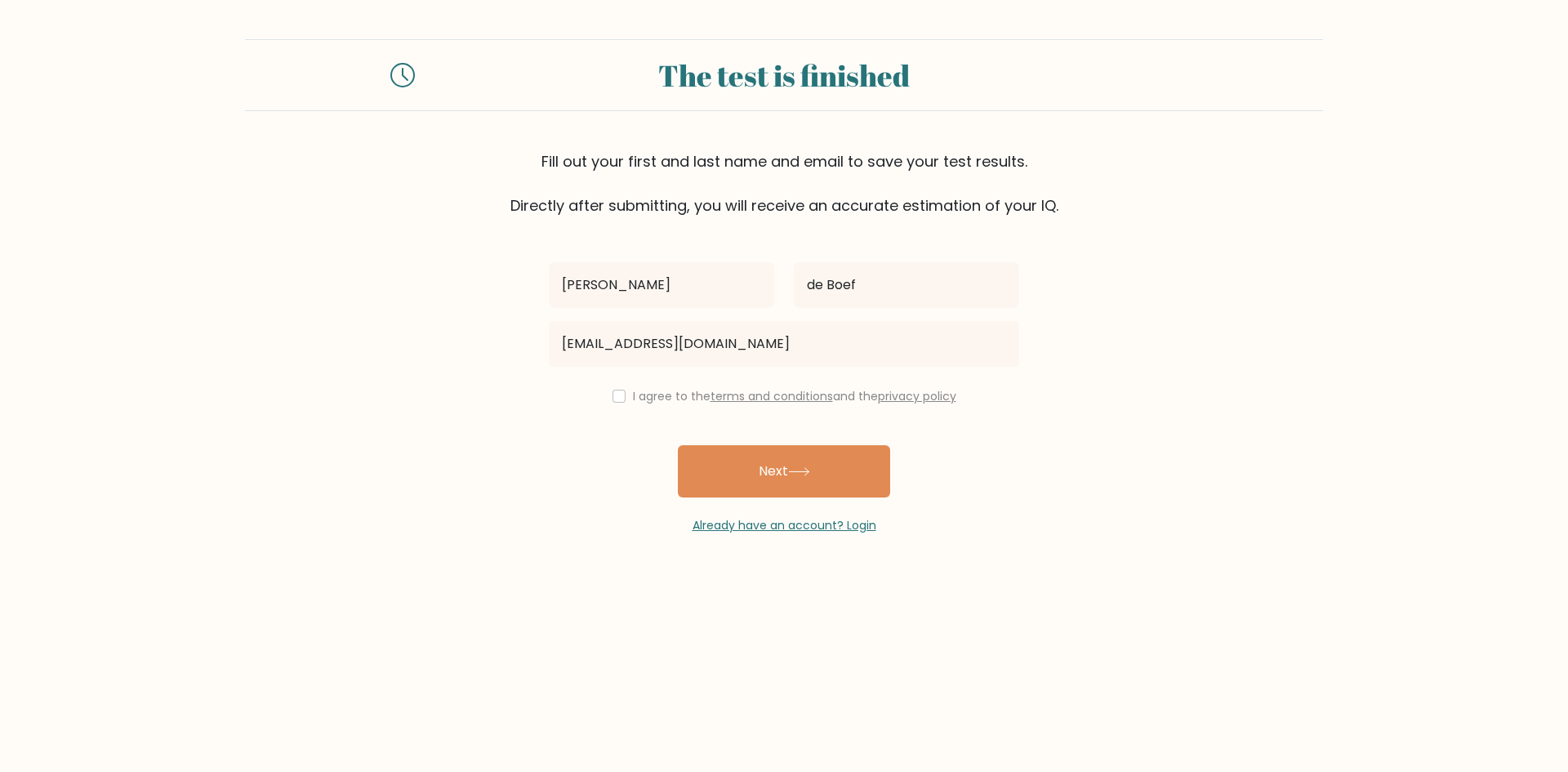
click at [638, 398] on label "I agree to the terms and conditions and the privacy policy" at bounding box center [794, 396] width 323 height 16
click at [616, 397] on input "checkbox" at bounding box center [619, 396] width 13 height 13
checkbox input "true"
click at [729, 477] on button "Next" at bounding box center [784, 471] width 212 height 52
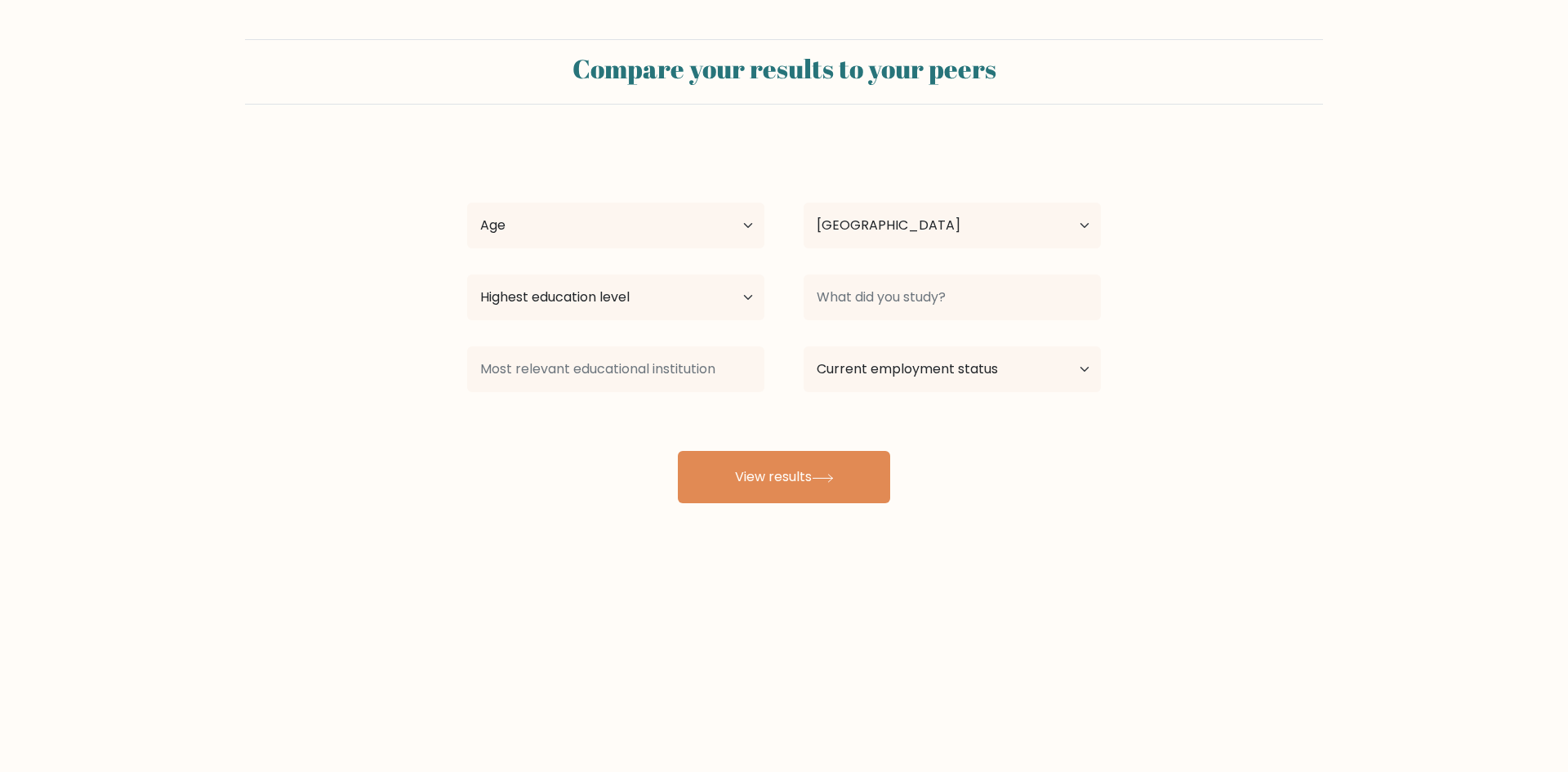
select select "NL"
click at [642, 233] on select "Age Under [DEMOGRAPHIC_DATA] [DEMOGRAPHIC_DATA] [DEMOGRAPHIC_DATA] [DEMOGRAPHIC…" at bounding box center [616, 225] width 297 height 46
select select "25_34"
click at [467, 202] on select "Age Under [DEMOGRAPHIC_DATA] [DEMOGRAPHIC_DATA] [DEMOGRAPHIC_DATA] [DEMOGRAPHIC…" at bounding box center [616, 225] width 297 height 46
click at [619, 283] on select "Highest education level No schooling Primary Lower Secondary Upper Secondary Oc…" at bounding box center [616, 297] width 297 height 46
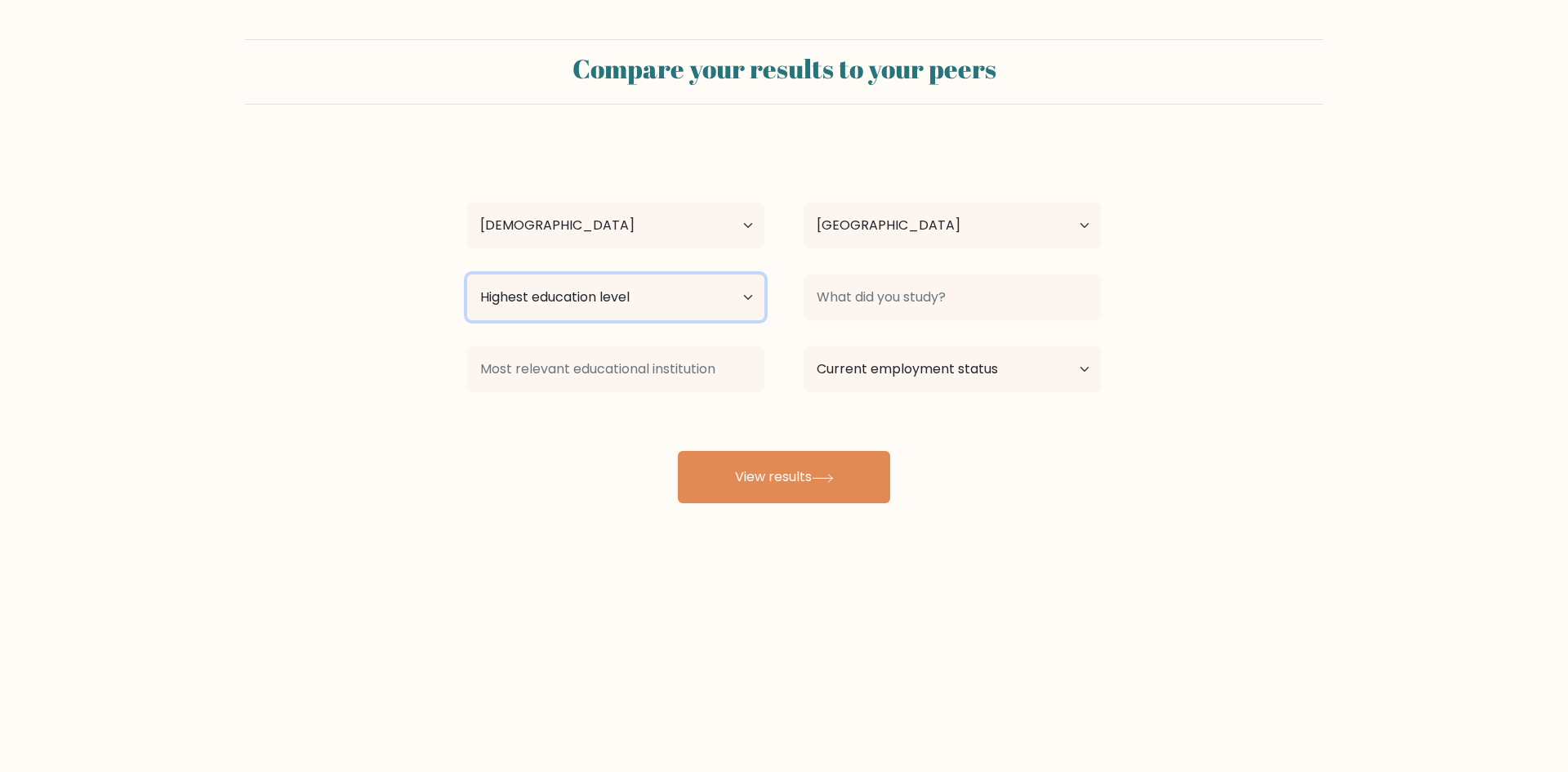
select select "masters_degree"
click at [467, 274] on select "Highest education level No schooling Primary Lower Secondary Upper Secondary Oc…" at bounding box center [616, 297] width 297 height 46
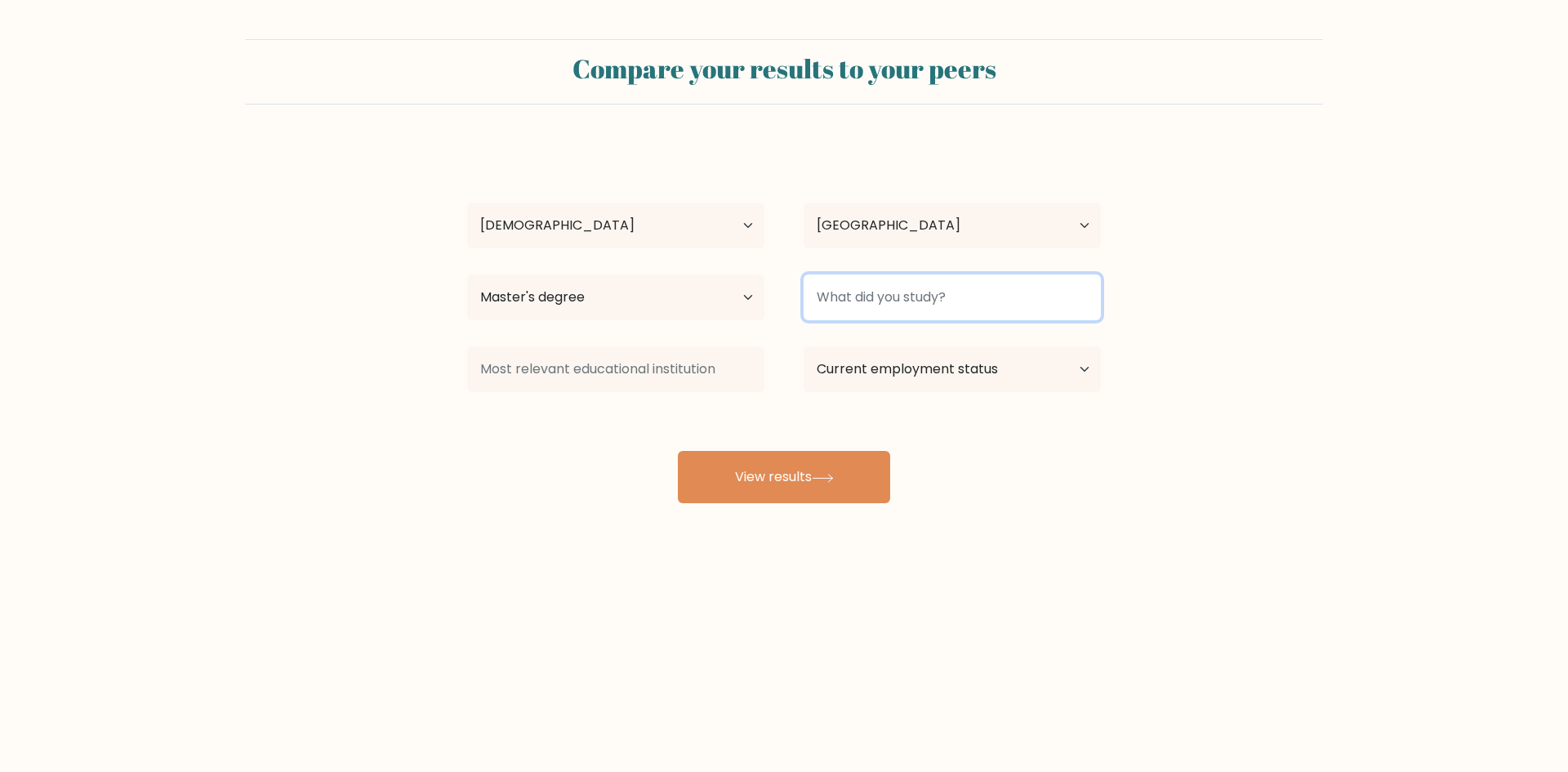
click at [825, 301] on input at bounding box center [952, 297] width 297 height 46
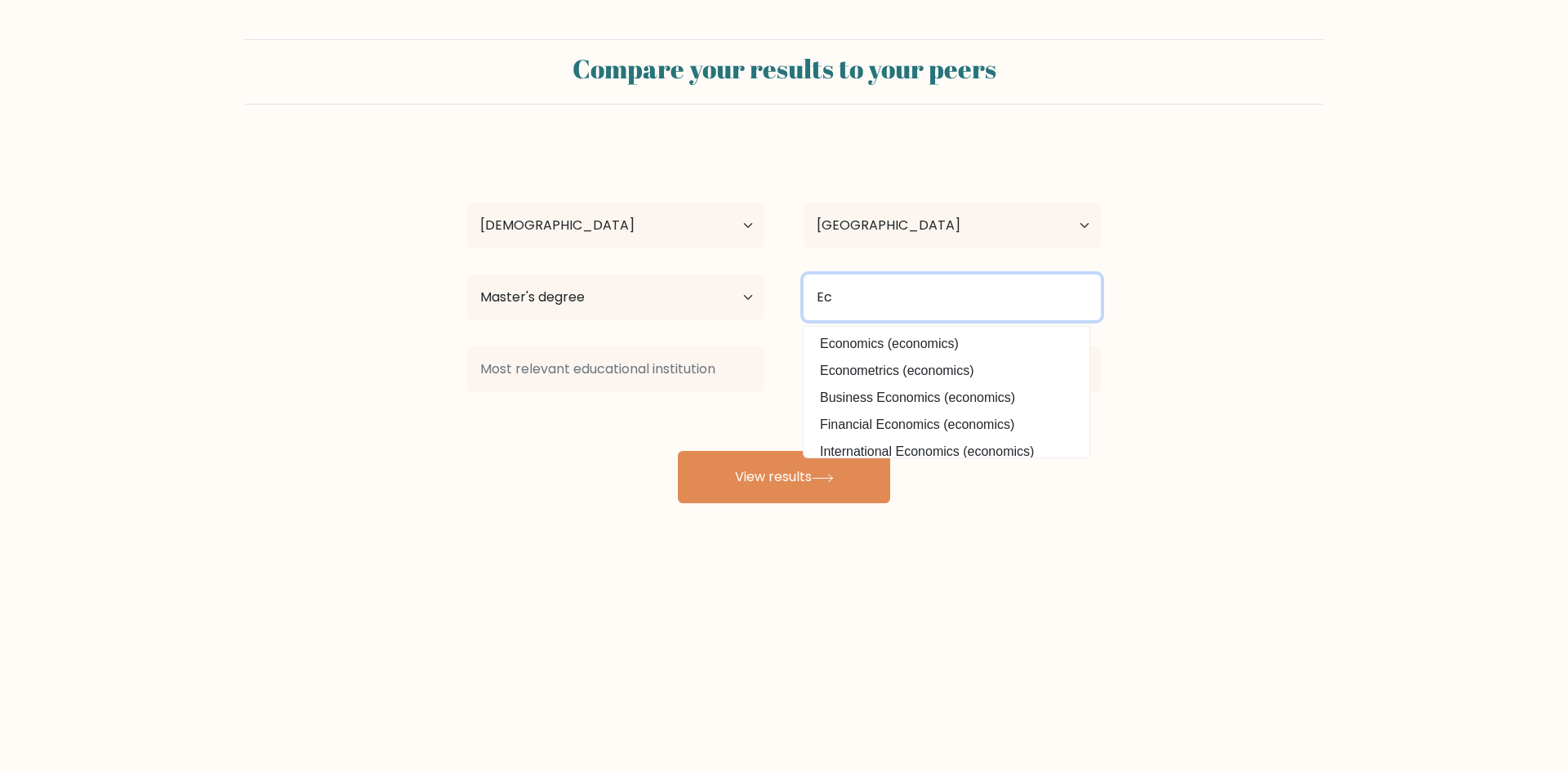
type input "E"
type input "F"
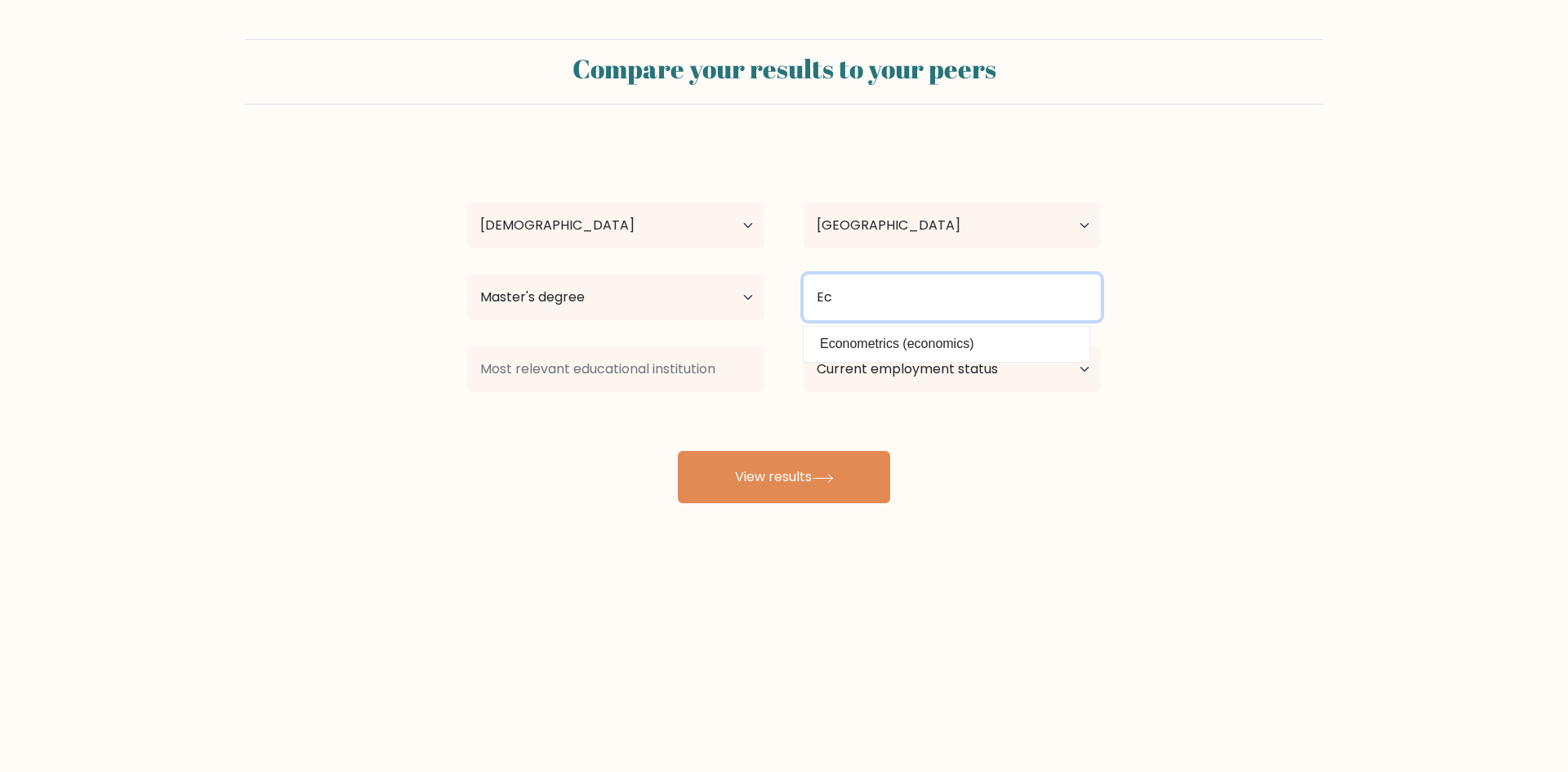
type input "E"
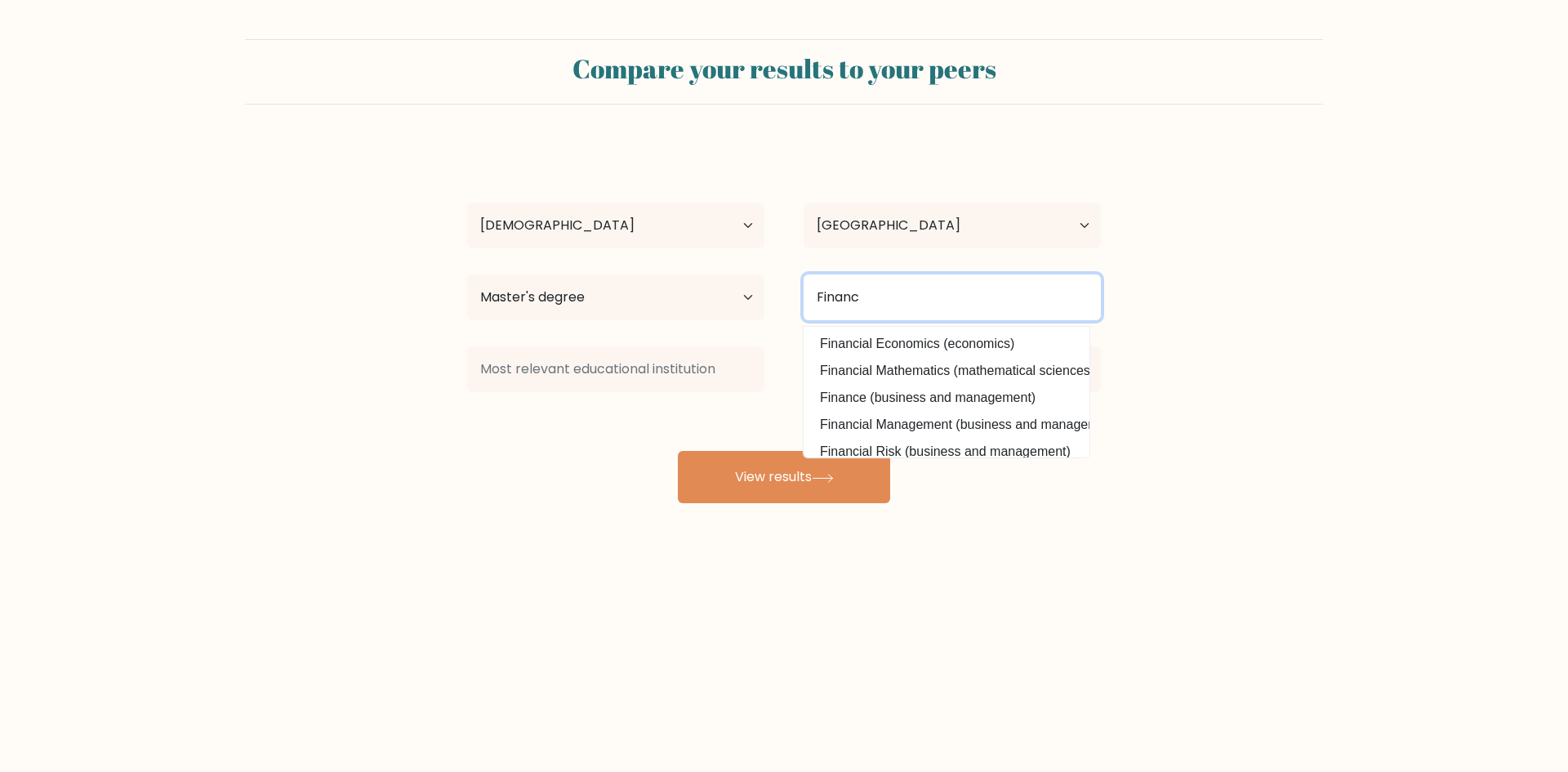
click at [896, 279] on input "Financ" at bounding box center [952, 297] width 297 height 46
type input "e"
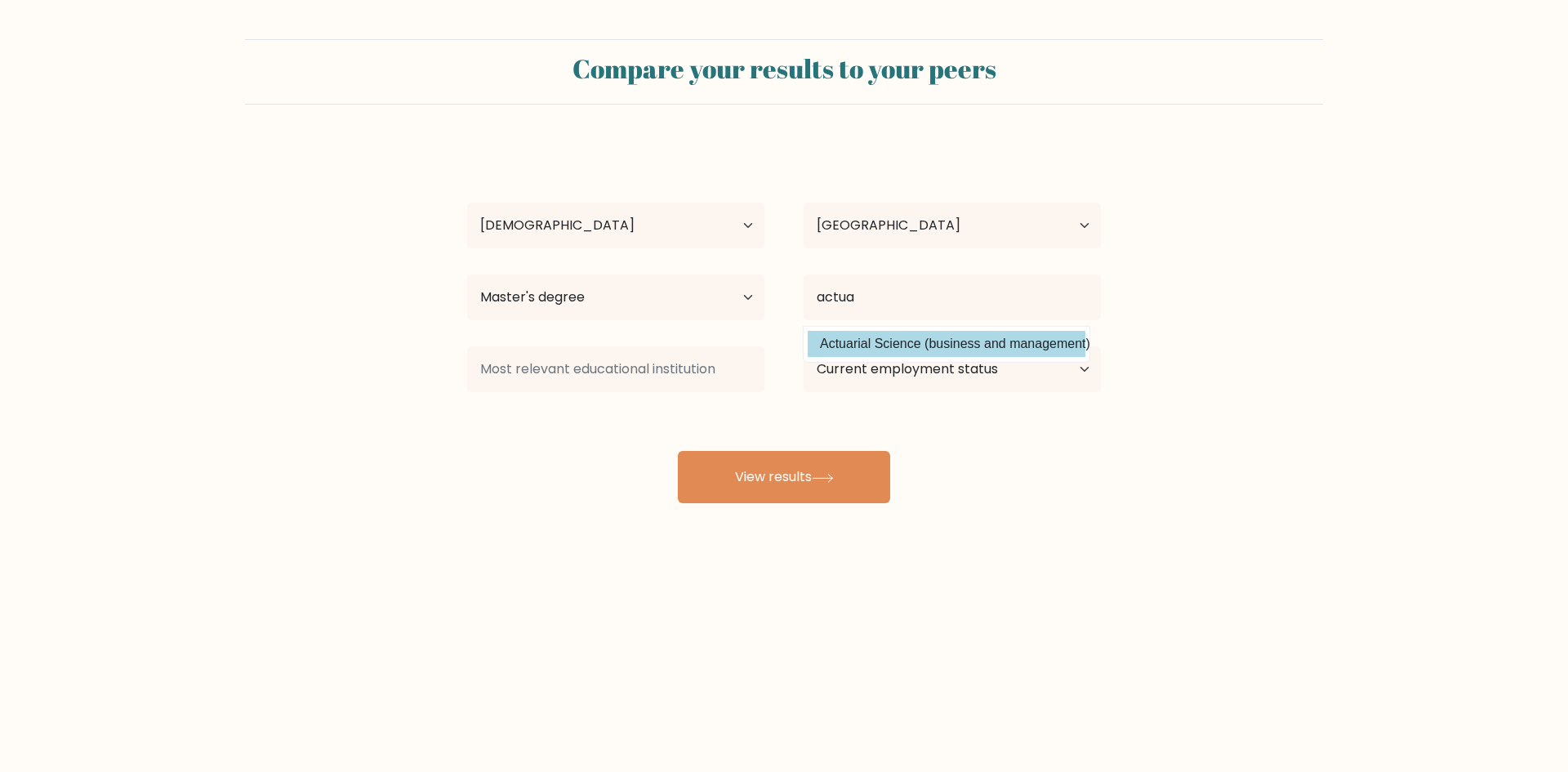
click at [912, 345] on option "Actuarial Science (business and management)" at bounding box center [947, 344] width 278 height 26
type input "Actuarial Science"
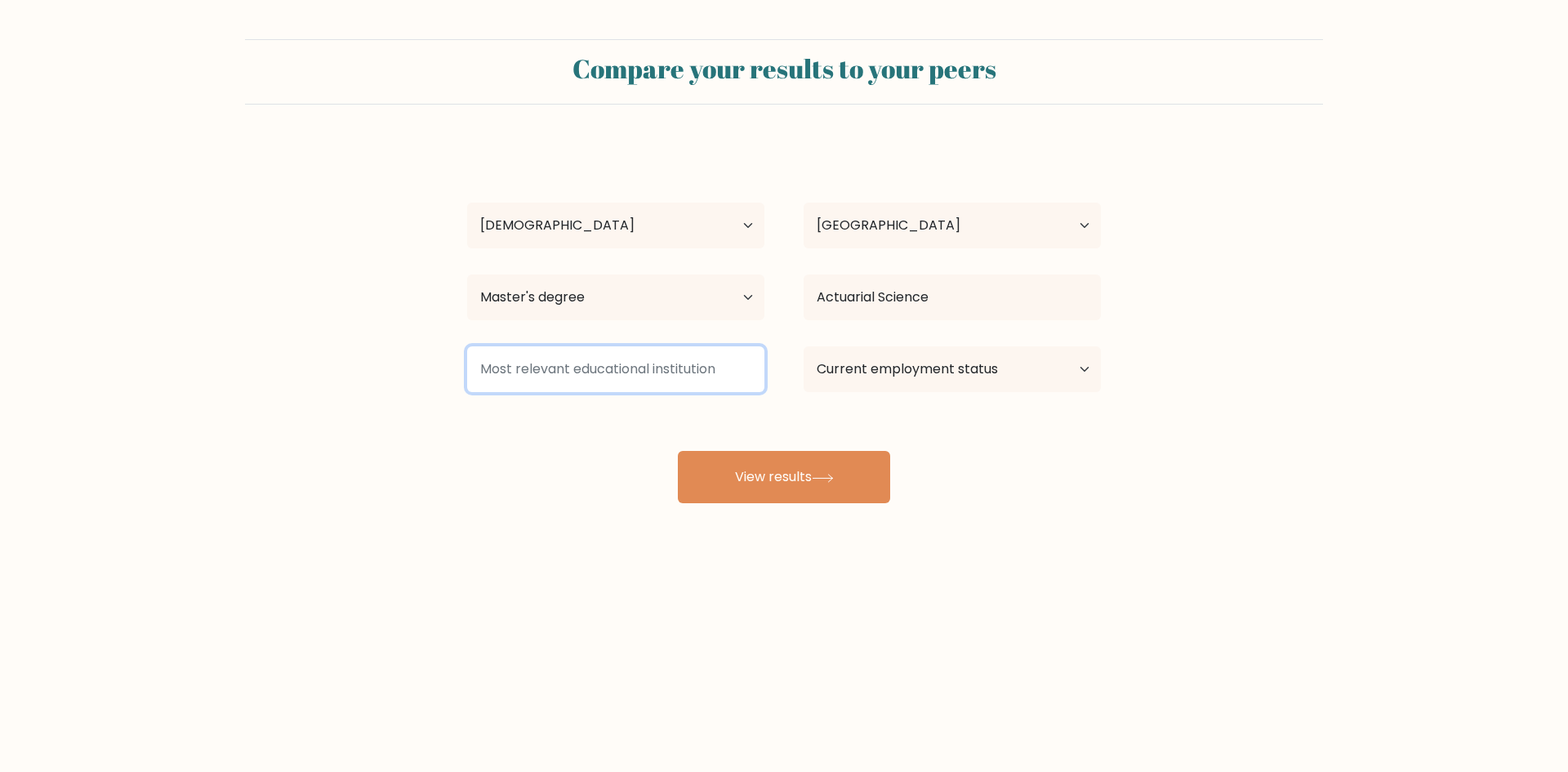
click at [680, 376] on input at bounding box center [616, 369] width 297 height 46
click at [892, 387] on select "Current employment status Employed Student Retired Other / prefer not to answer" at bounding box center [952, 369] width 297 height 46
click at [673, 429] on div "Suzanne de Boef Age Under 18 years old 18-24 years old 25-34 years old 35-44 ye…" at bounding box center [784, 324] width 653 height 359
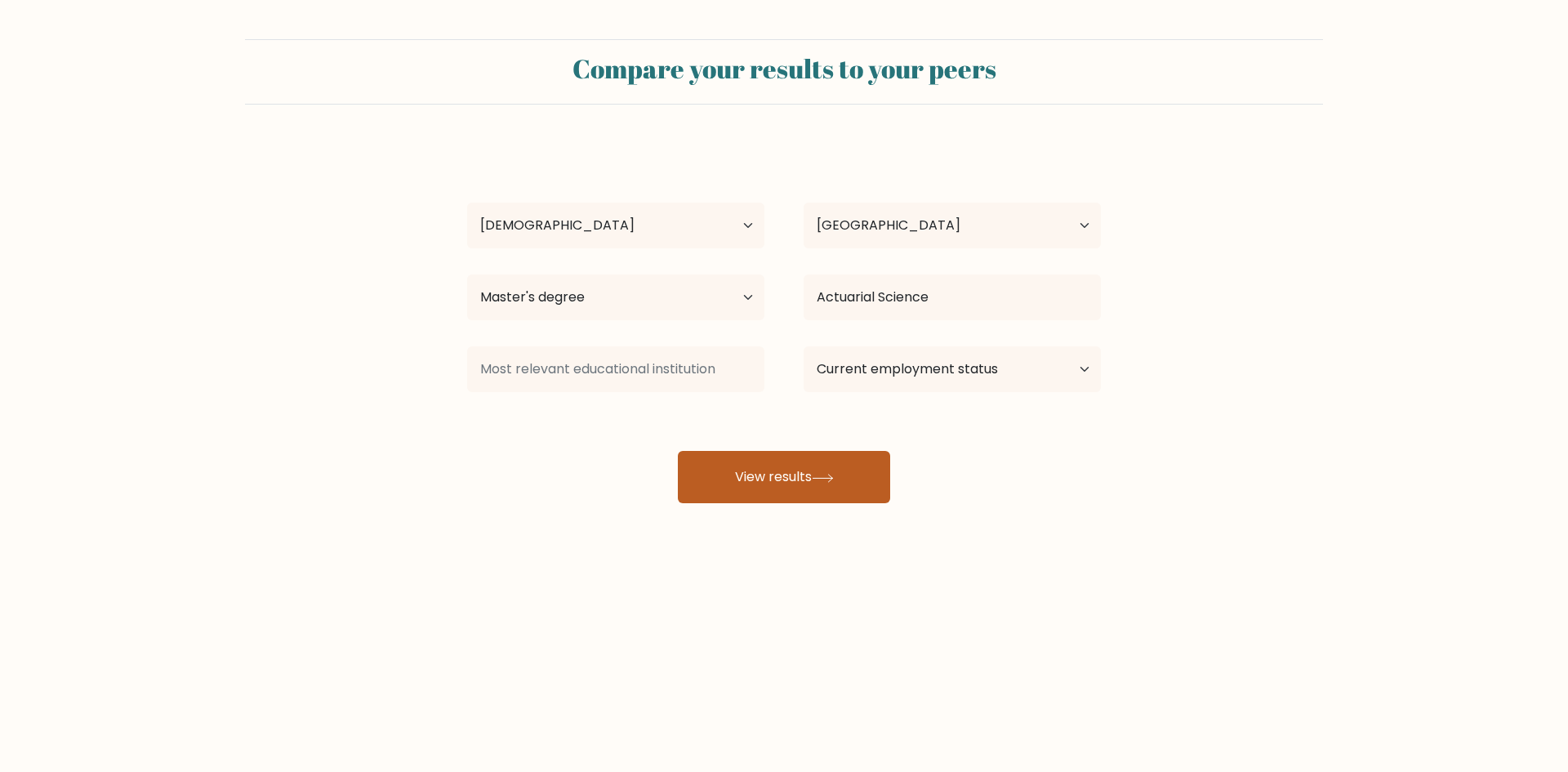
click at [759, 473] on button "View results" at bounding box center [784, 477] width 212 height 52
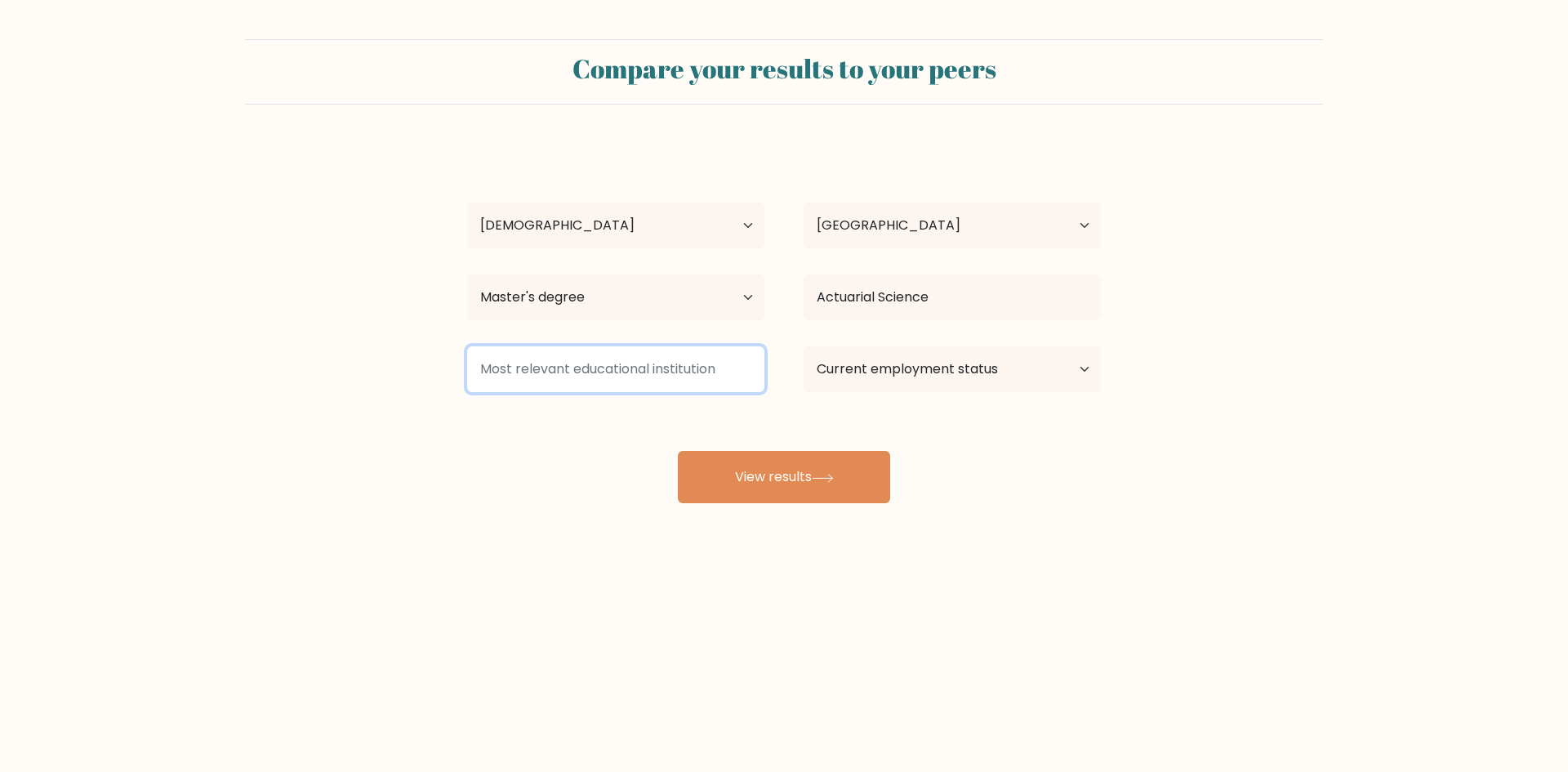
click at [661, 359] on input at bounding box center [616, 369] width 297 height 46
type input "U"
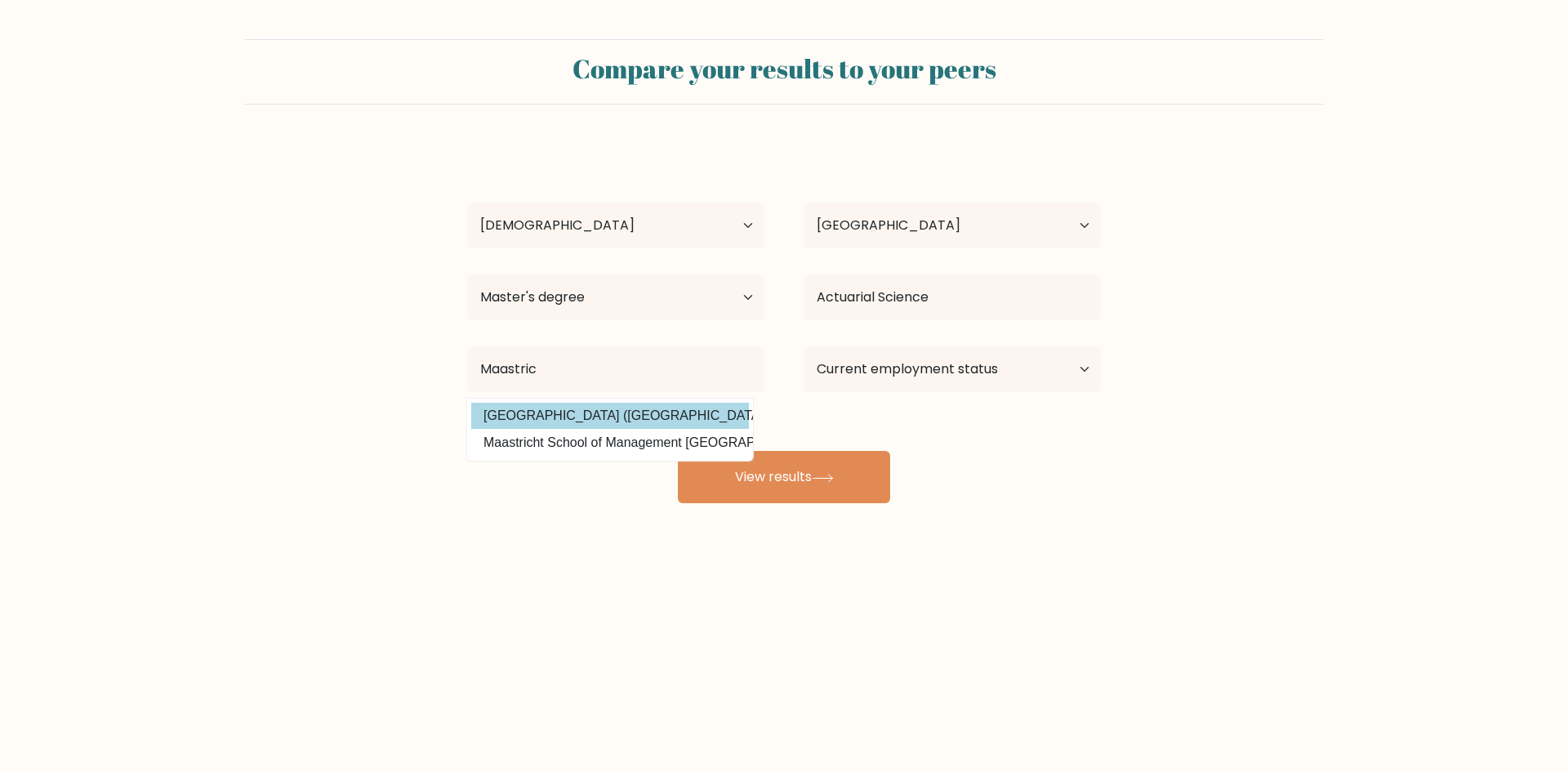
click at [664, 426] on option "Universiteit Maastricht (Netherlands)" at bounding box center [610, 416] width 278 height 26
type input "Universiteit Maastricht"
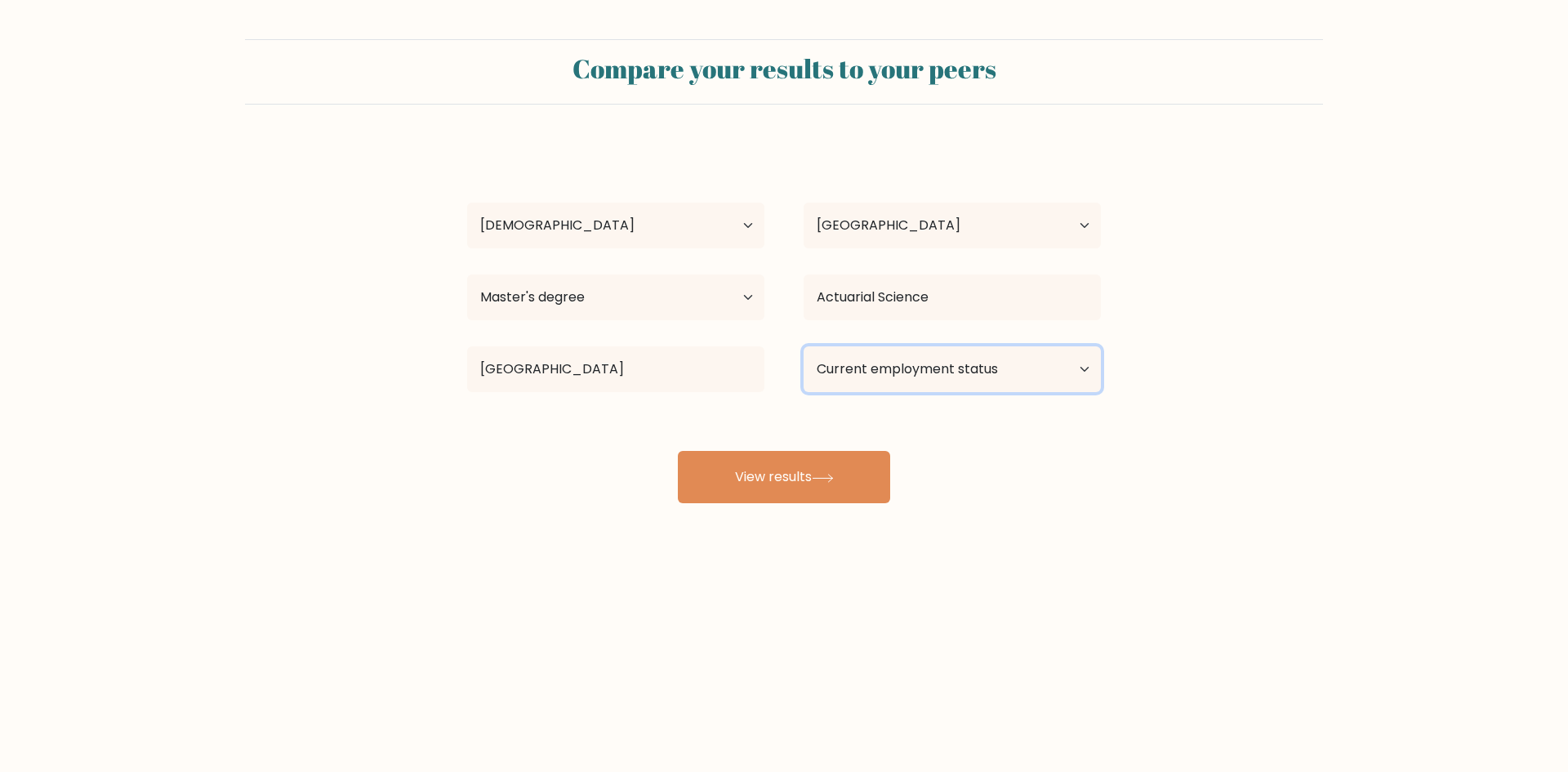
click at [880, 376] on select "Current employment status Employed Student Retired Other / prefer not to answer" at bounding box center [952, 369] width 297 height 46
click at [880, 375] on select "Current employment status Employed Student Retired Other / prefer not to answer" at bounding box center [952, 369] width 297 height 46
click at [866, 364] on select "Current employment status Employed Student Retired Other / prefer not to answer" at bounding box center [952, 369] width 297 height 46
select select "other"
click at [804, 346] on select "Current employment status Employed Student Retired Other / prefer not to answer" at bounding box center [952, 369] width 297 height 46
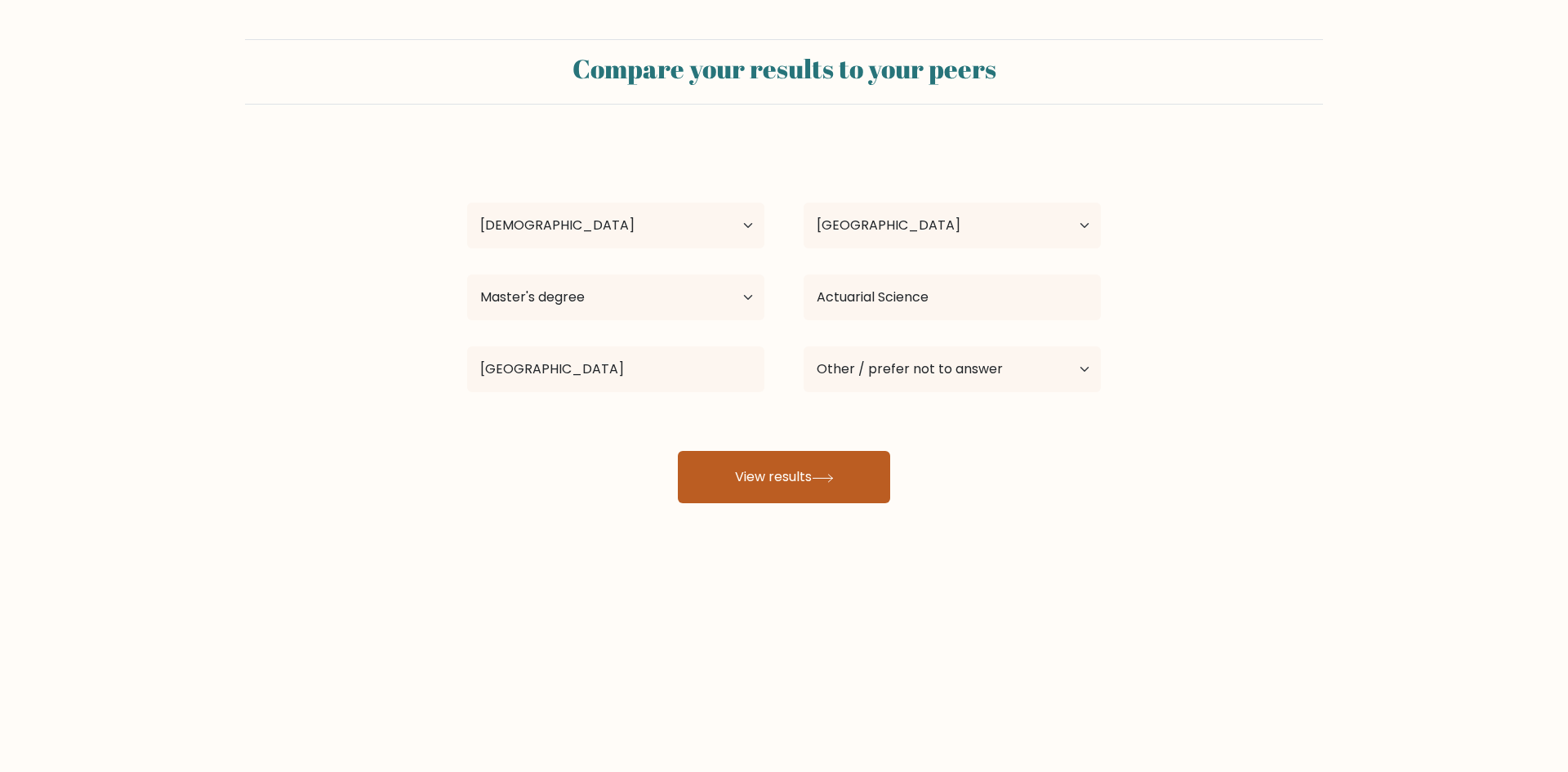
click at [864, 481] on button "View results" at bounding box center [784, 477] width 212 height 52
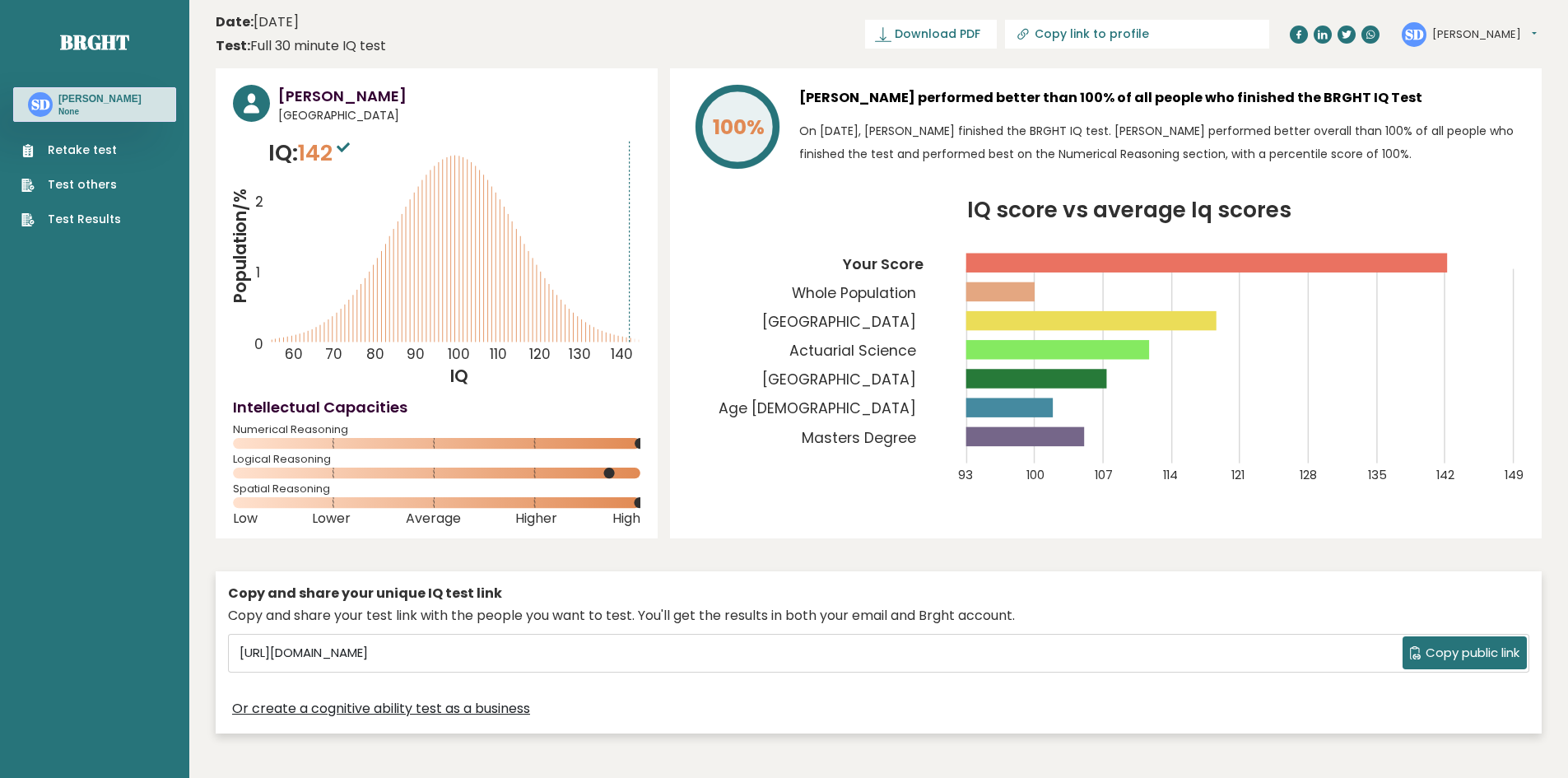
click at [65, 216] on link "Test Results" at bounding box center [71, 219] width 99 height 17
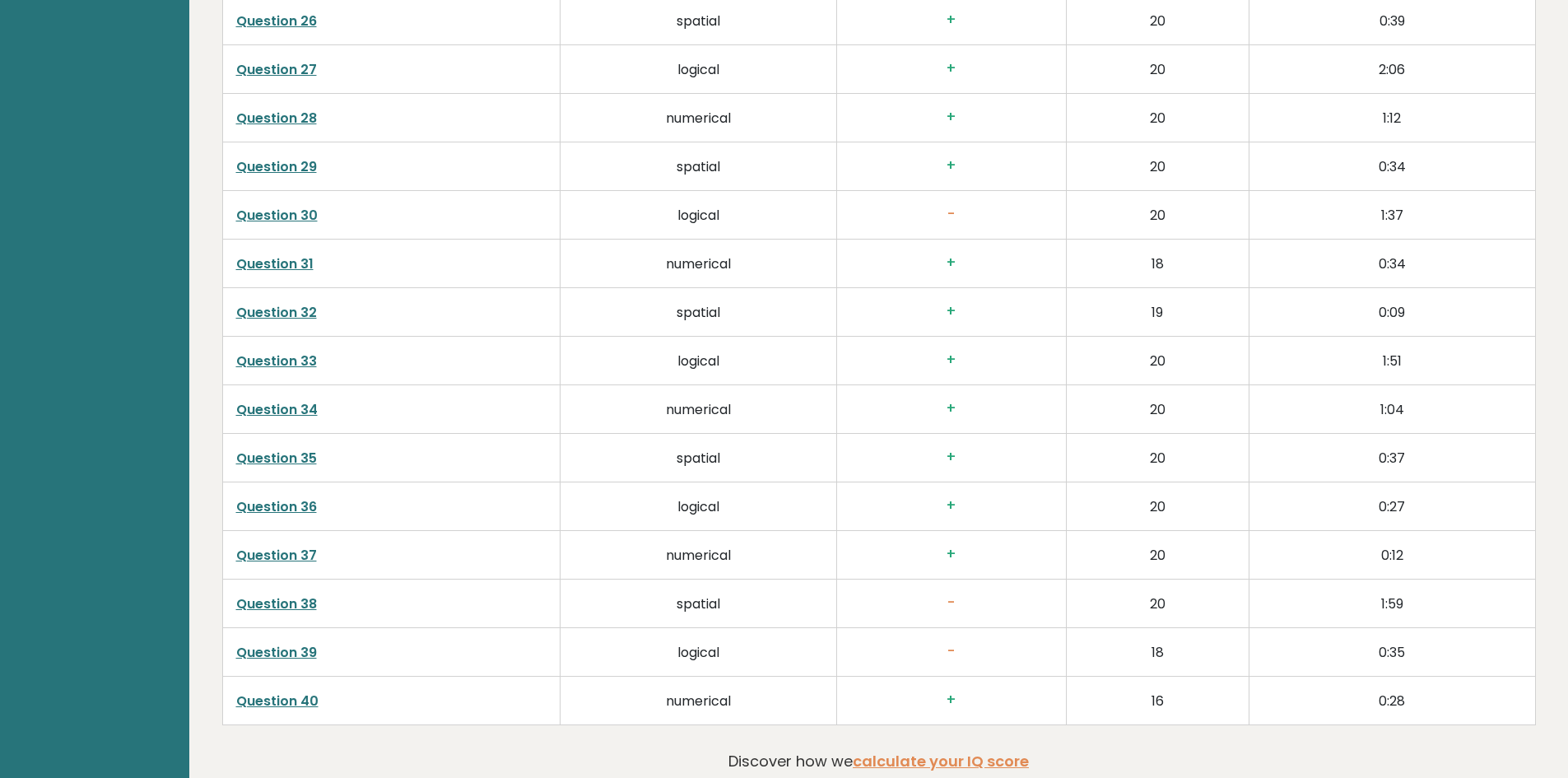
scroll to position [4239, 0]
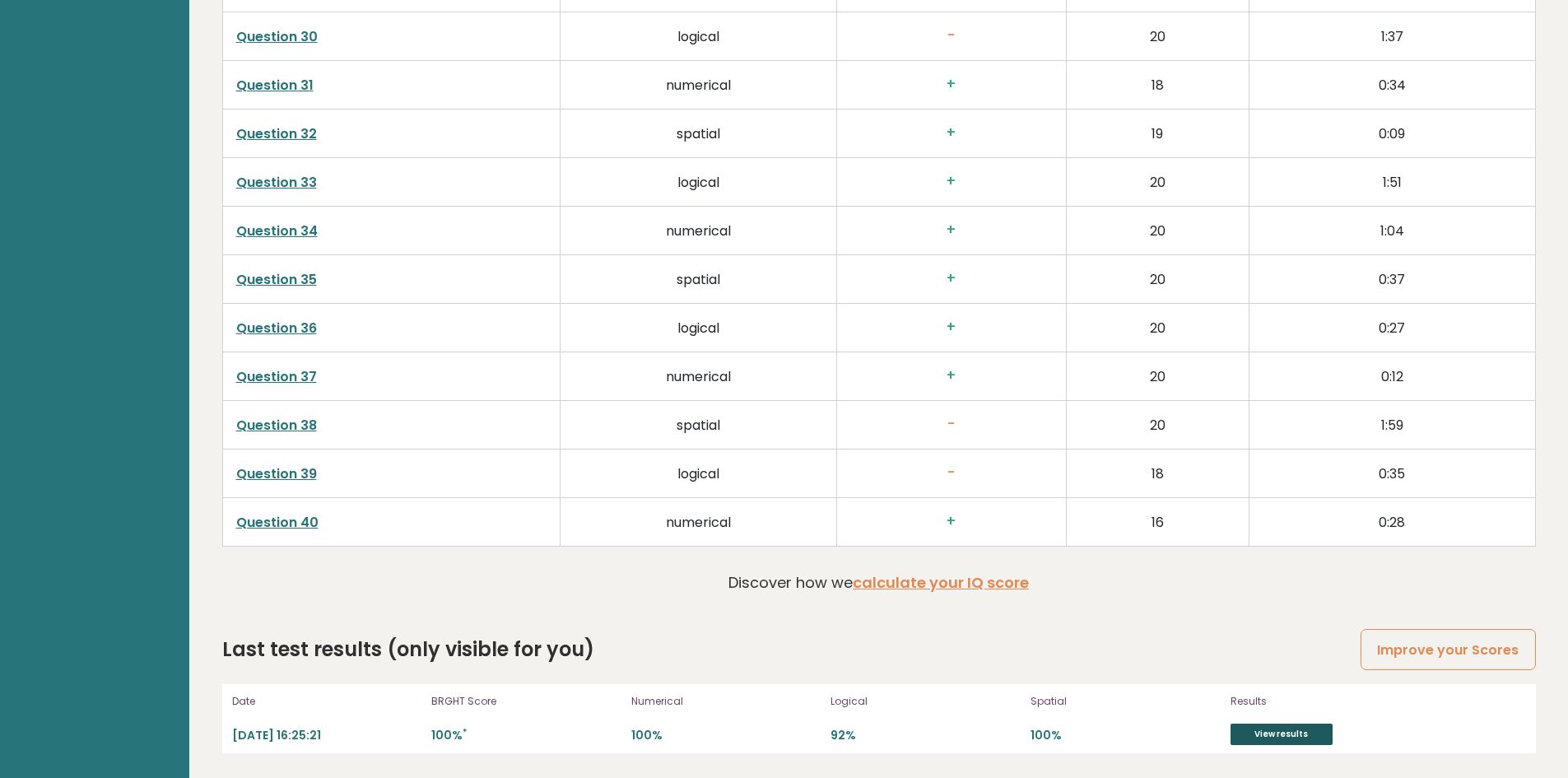
click at [1284, 741] on link "View results" at bounding box center [1281, 734] width 102 height 21
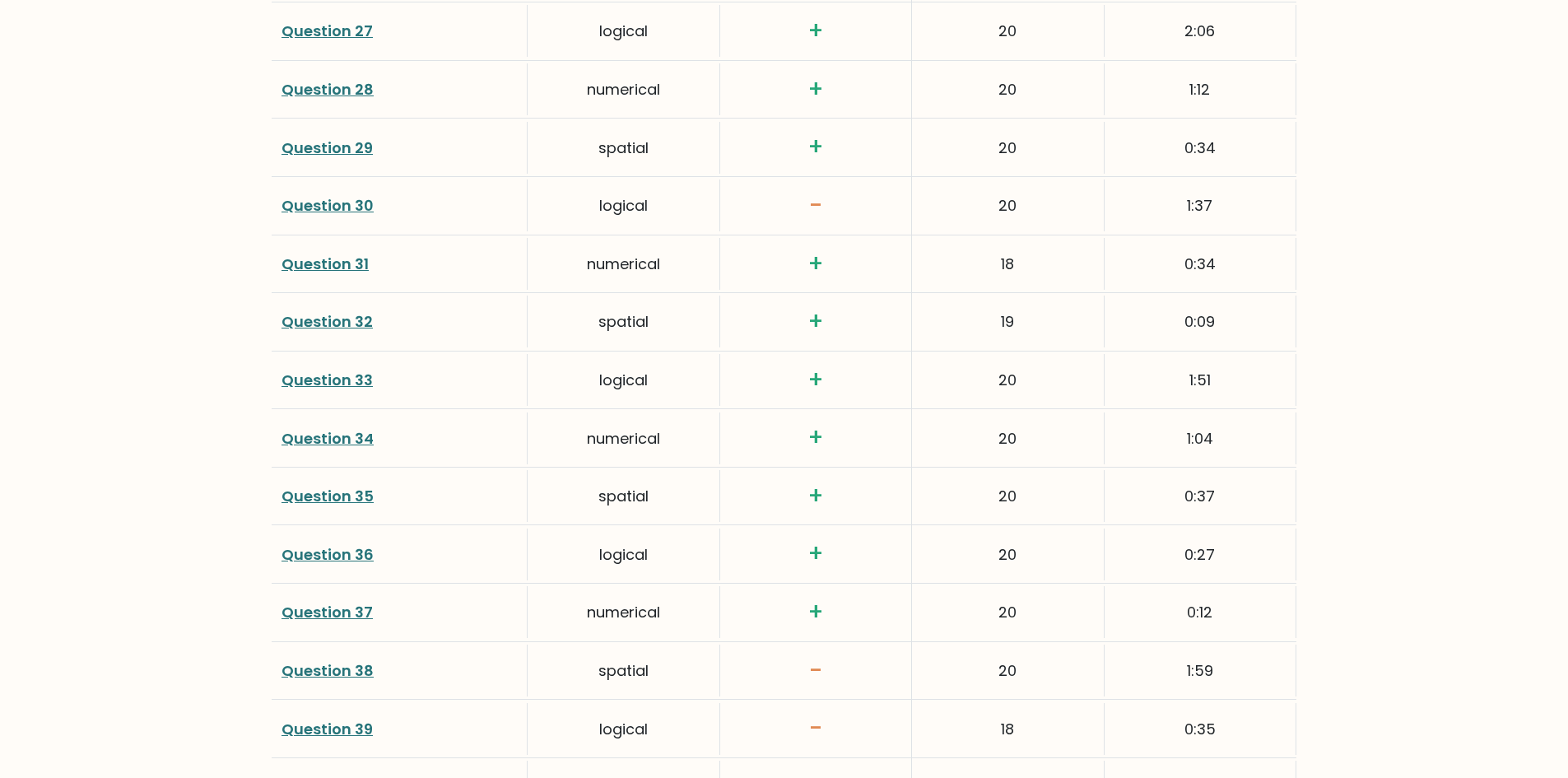
scroll to position [3894, 0]
click at [353, 209] on link "Question 30" at bounding box center [328, 206] width 92 height 20
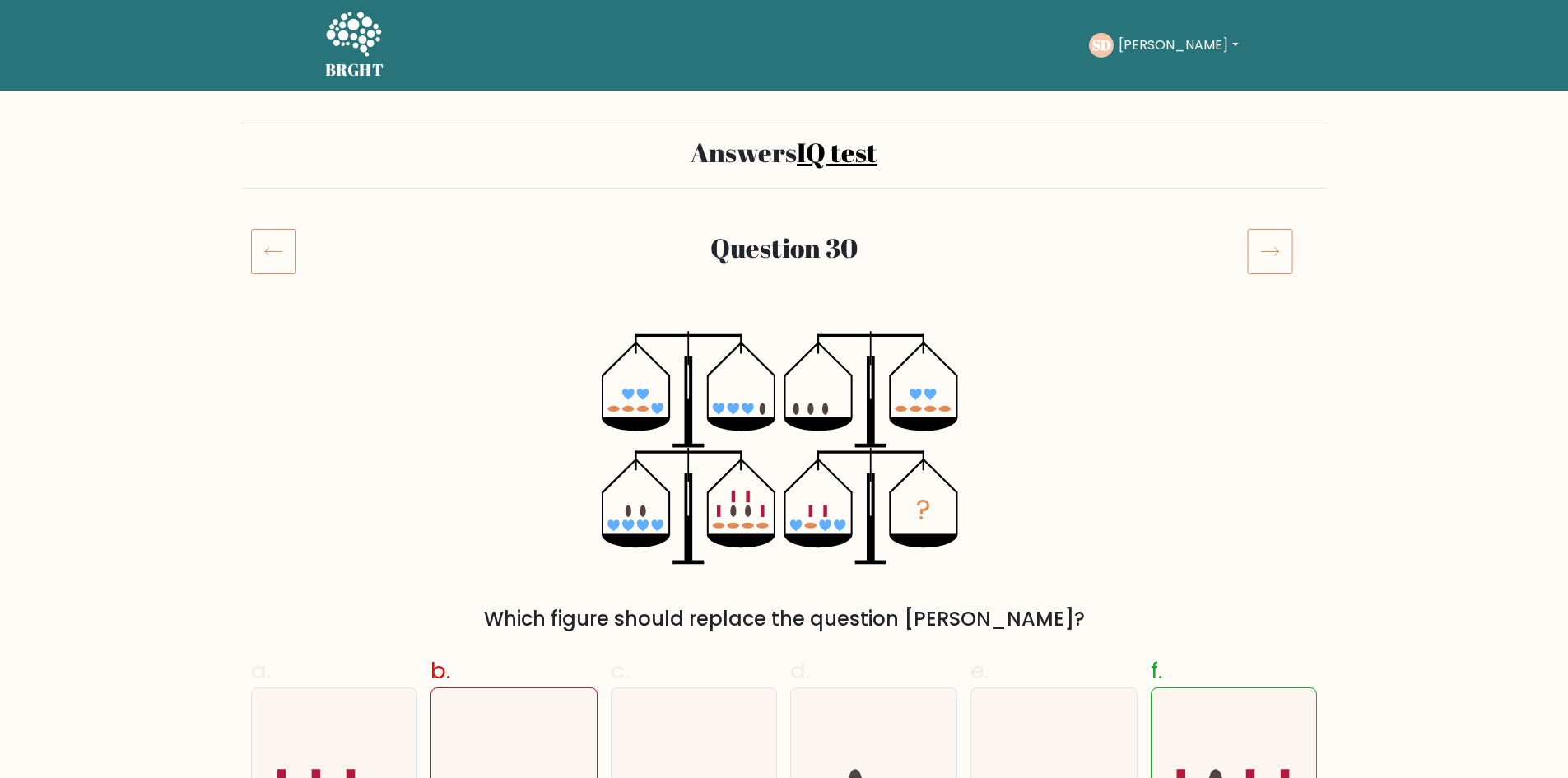
scroll to position [298, 0]
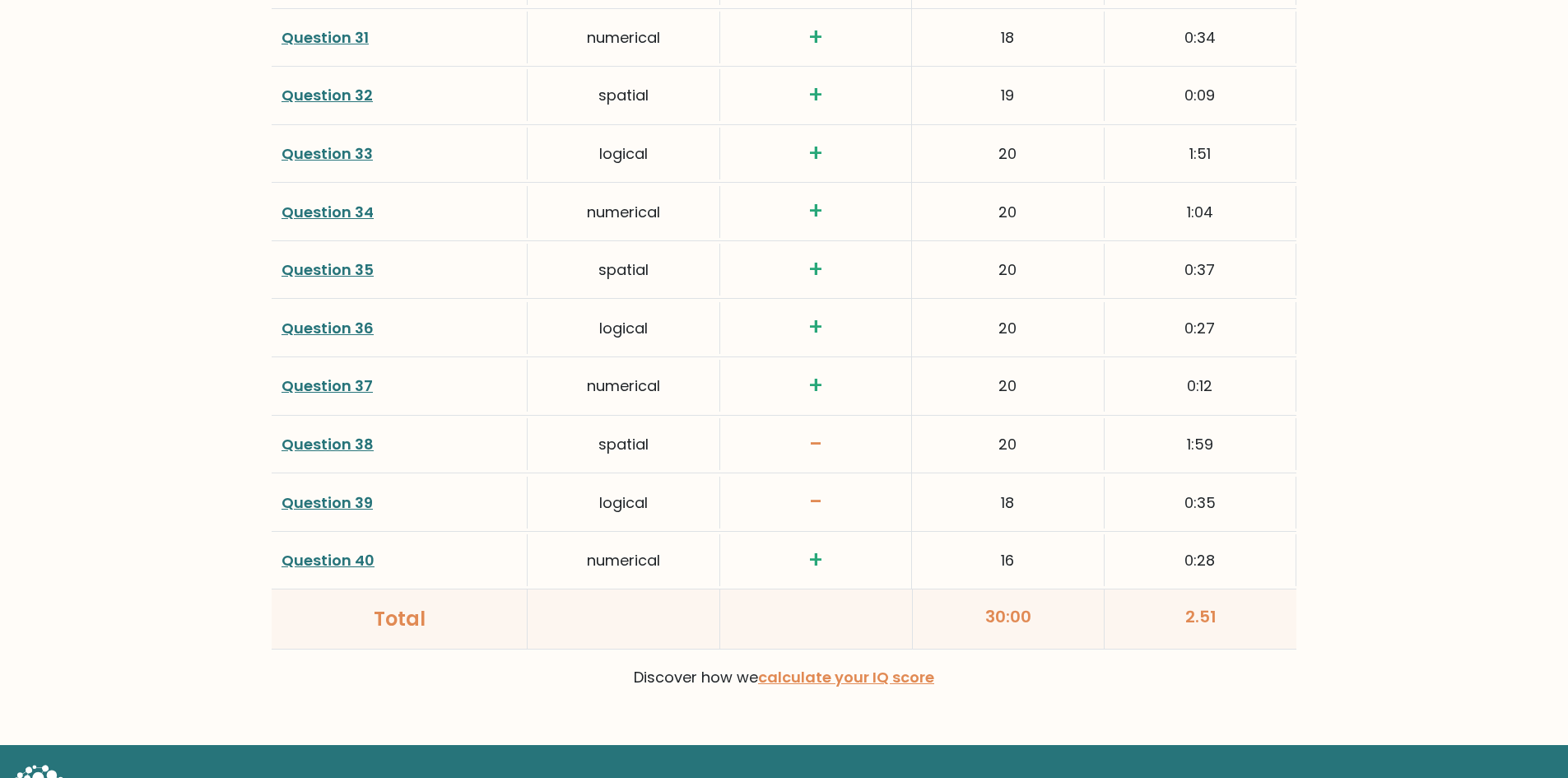
scroll to position [4127, 0]
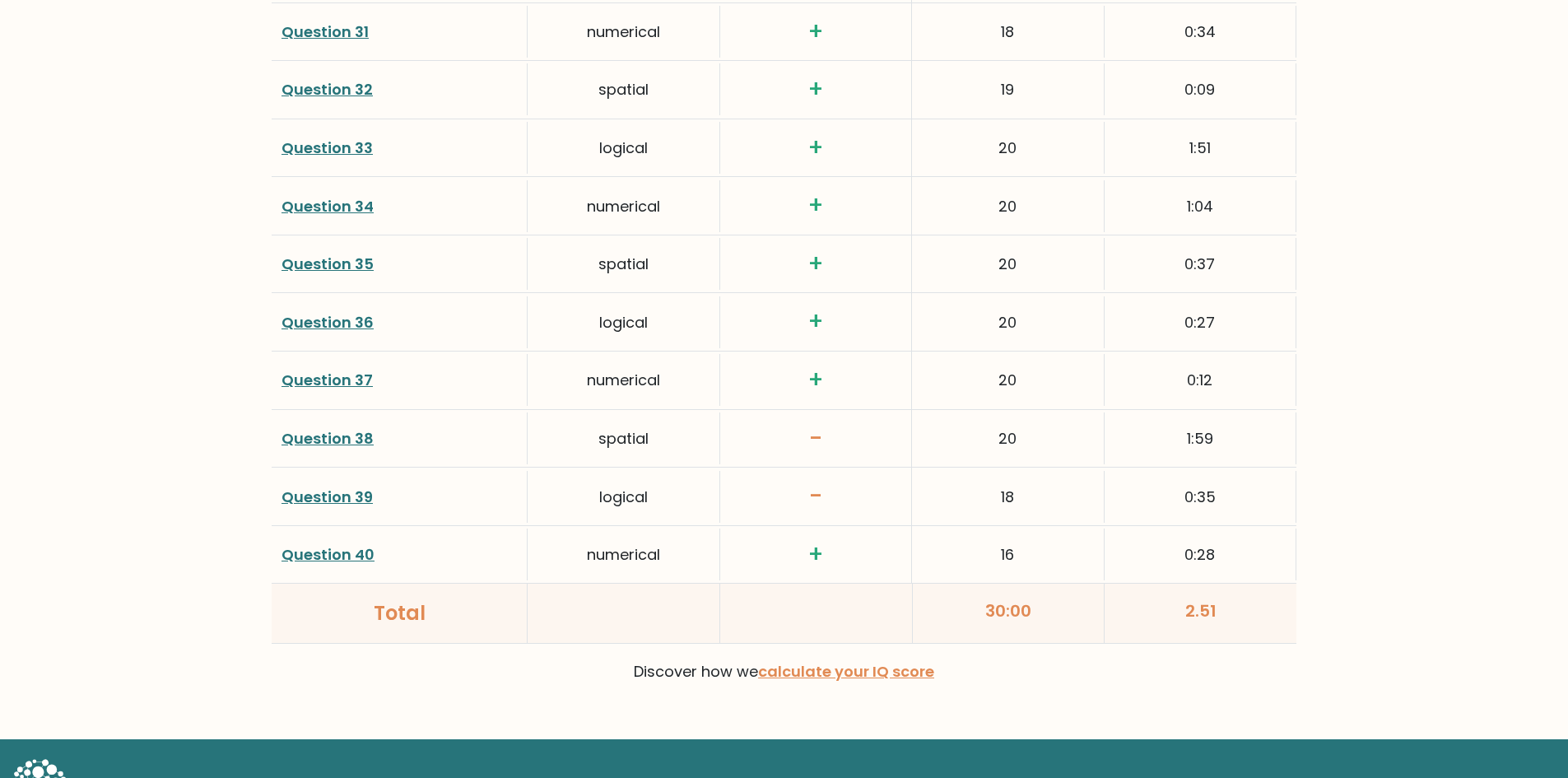
click at [333, 433] on link "Question 38" at bounding box center [328, 438] width 92 height 20
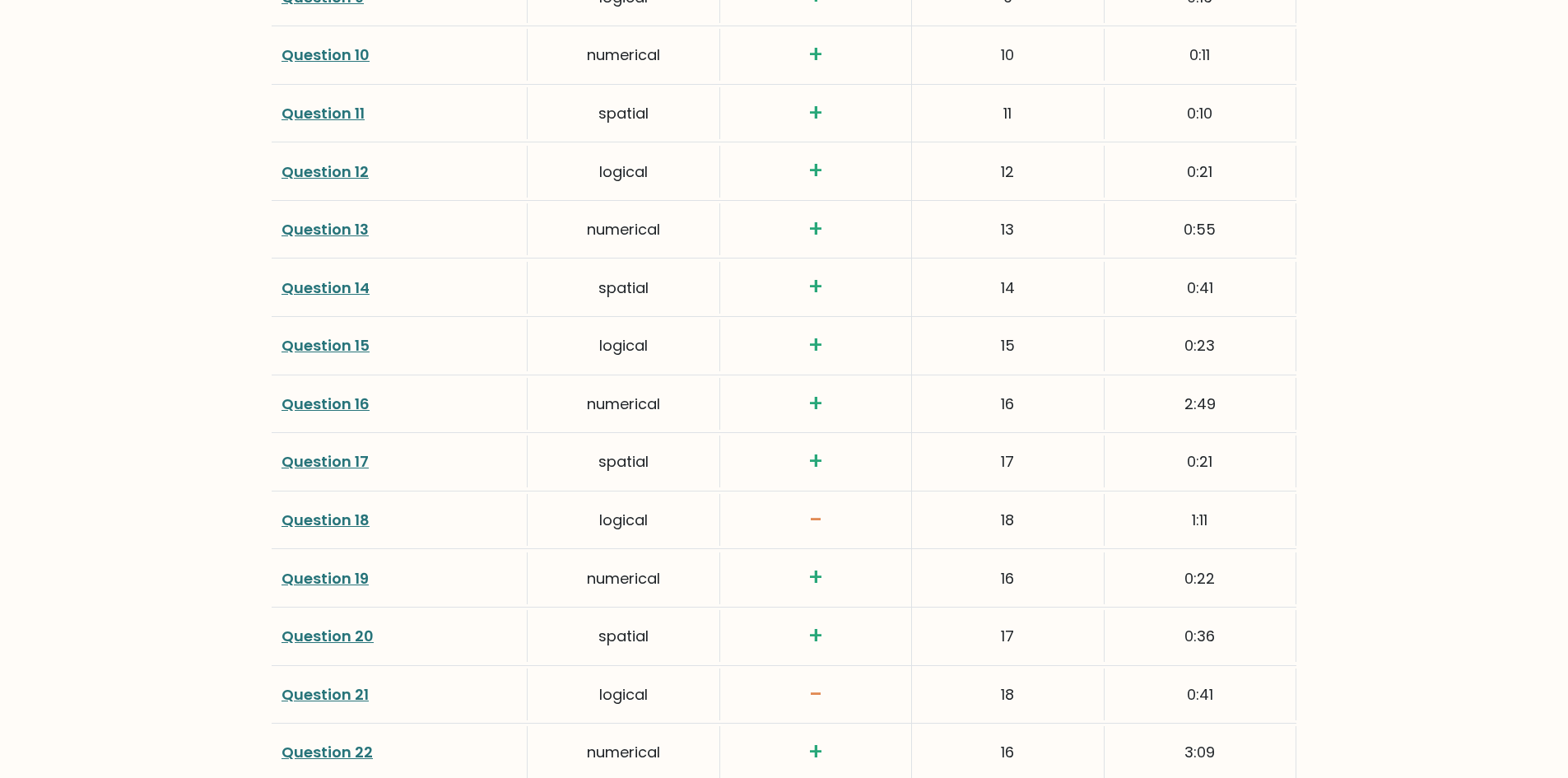
scroll to position [2883, 0]
click at [339, 527] on link "Question 18" at bounding box center [326, 519] width 88 height 20
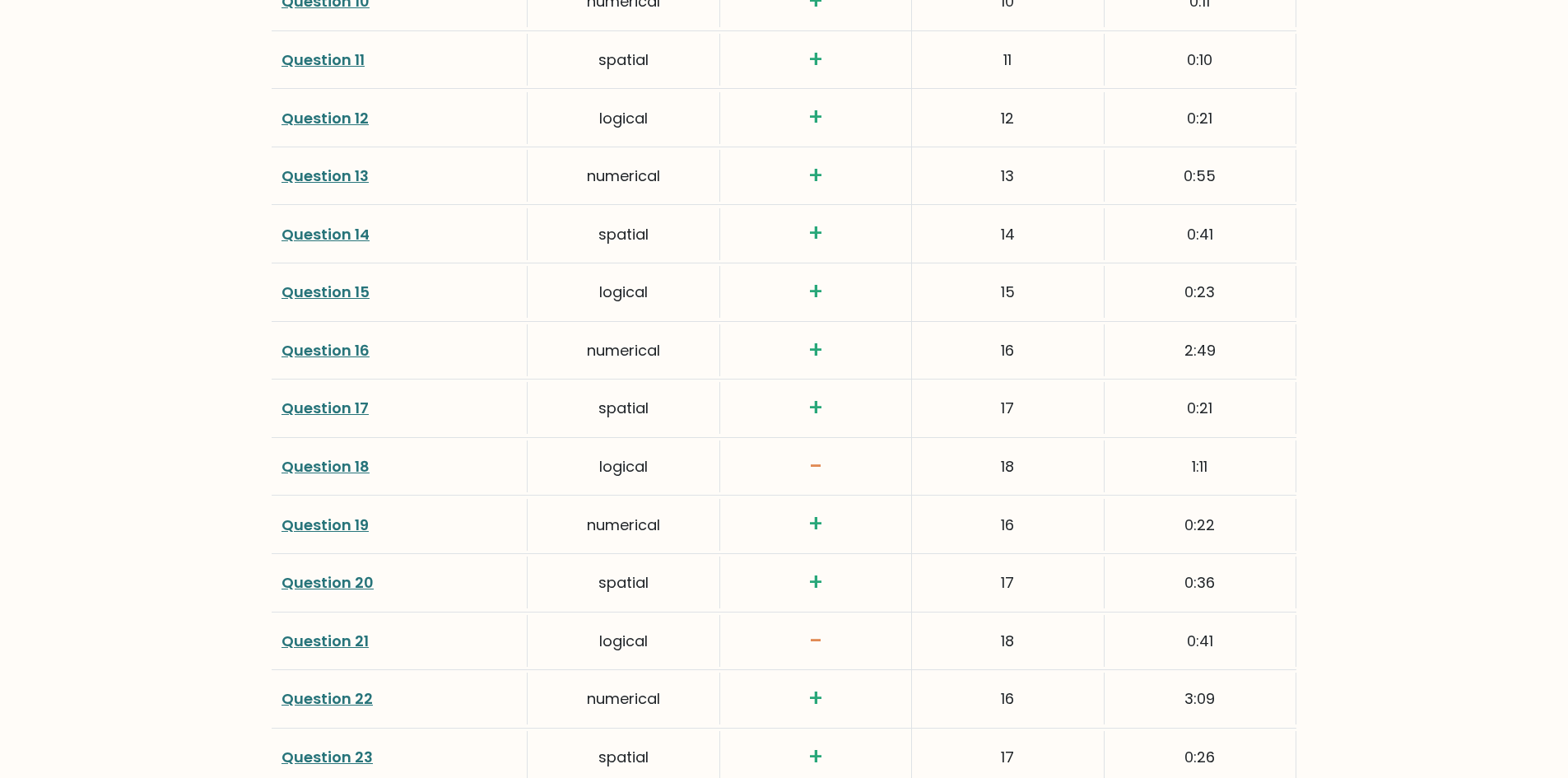
click at [321, 635] on link "Question 21" at bounding box center [325, 641] width 87 height 20
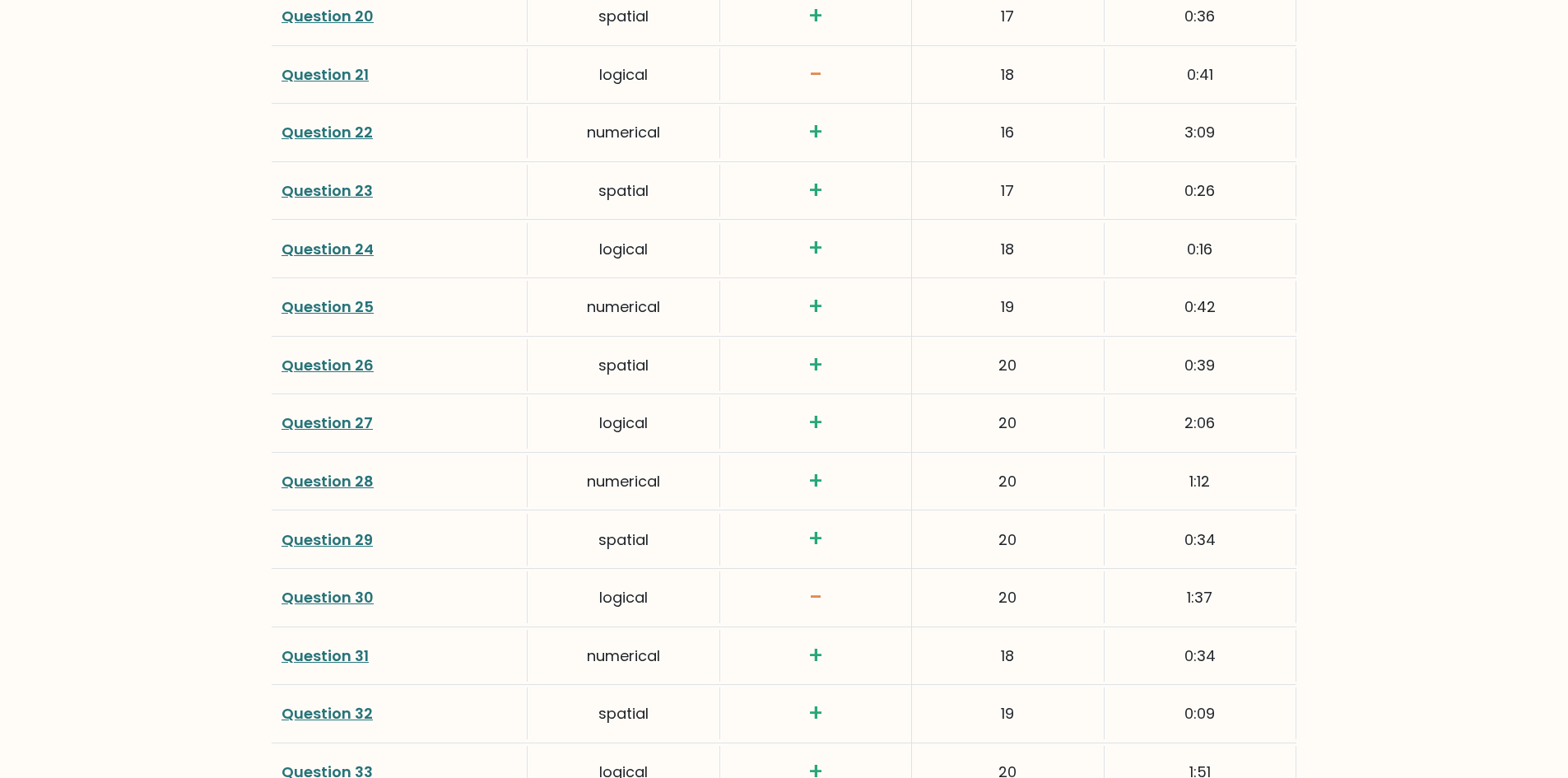
scroll to position [3503, 0]
click at [344, 587] on link "Question 30" at bounding box center [328, 596] width 92 height 20
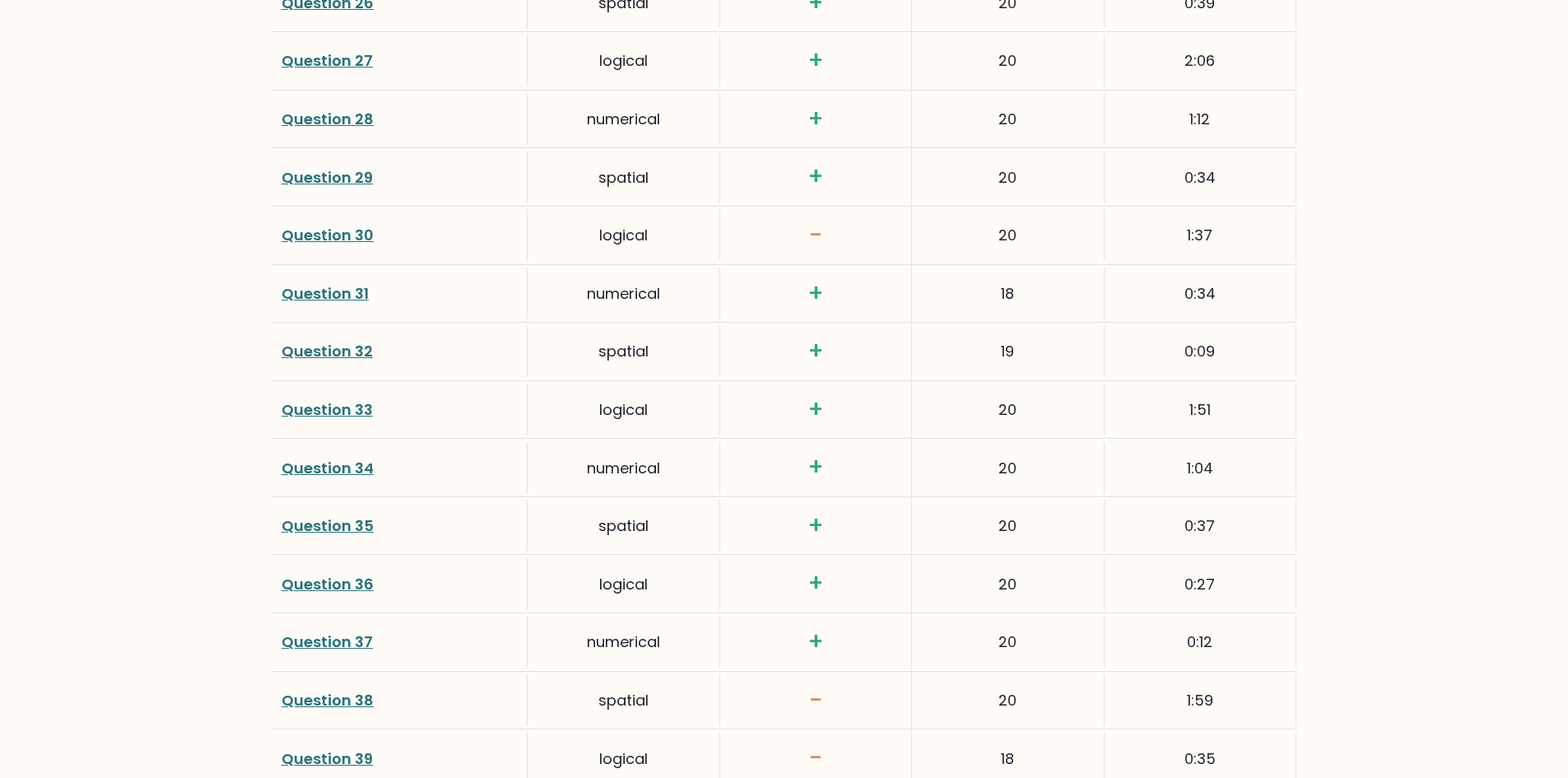
scroll to position [3870, 0]
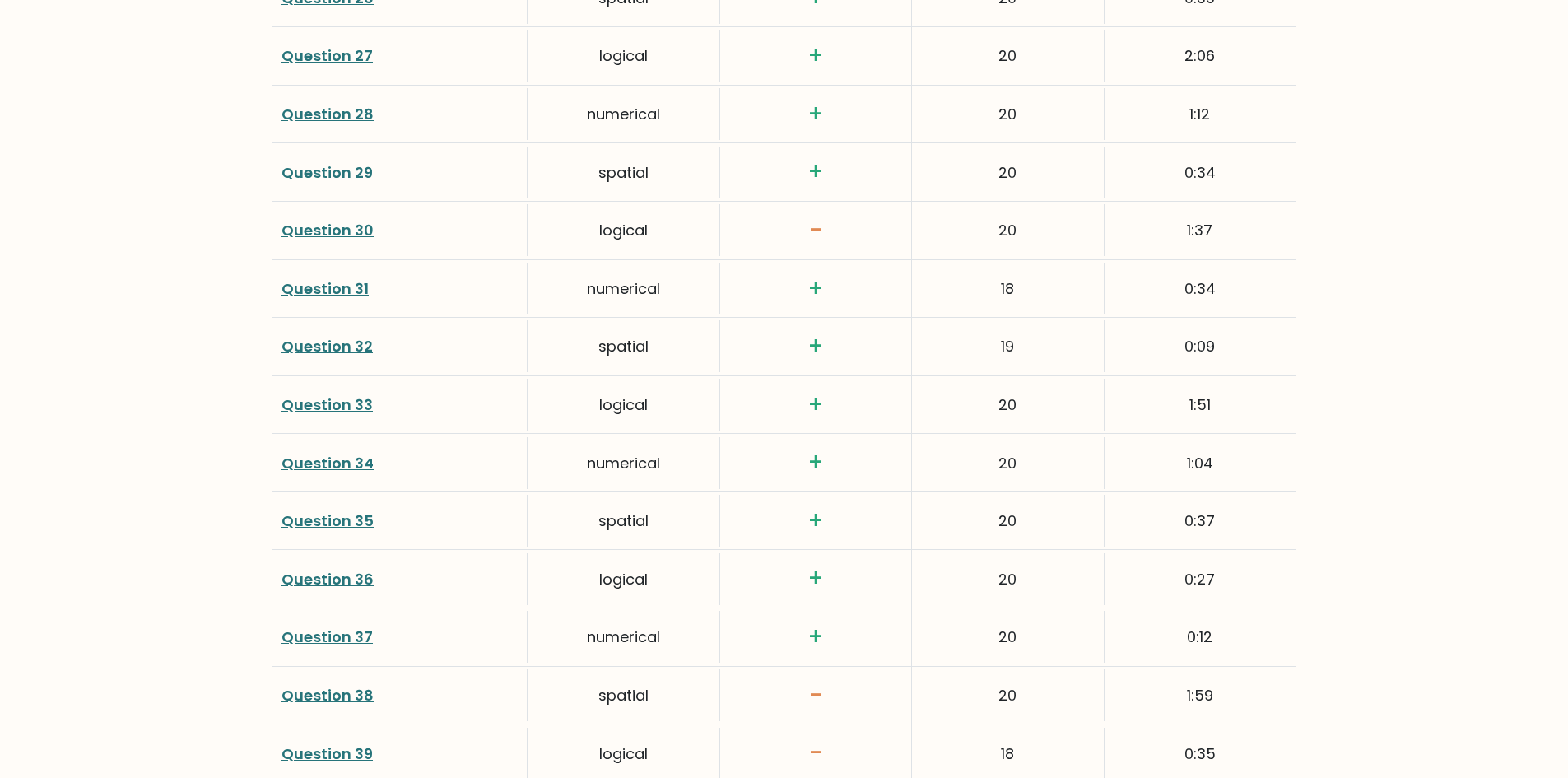
click at [309, 697] on link "Question 38" at bounding box center [328, 695] width 92 height 20
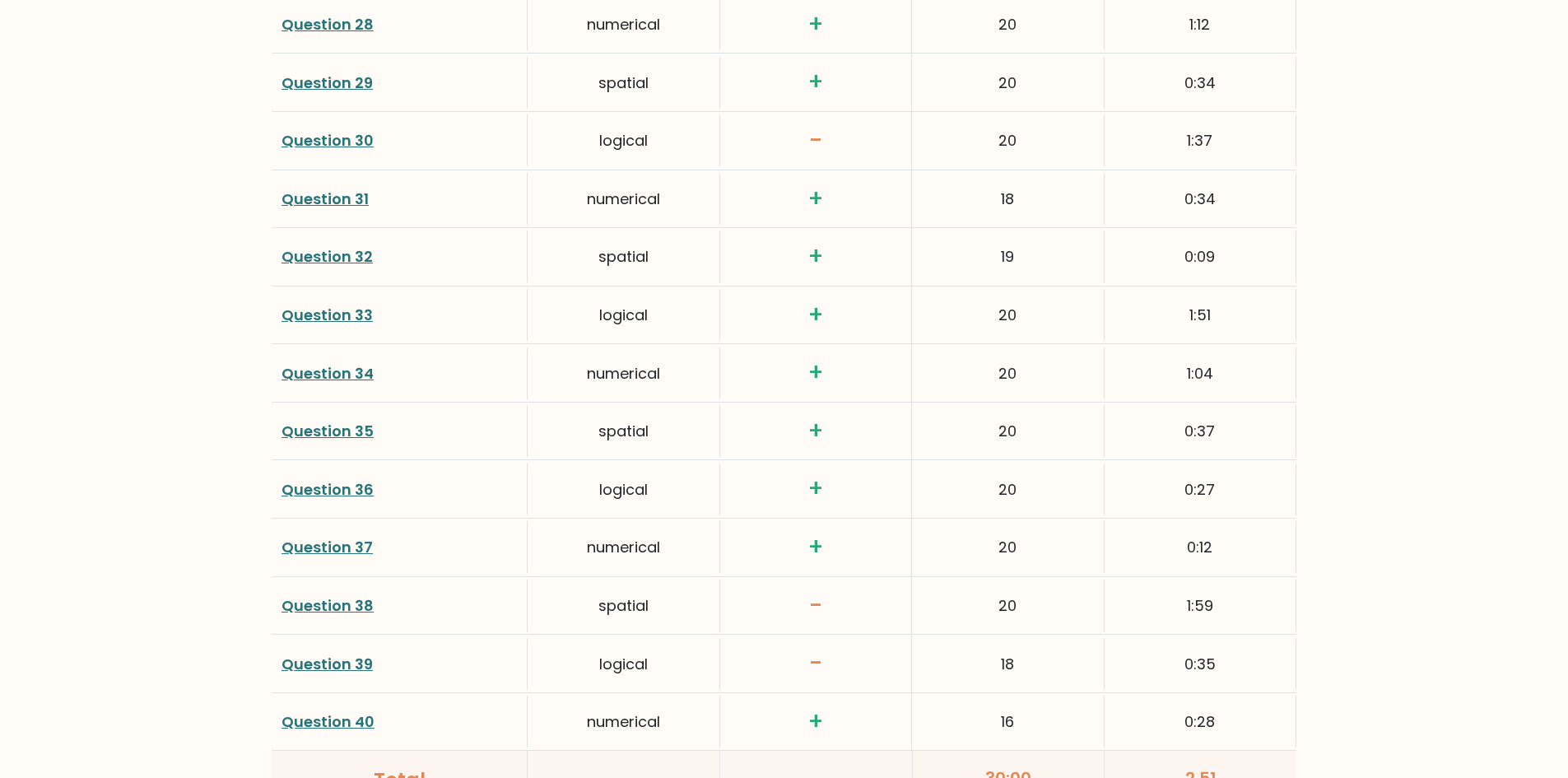
scroll to position [3961, 0]
click at [321, 655] on link "Question 39" at bounding box center [327, 663] width 91 height 20
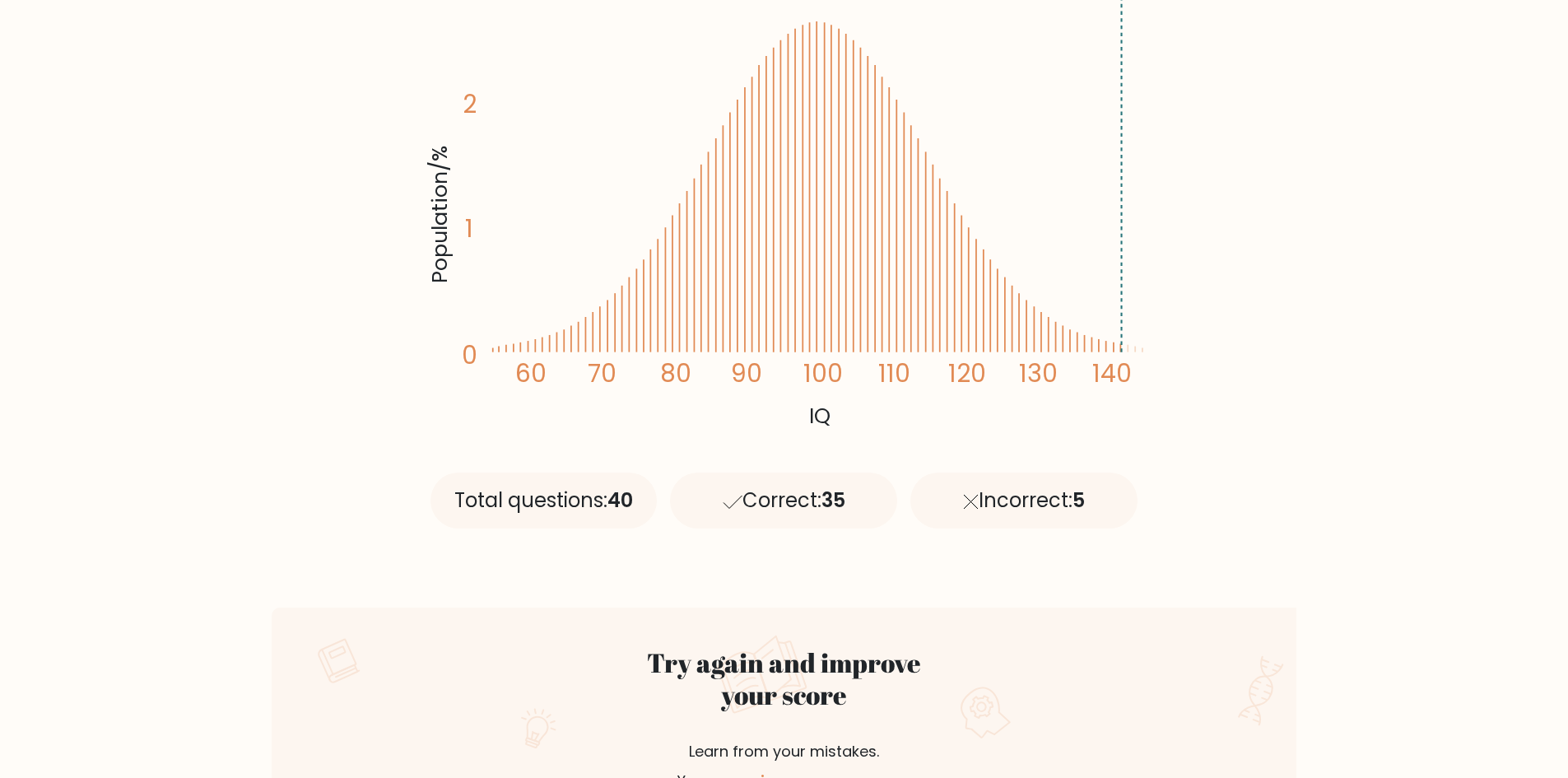
scroll to position [0, 0]
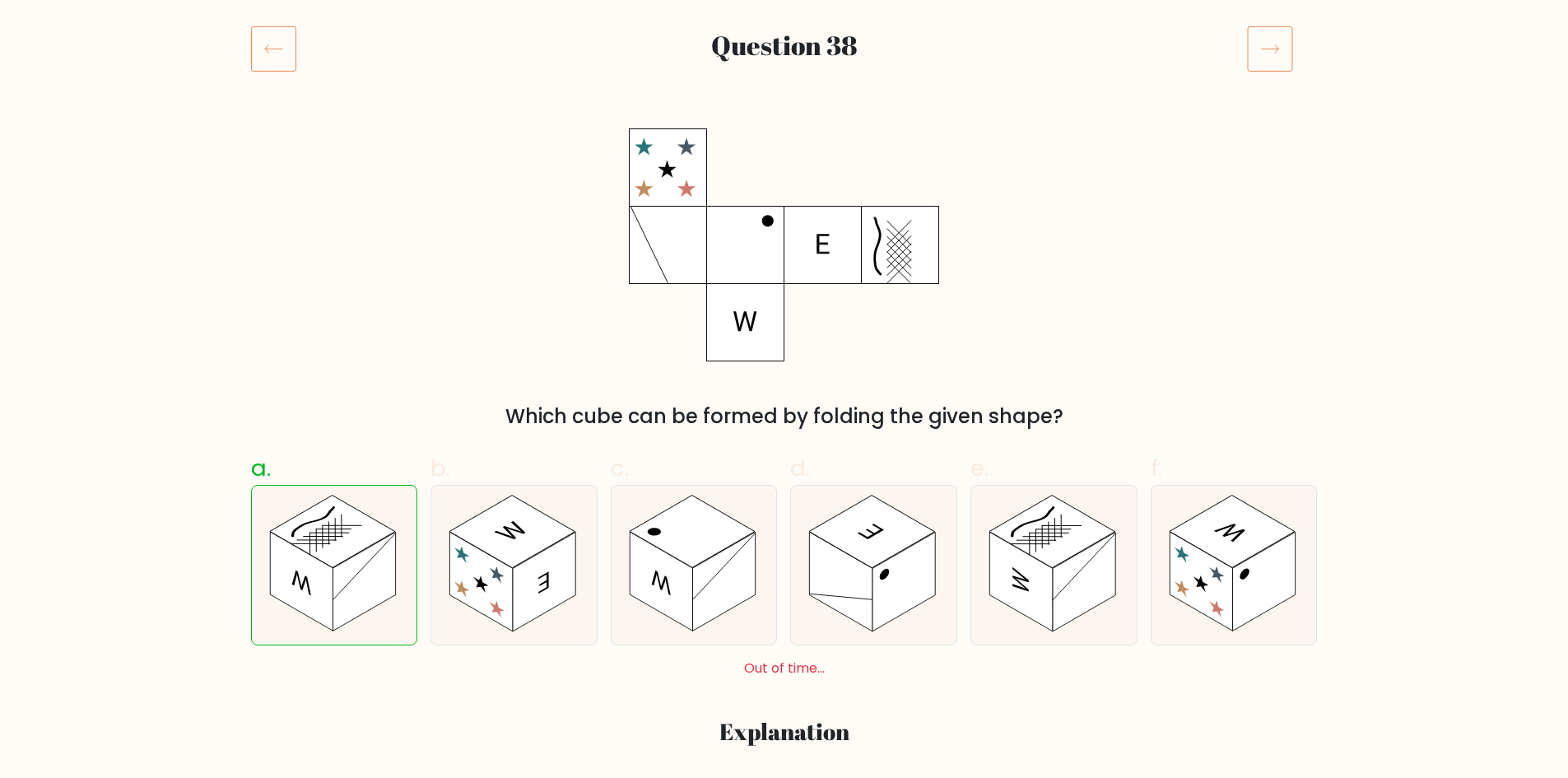
scroll to position [203, 0]
click at [391, 614] on icon at bounding box center [334, 564] width 165 height 159
click at [784, 197] on input "a." at bounding box center [784, 192] width 1 height 11
radio input "true"
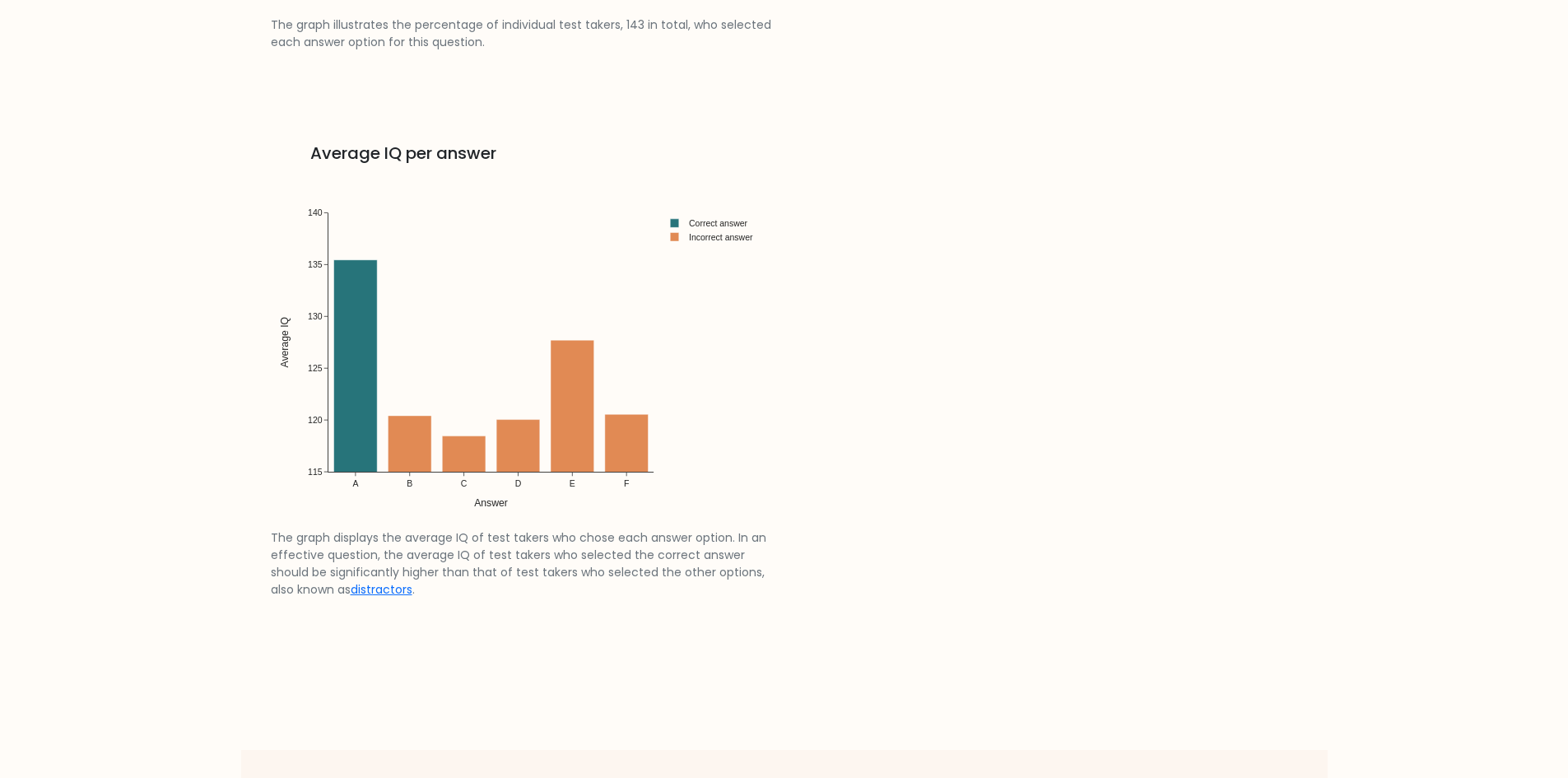
scroll to position [2650, 0]
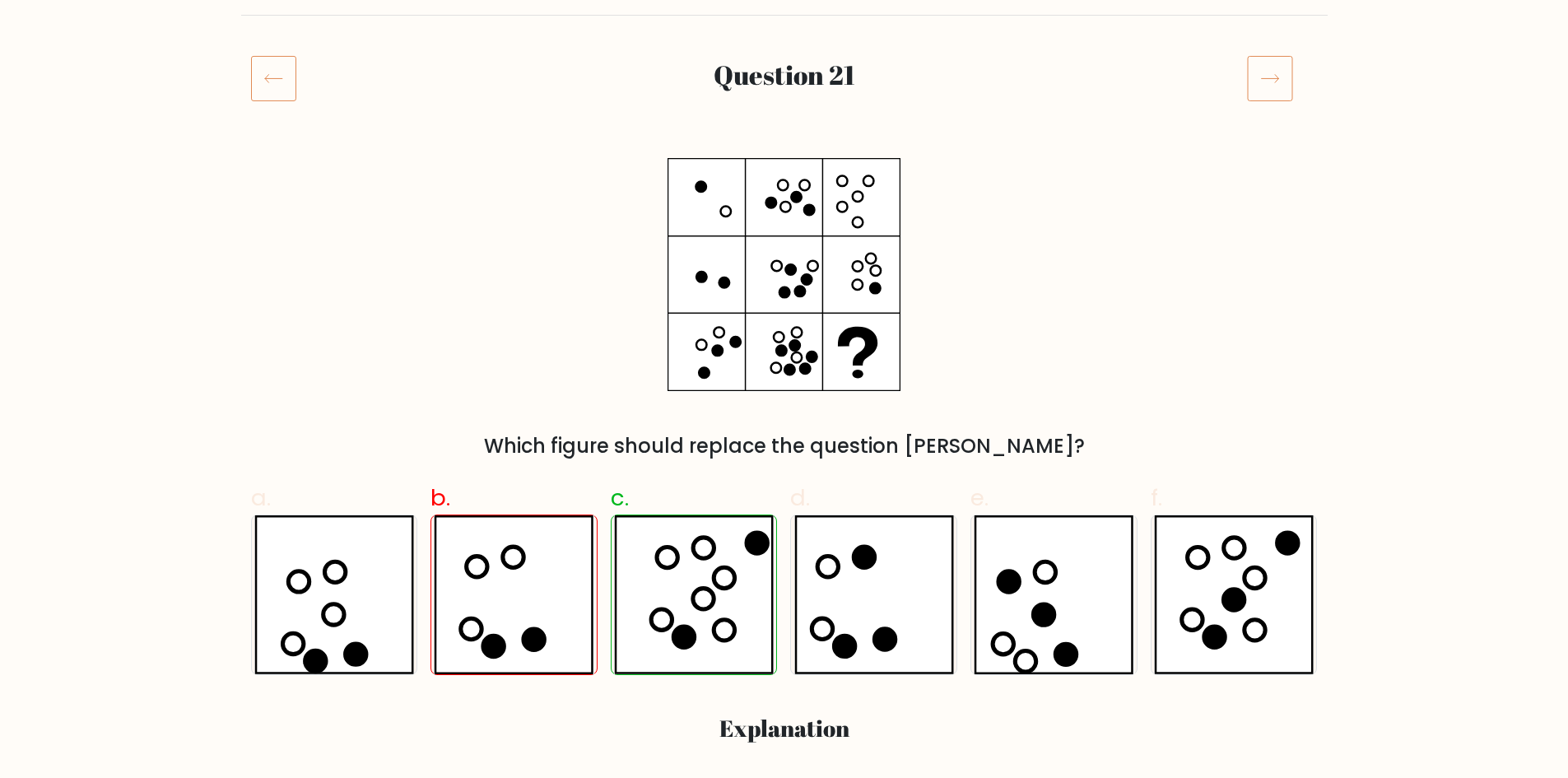
scroll to position [172, 0]
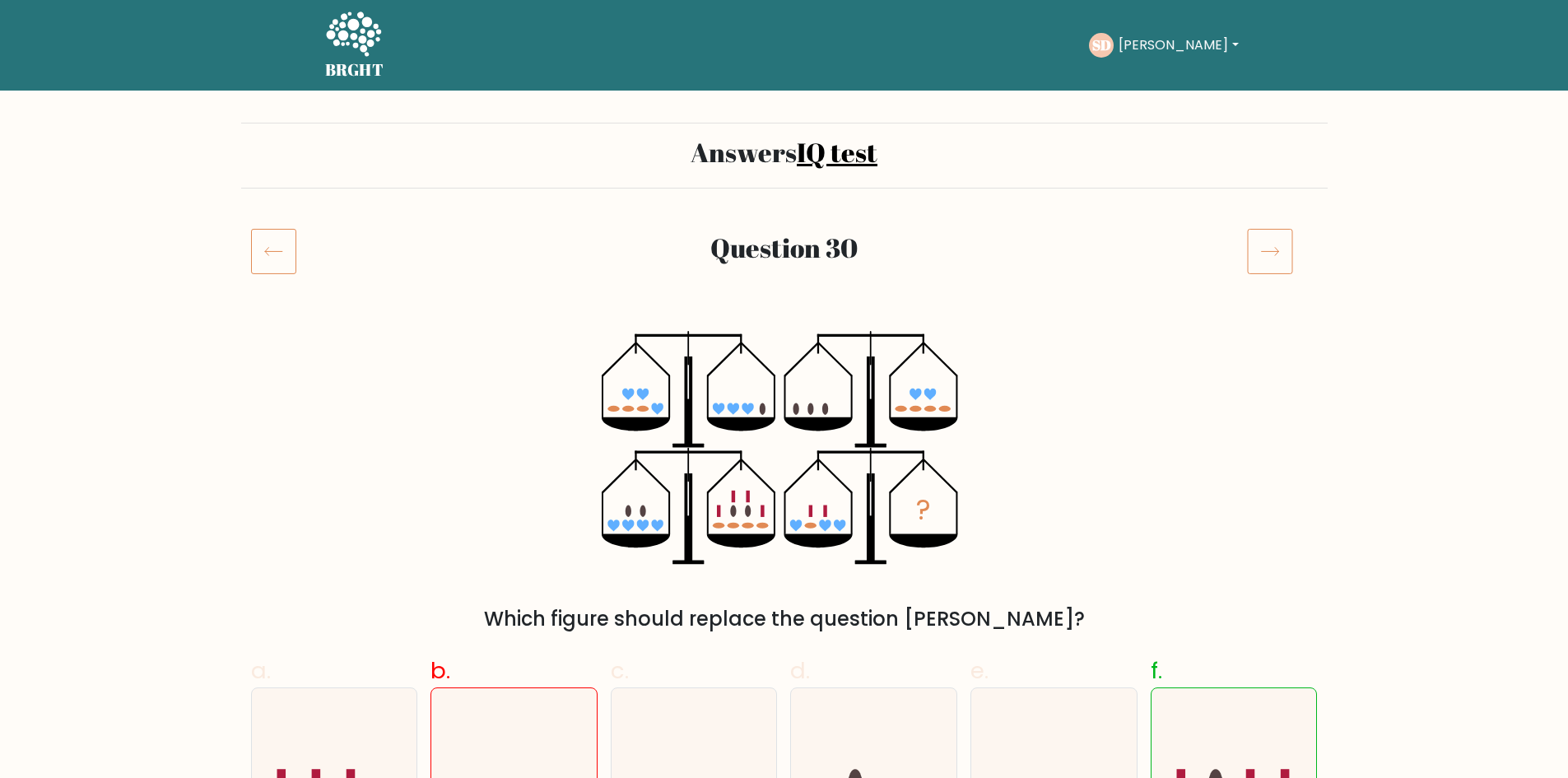
scroll to position [138, 0]
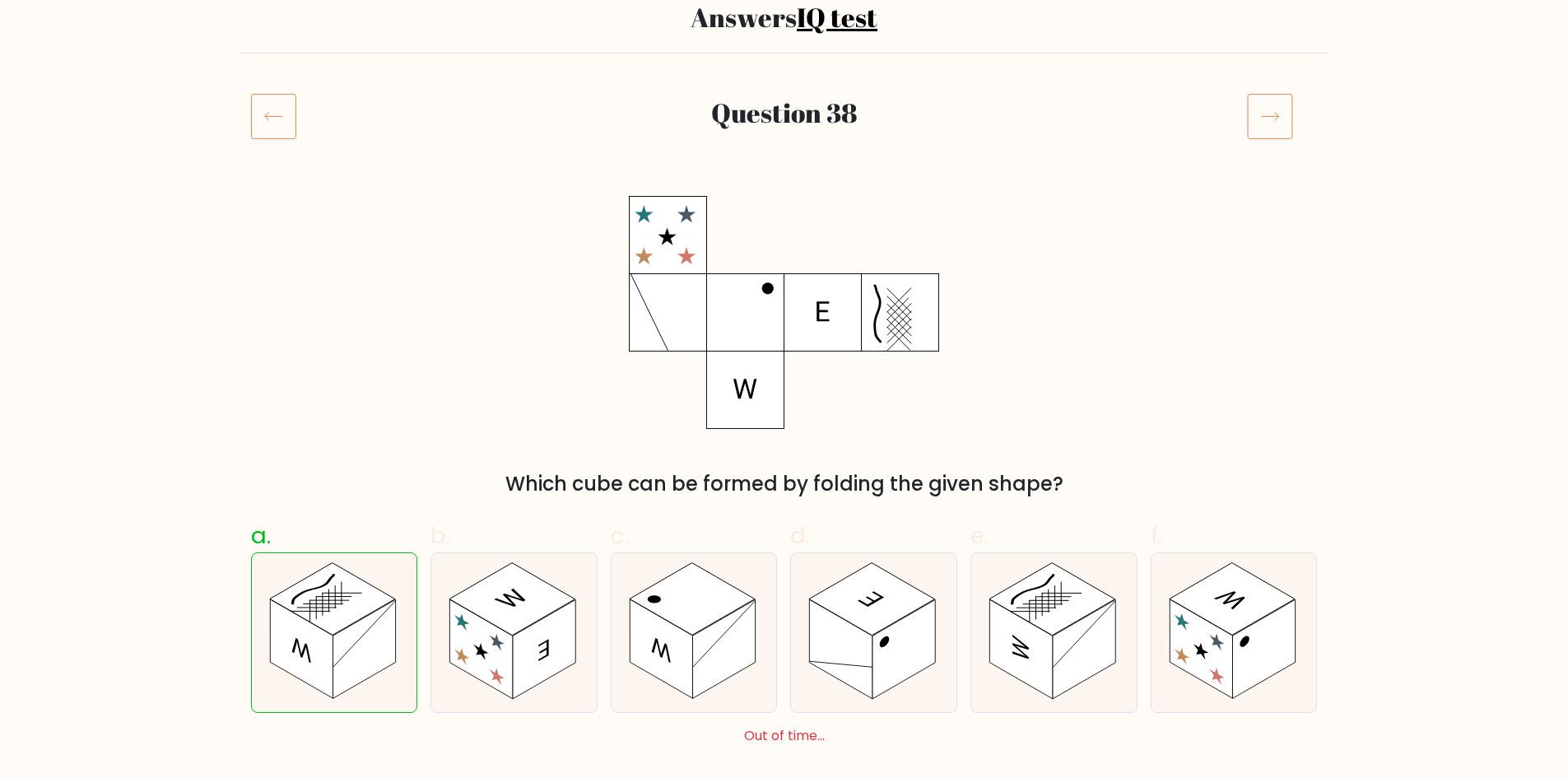
scroll to position [156, 0]
